Goal: Task Accomplishment & Management: Complete application form

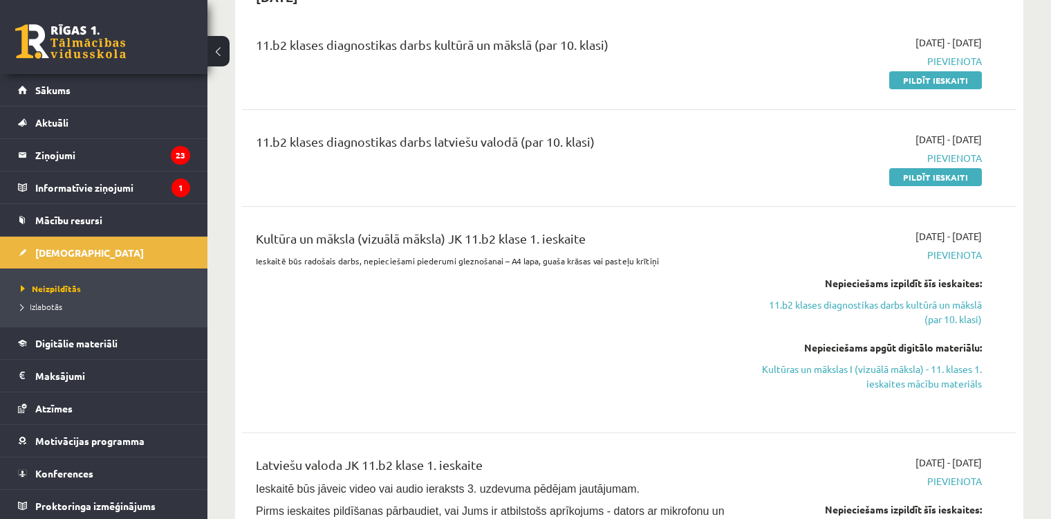
scroll to position [299, 0]
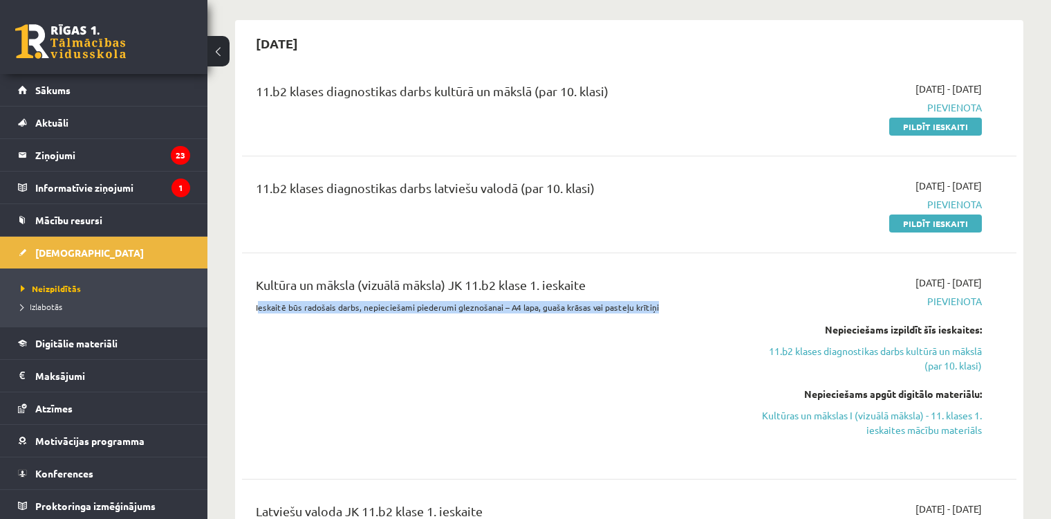
drag, startPoint x: 257, startPoint y: 302, endPoint x: 689, endPoint y: 307, distance: 432.2
click at [689, 307] on p "Ieskaitē būs radošais darbs, nepieciešami piederumi gleznošanai – A4 lapa, guaš…" at bounding box center [494, 307] width 477 height 12
copy p "eskaitē būs radošais darbs, nepieciešami piederumi gleznošanai – A4 lapa, guaša…"
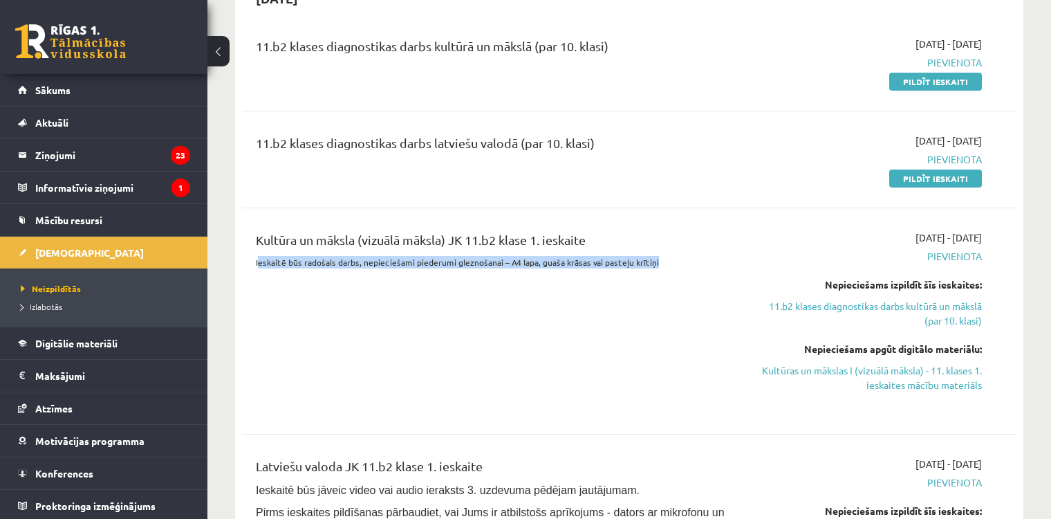
scroll to position [369, 0]
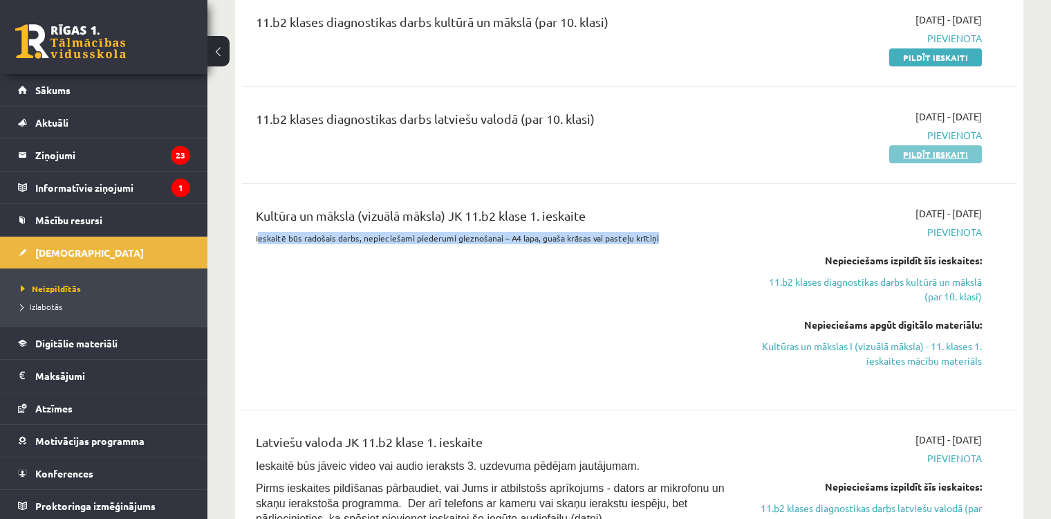
click at [909, 147] on link "Pildīt ieskaiti" at bounding box center [935, 154] width 93 height 18
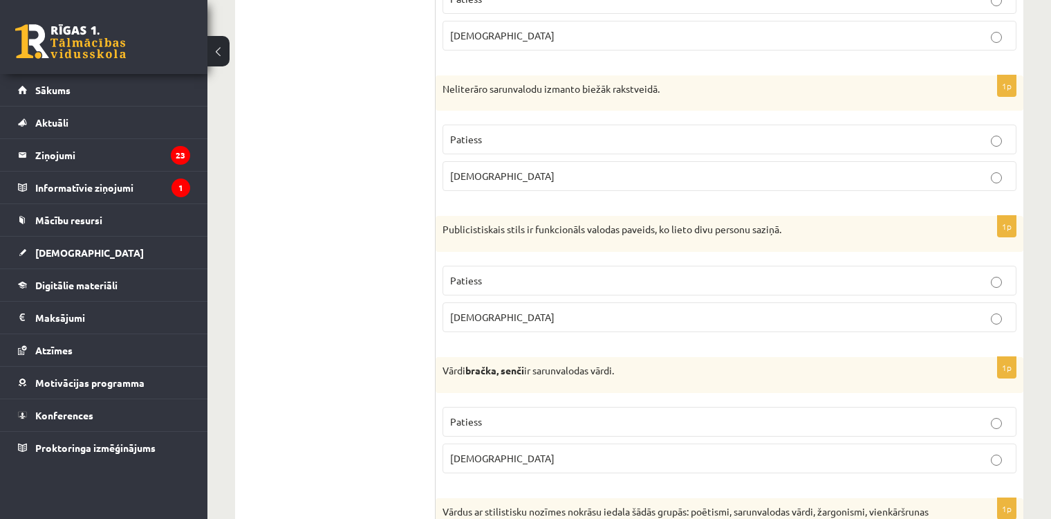
scroll to position [4058, 0]
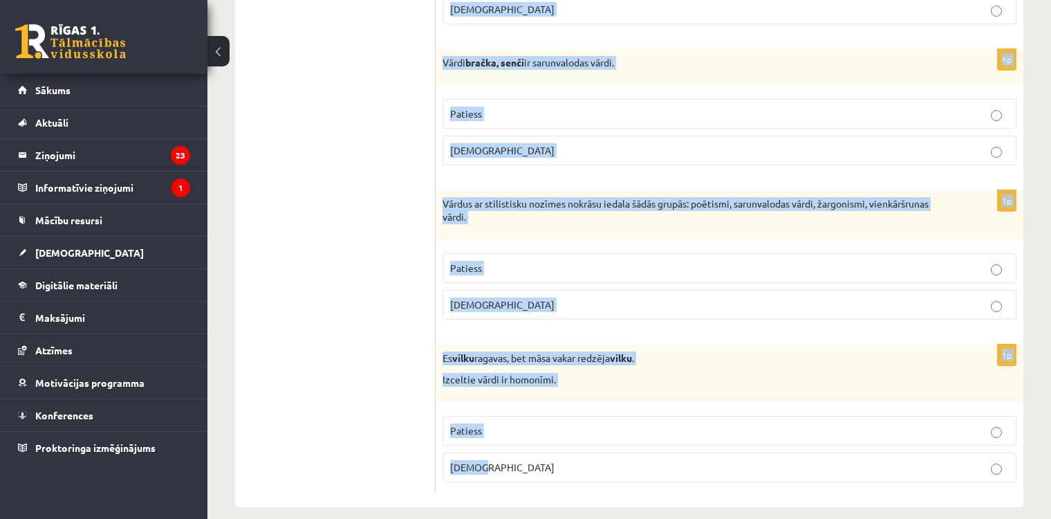
drag, startPoint x: 445, startPoint y: 182, endPoint x: 545, endPoint y: 467, distance: 301.8
copy form "Apgalvojums ir patiess vai nepatiess? 1p Poētismam daile piemīt pozītīva emocio…"
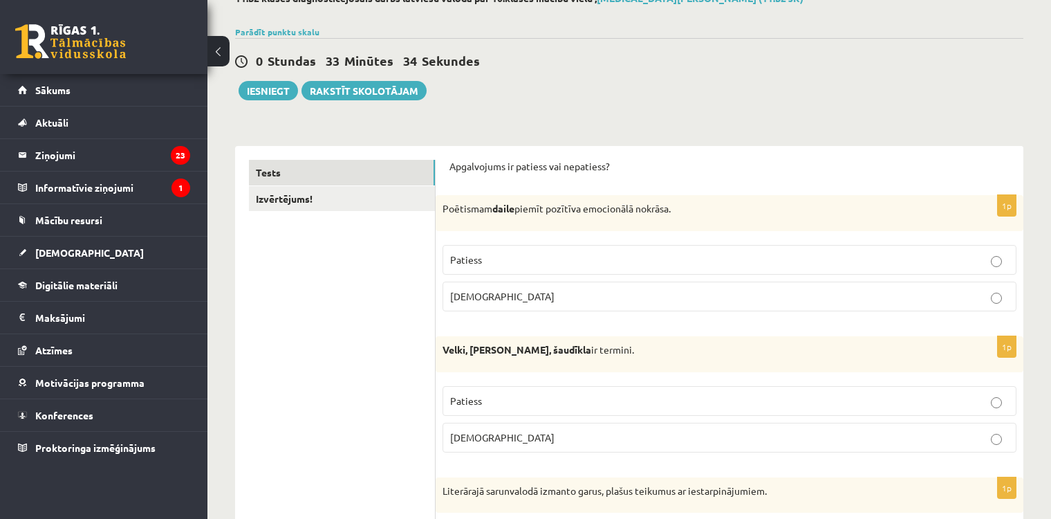
scroll to position [109, 0]
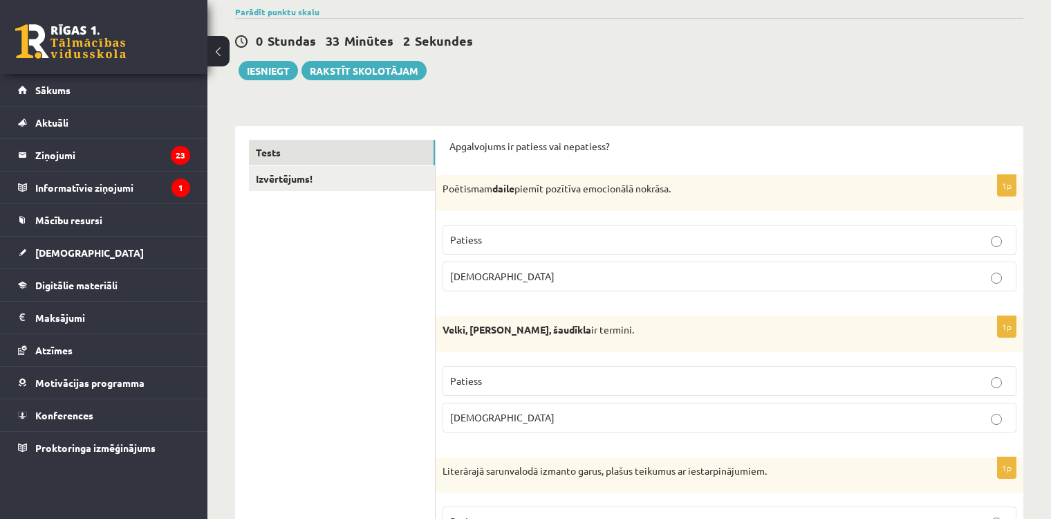
click at [448, 241] on label "Patiess" at bounding box center [730, 240] width 574 height 30
click at [465, 410] on p "Aplams" at bounding box center [729, 417] width 559 height 15
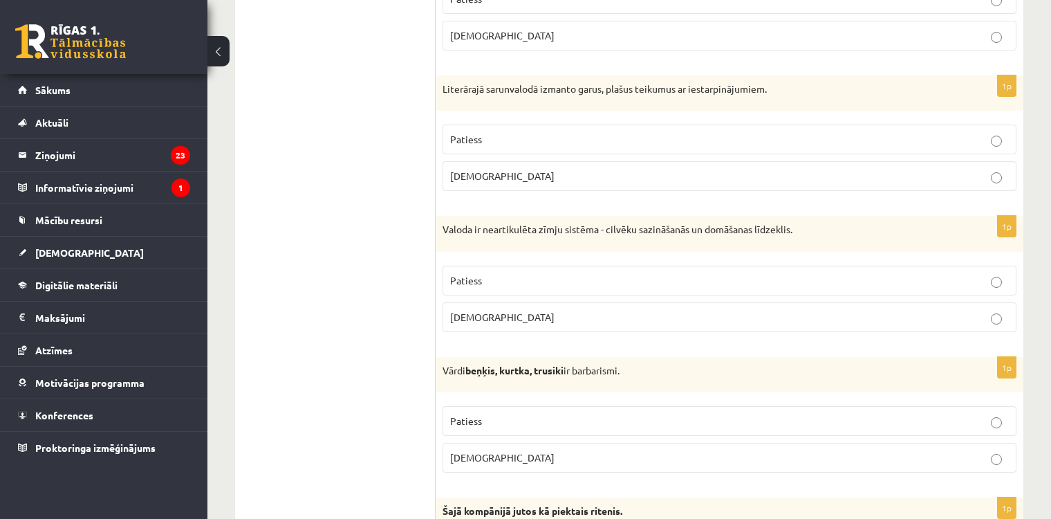
scroll to position [511, 0]
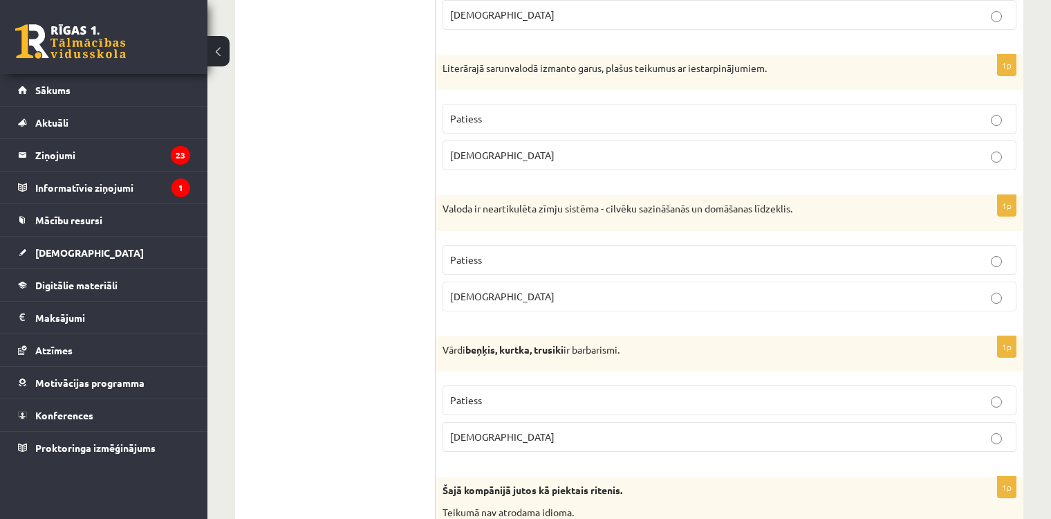
click at [469, 156] on span "Aplams" at bounding box center [502, 155] width 104 height 12
click at [458, 301] on label "Aplams" at bounding box center [730, 296] width 574 height 30
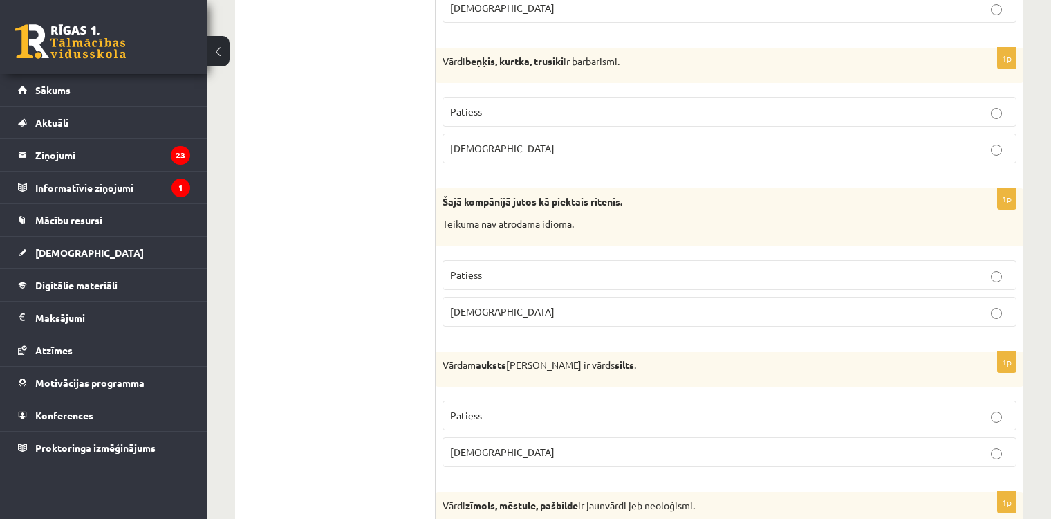
scroll to position [810, 0]
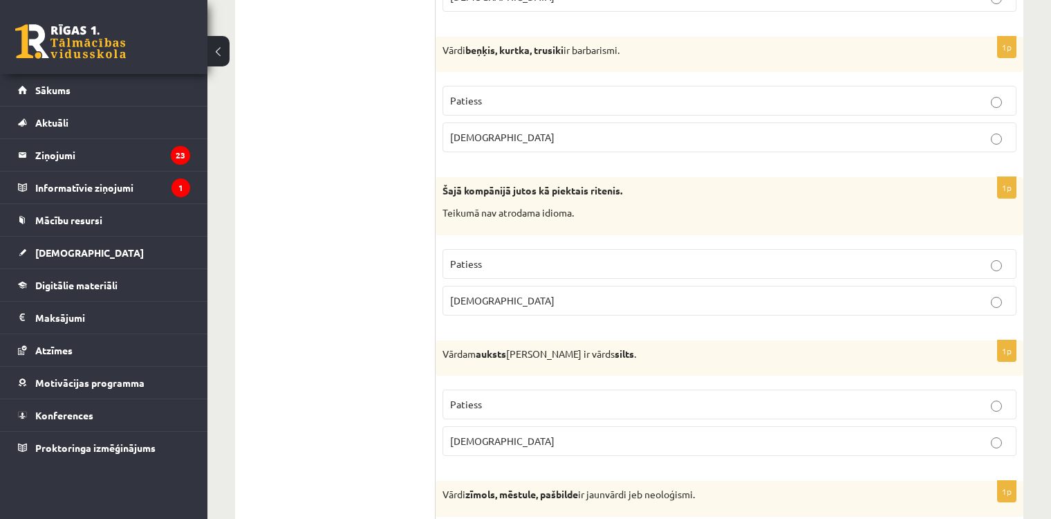
click at [448, 86] on label "Patiess" at bounding box center [730, 101] width 574 height 30
click at [492, 298] on p "Aplams" at bounding box center [729, 300] width 559 height 15
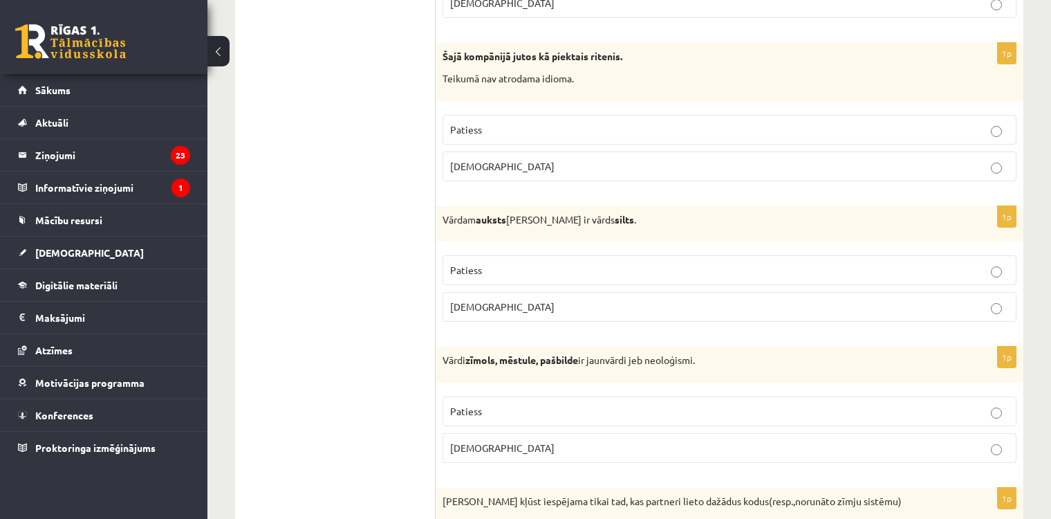
scroll to position [960, 0]
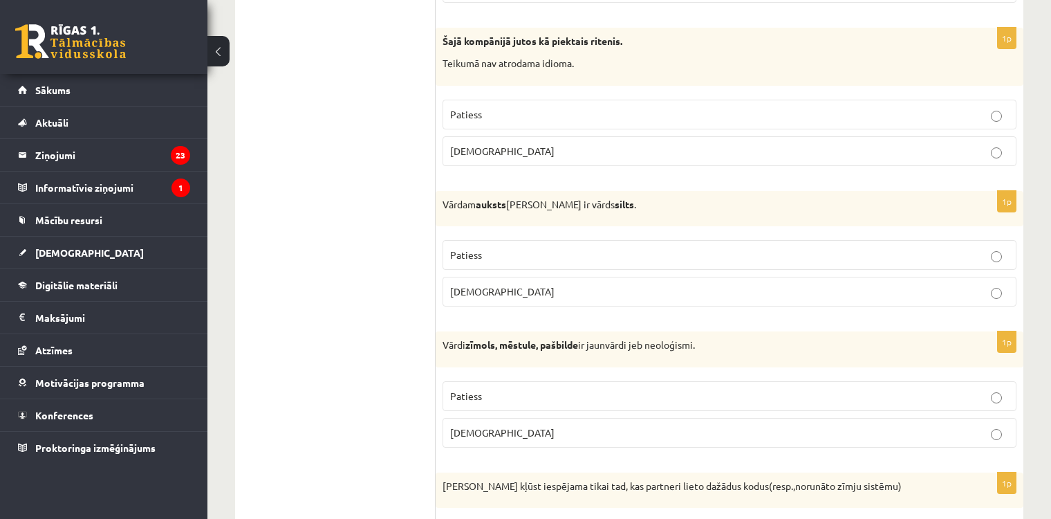
click at [478, 266] on fieldset "Patiess Aplams" at bounding box center [730, 271] width 574 height 77
click at [498, 248] on p "Patiess" at bounding box center [729, 255] width 559 height 15
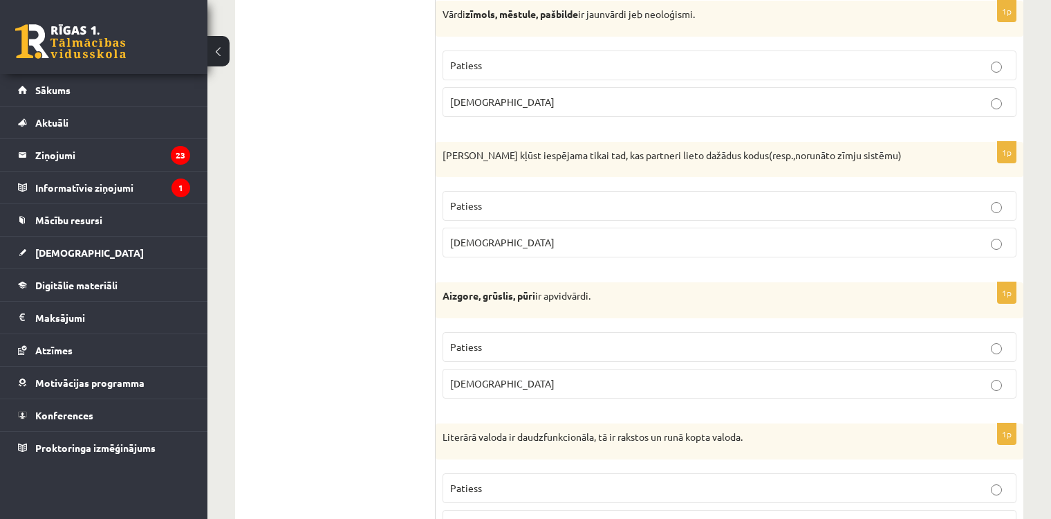
scroll to position [1295, 0]
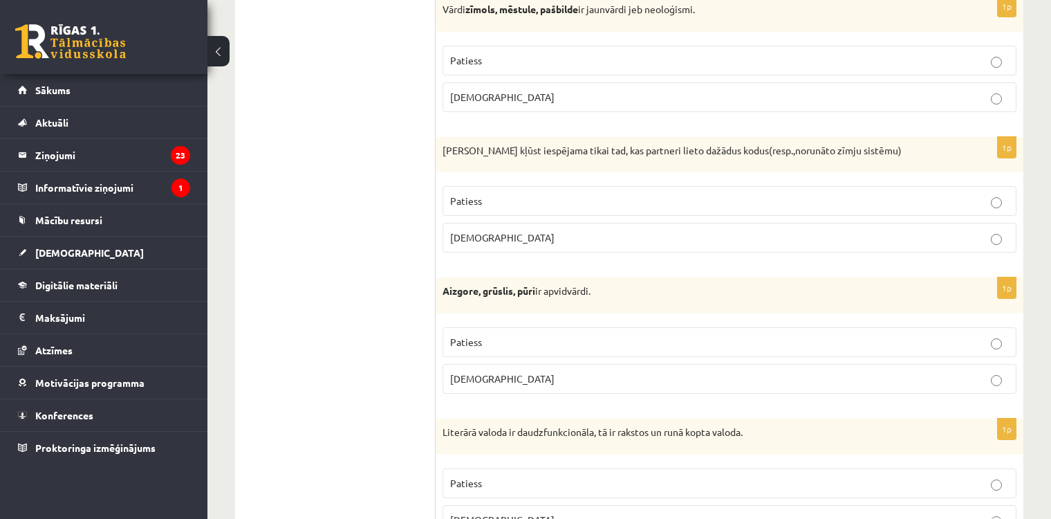
click at [467, 62] on p "Patiess" at bounding box center [729, 60] width 559 height 15
click at [462, 236] on span "Aplams" at bounding box center [502, 237] width 104 height 12
click at [468, 373] on span "Aplams" at bounding box center [502, 378] width 104 height 12
click at [484, 342] on p "Patiess" at bounding box center [729, 342] width 559 height 15
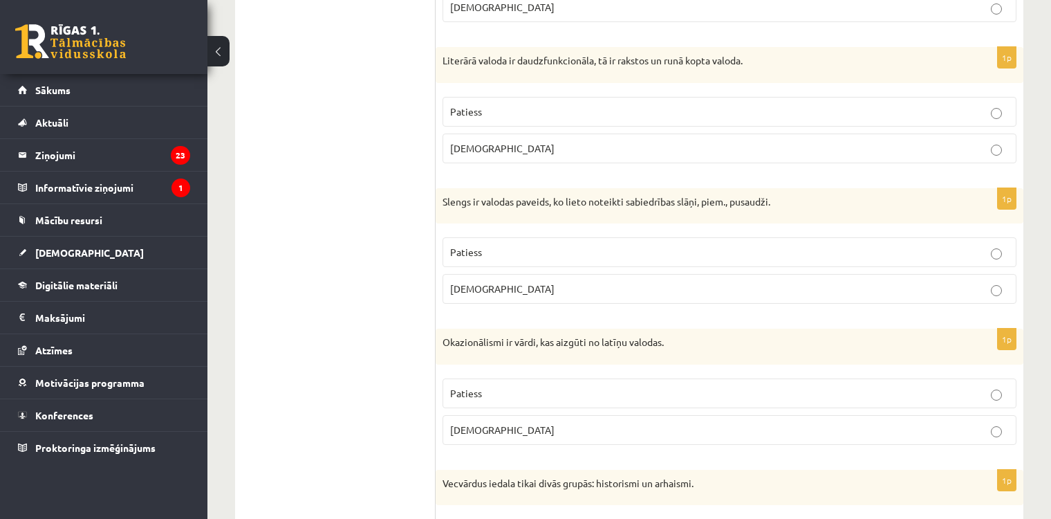
scroll to position [1676, 0]
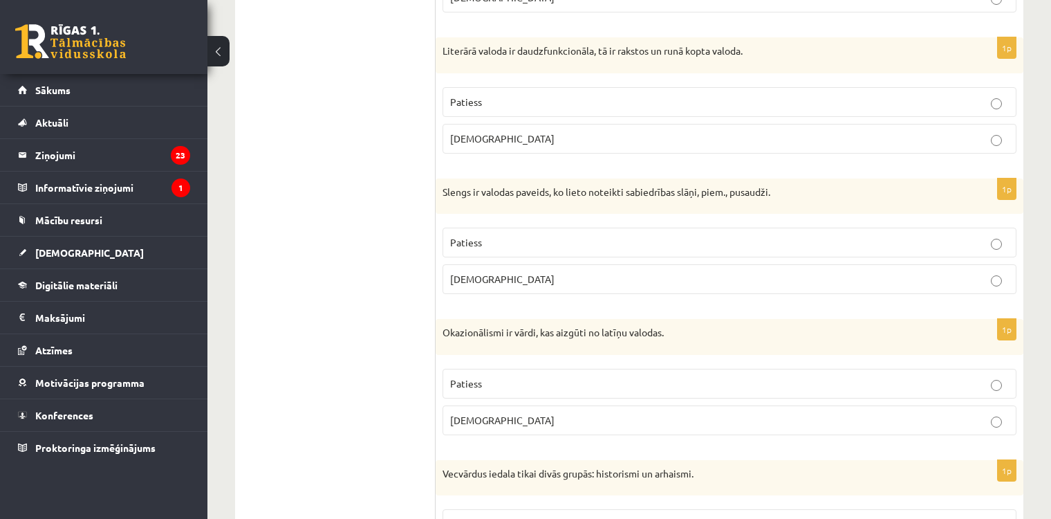
click at [455, 95] on span "Patiess" at bounding box center [466, 101] width 32 height 12
click at [463, 237] on span "Patiess" at bounding box center [466, 242] width 32 height 12
click at [448, 405] on label "Aplams" at bounding box center [730, 420] width 574 height 30
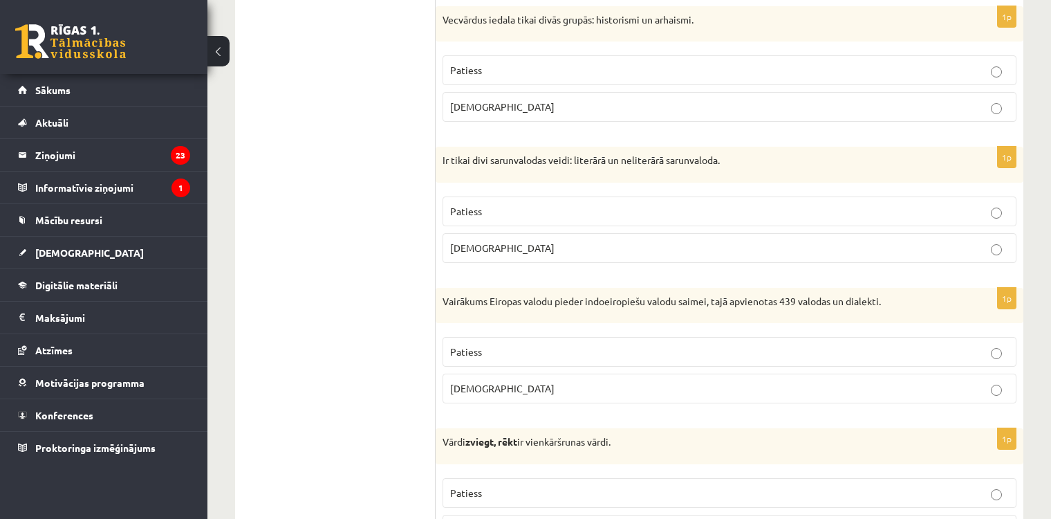
scroll to position [2135, 0]
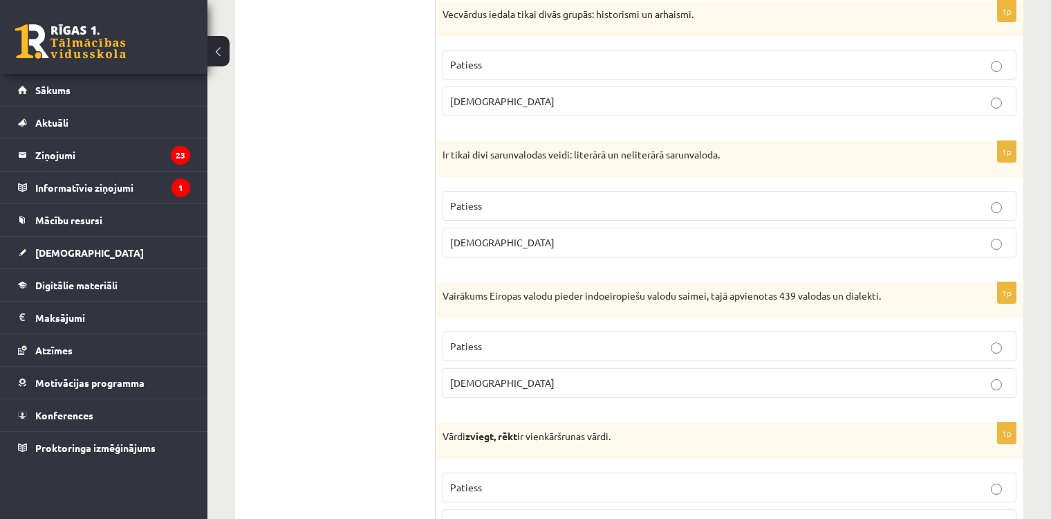
click at [501, 66] on label "Patiess" at bounding box center [730, 65] width 574 height 30
click at [482, 198] on p "Patiess" at bounding box center [729, 205] width 559 height 15
click at [551, 331] on label "Patiess" at bounding box center [730, 346] width 574 height 30
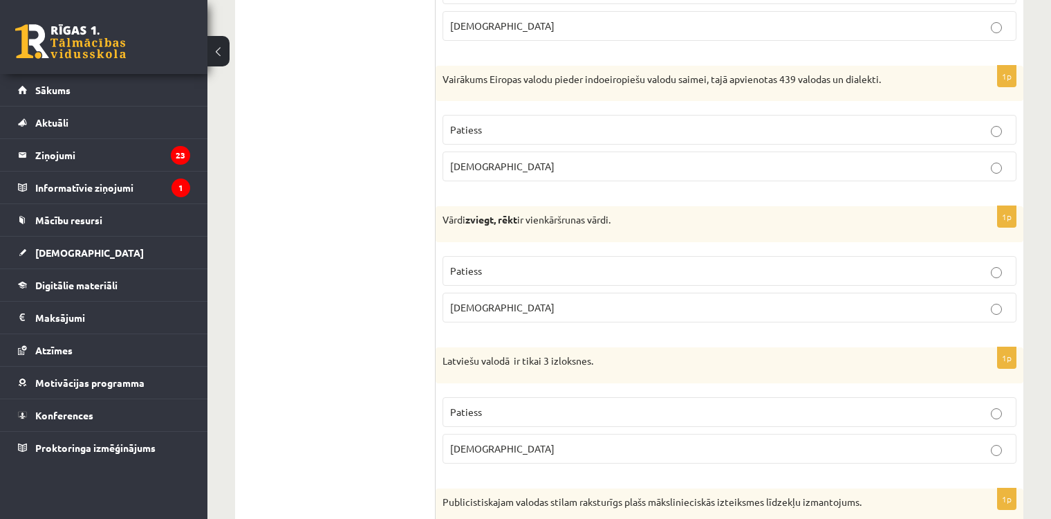
scroll to position [2368, 0]
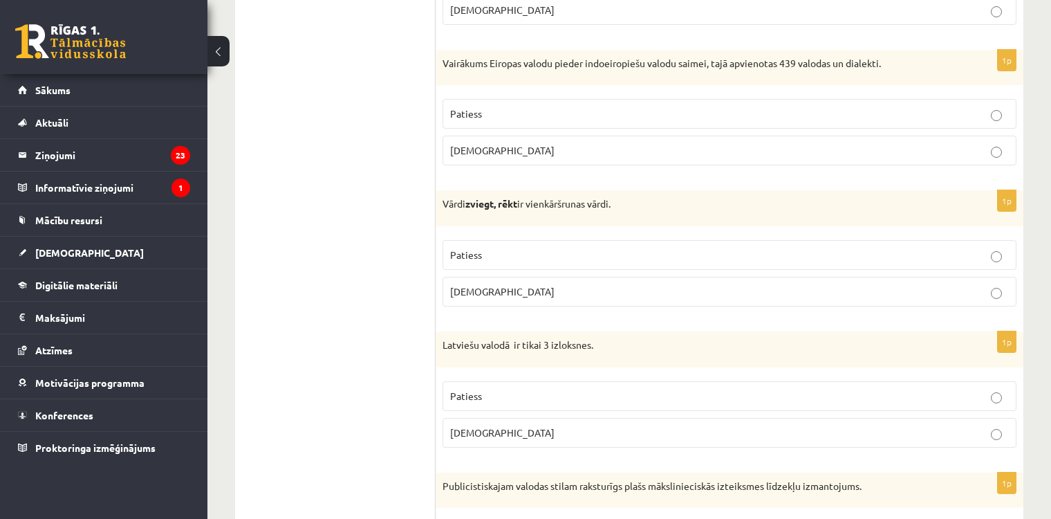
click at [751, 277] on label "Aplams" at bounding box center [730, 292] width 574 height 30
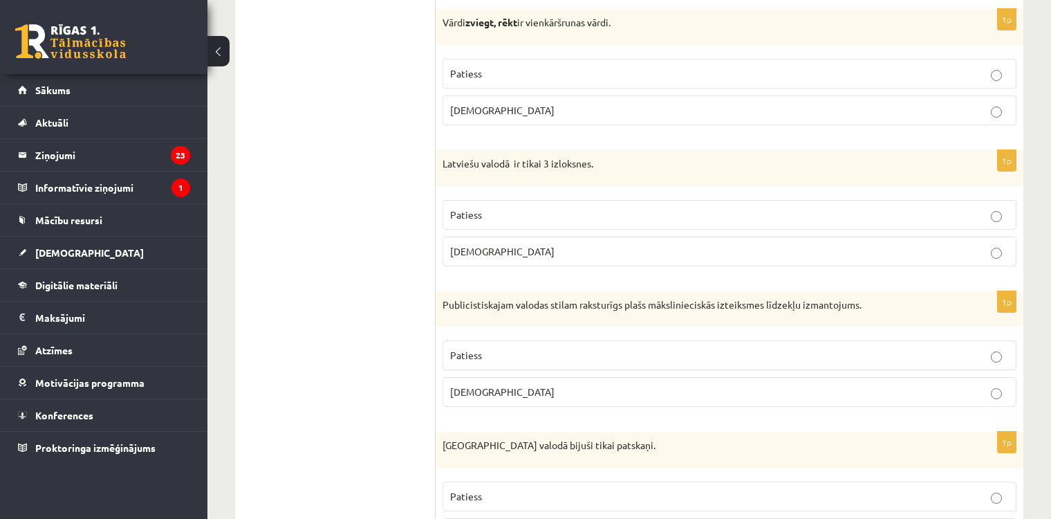
scroll to position [2559, 0]
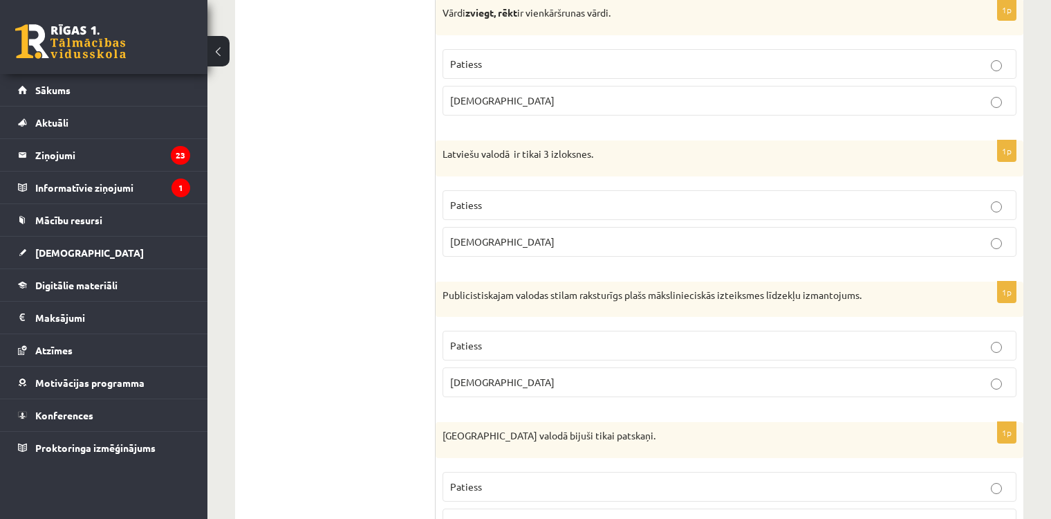
click at [465, 331] on label "Patiess" at bounding box center [730, 346] width 574 height 30
click at [461, 190] on label "Patiess" at bounding box center [730, 205] width 574 height 30
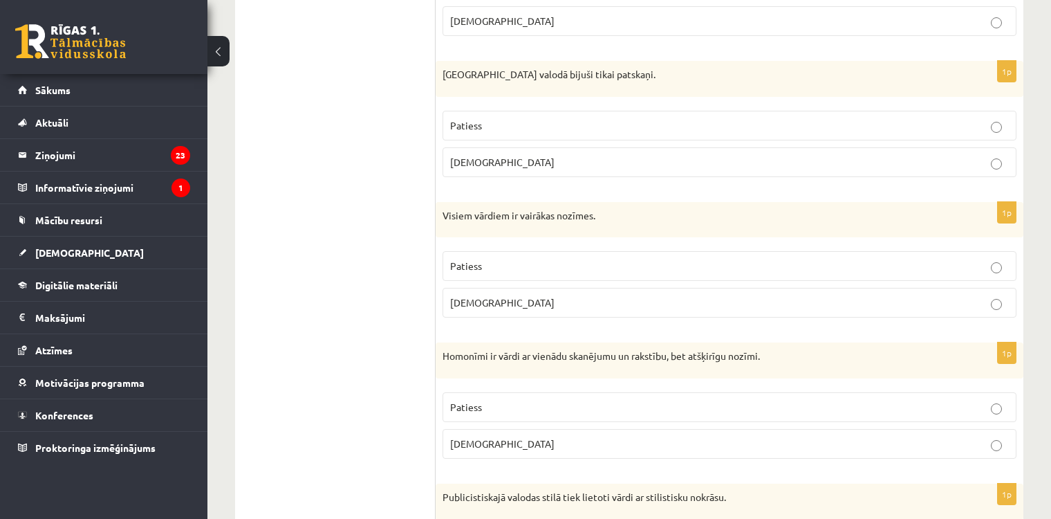
scroll to position [2894, 0]
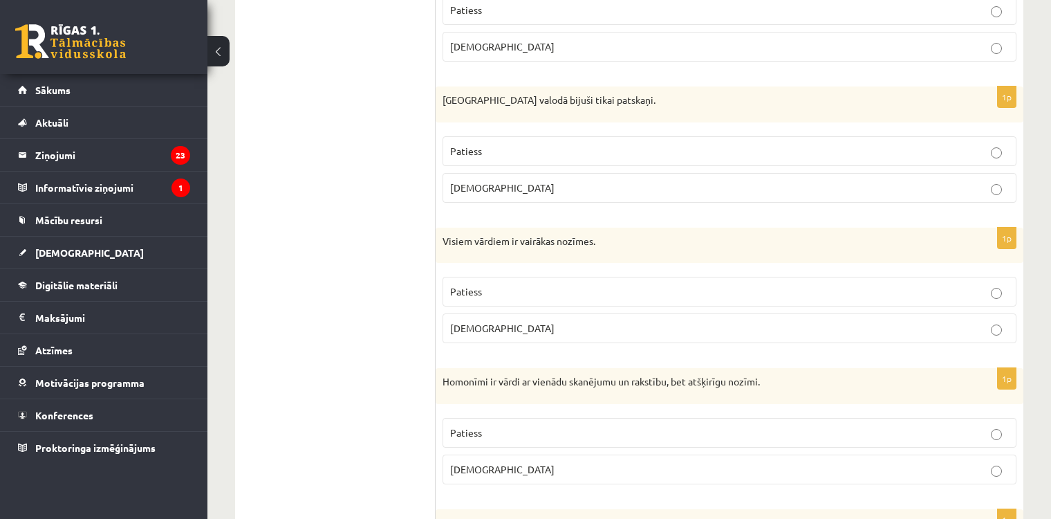
click at [448, 176] on label "Aplams" at bounding box center [730, 188] width 574 height 30
click at [458, 313] on label "Aplams" at bounding box center [730, 328] width 574 height 30
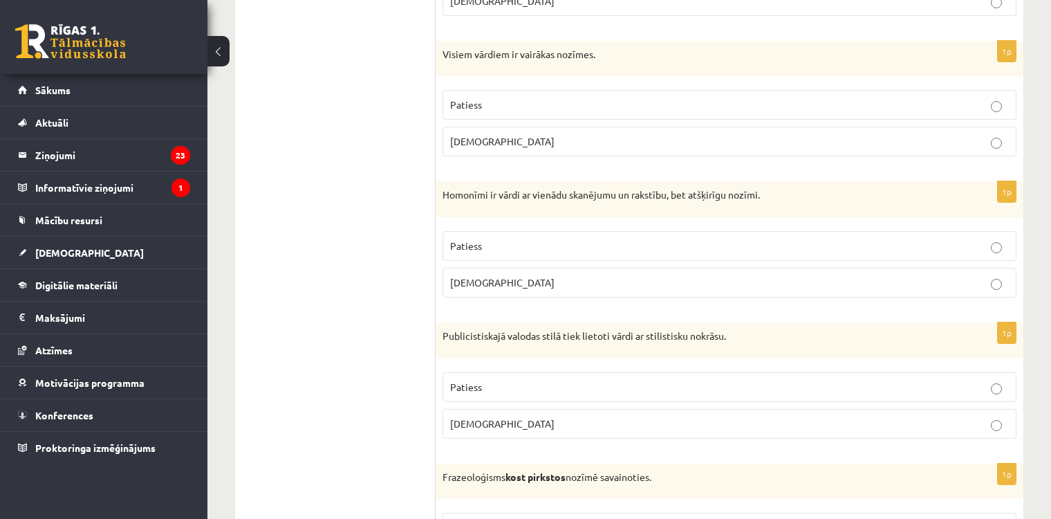
scroll to position [3086, 0]
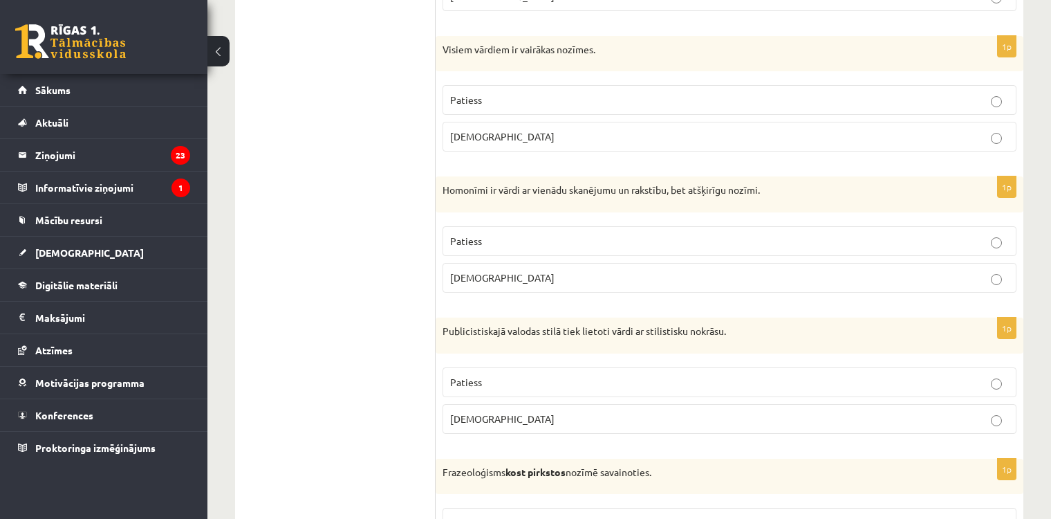
click at [609, 235] on p "Patiess" at bounding box center [729, 241] width 559 height 15
click at [509, 375] on p "Patiess" at bounding box center [729, 382] width 559 height 15
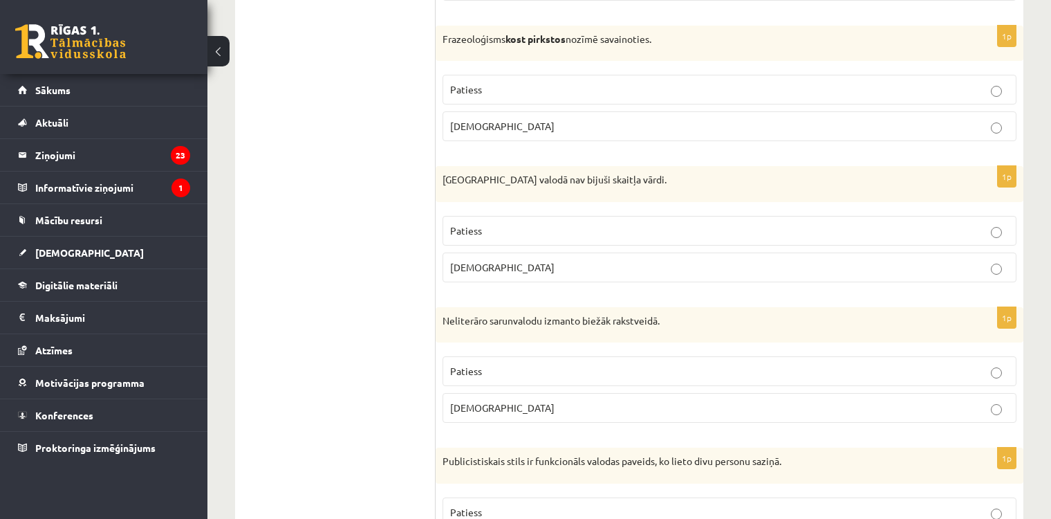
scroll to position [3529, 0]
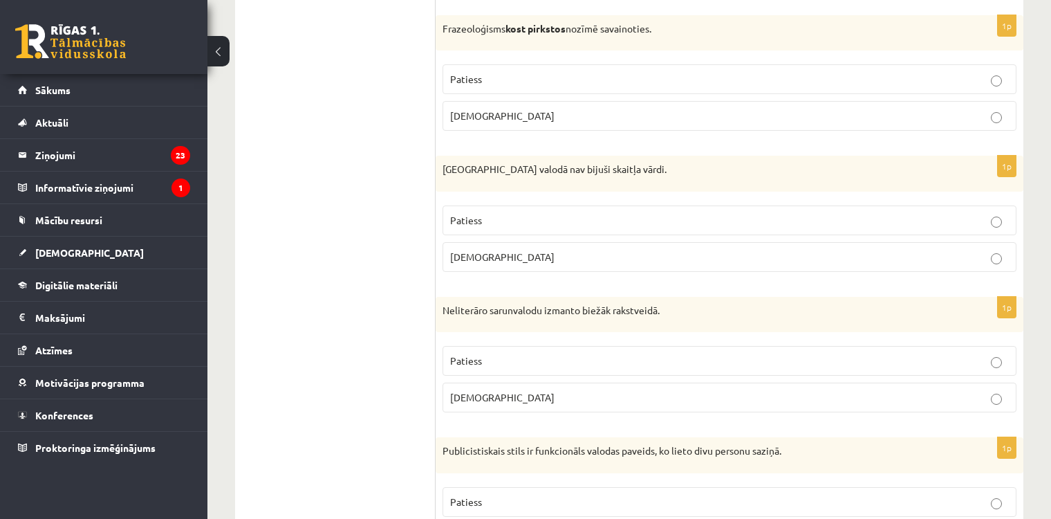
click at [472, 109] on span "Aplams" at bounding box center [502, 115] width 104 height 12
click at [473, 214] on span "Patiess" at bounding box center [466, 220] width 32 height 12
click at [480, 391] on span "Aplams" at bounding box center [502, 397] width 104 height 12
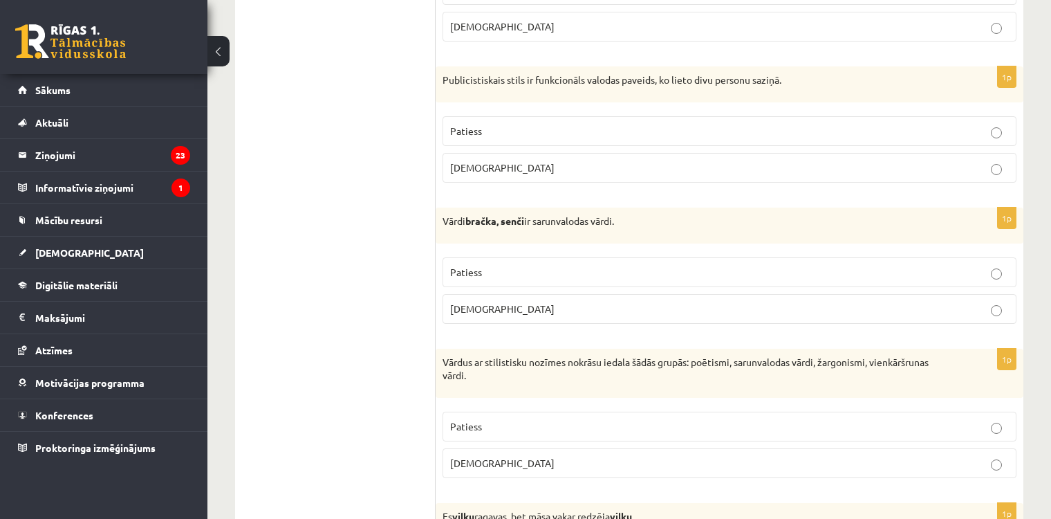
scroll to position [3910, 0]
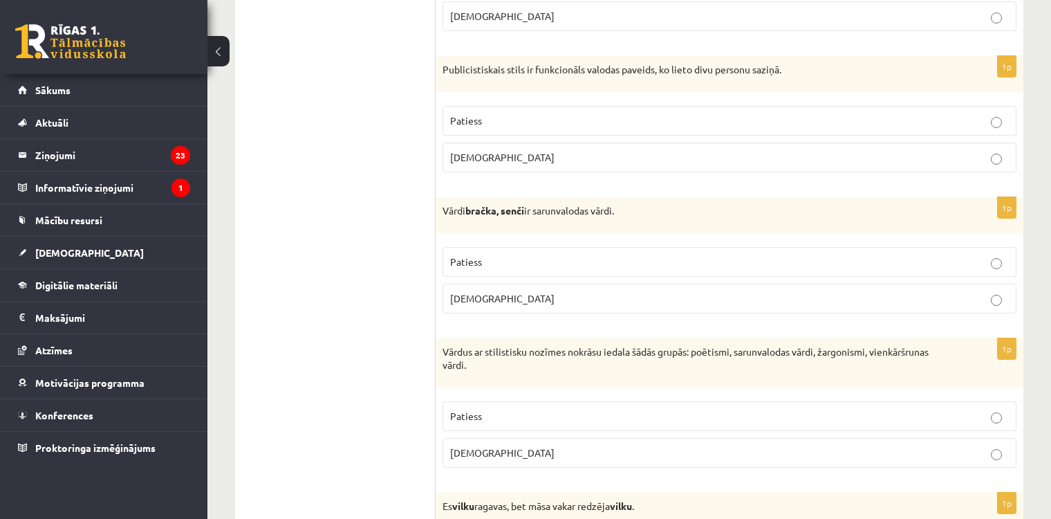
click at [461, 151] on span "Aplams" at bounding box center [502, 157] width 104 height 12
click at [488, 254] on p "Patiess" at bounding box center [729, 261] width 559 height 15
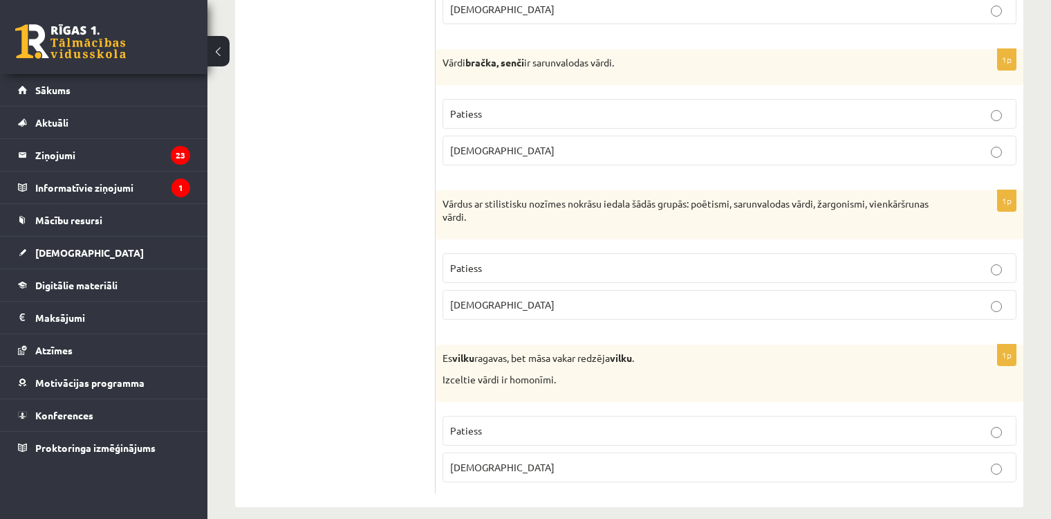
click at [555, 261] on p "Patiess" at bounding box center [729, 268] width 559 height 15
click at [552, 416] on label "Patiess" at bounding box center [730, 431] width 574 height 30
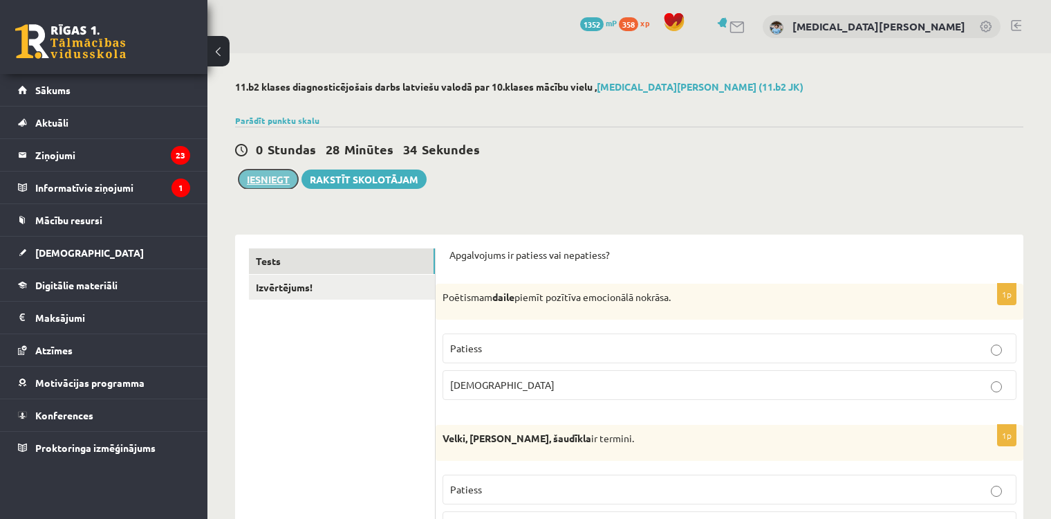
click at [251, 182] on button "Iesniegt" at bounding box center [268, 178] width 59 height 19
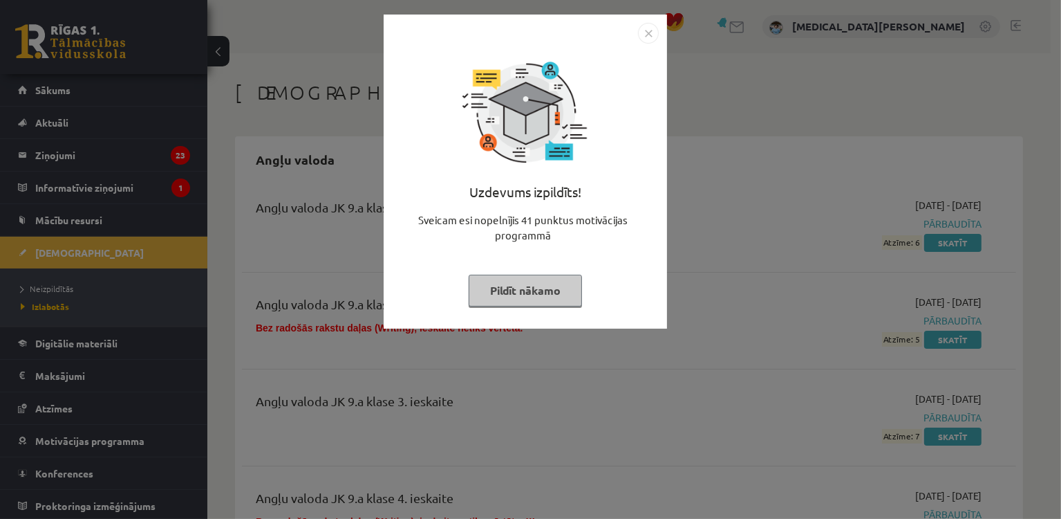
click at [502, 289] on button "Pildīt nākamo" at bounding box center [525, 291] width 113 height 32
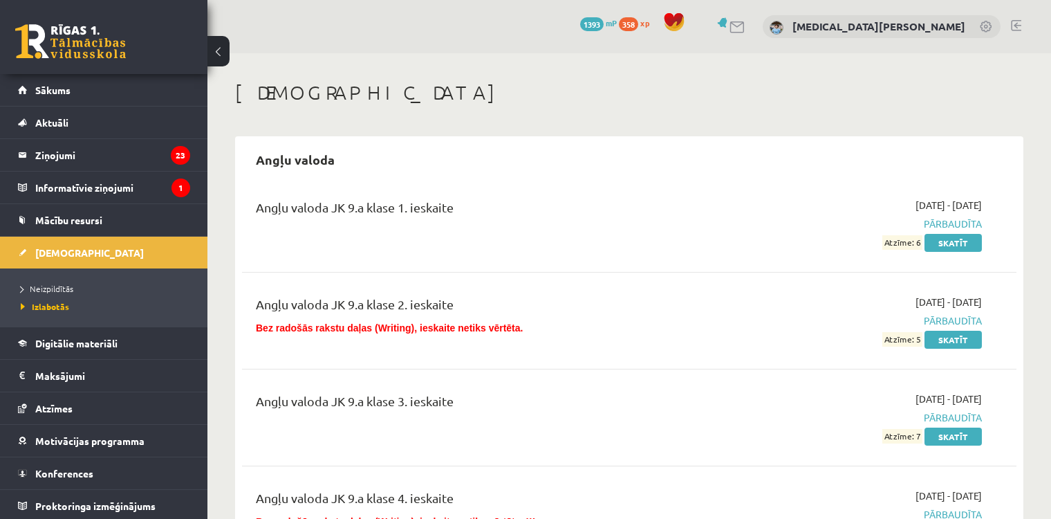
click at [833, 215] on div "2023-09-01 - 2023-09-15 Pārbaudīta Atzīme: 6 Skatīt" at bounding box center [867, 224] width 249 height 52
click at [97, 247] on link "[DEMOGRAPHIC_DATA]" at bounding box center [104, 252] width 172 height 32
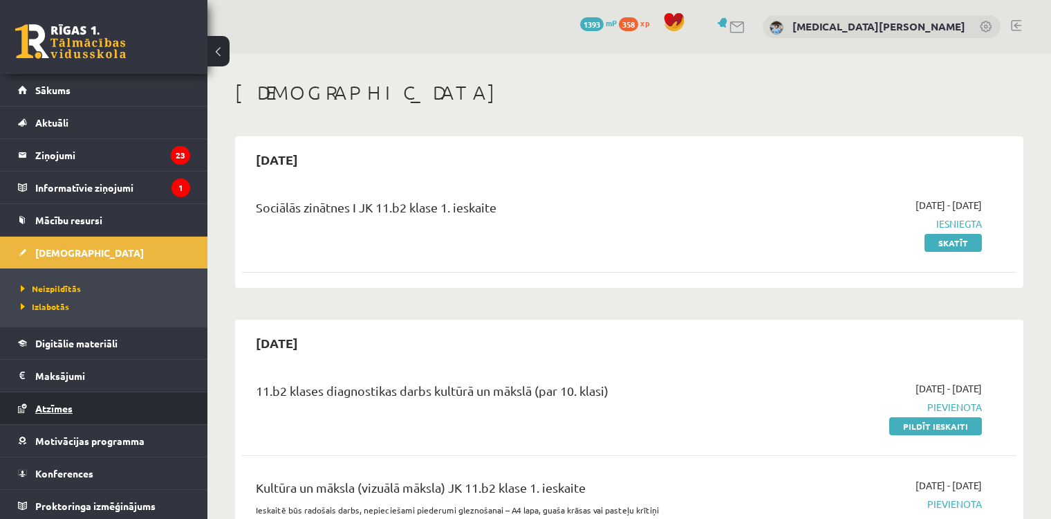
click at [78, 402] on link "Atzīmes" at bounding box center [104, 408] width 172 height 32
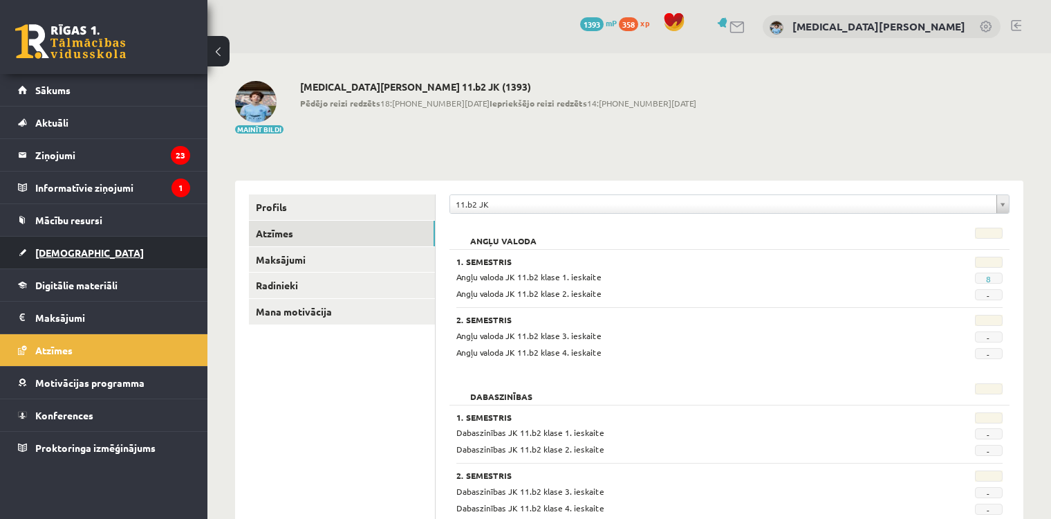
click at [81, 253] on link "[DEMOGRAPHIC_DATA]" at bounding box center [104, 252] width 172 height 32
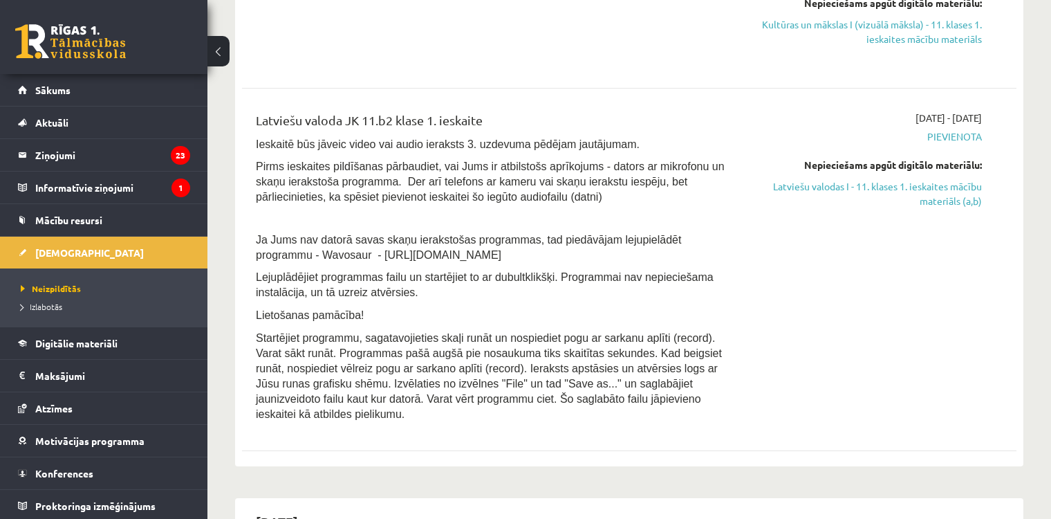
scroll to position [622, 0]
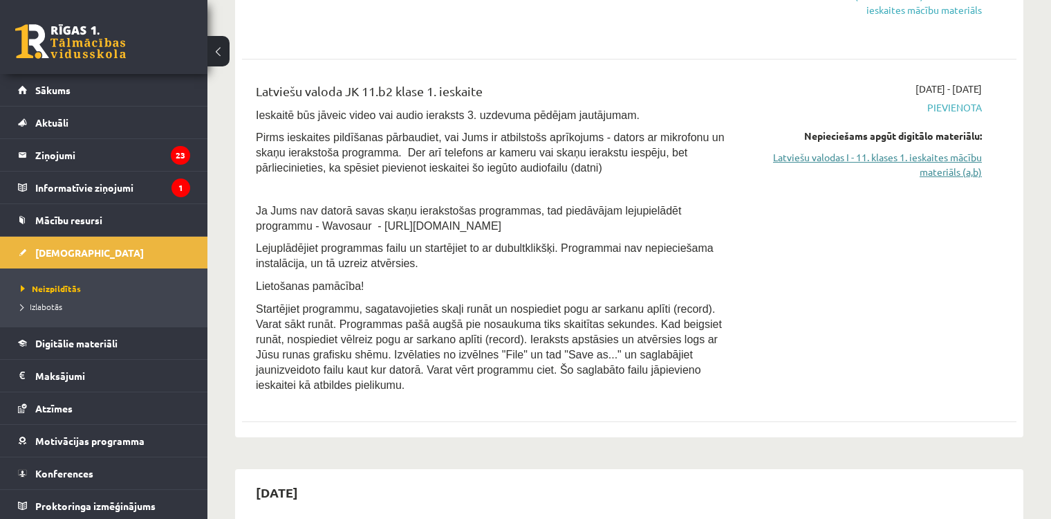
click at [828, 162] on link "Latviešu valodas I - 11. klases 1. ieskaites mācību materiāls (a,b)" at bounding box center [868, 164] width 228 height 29
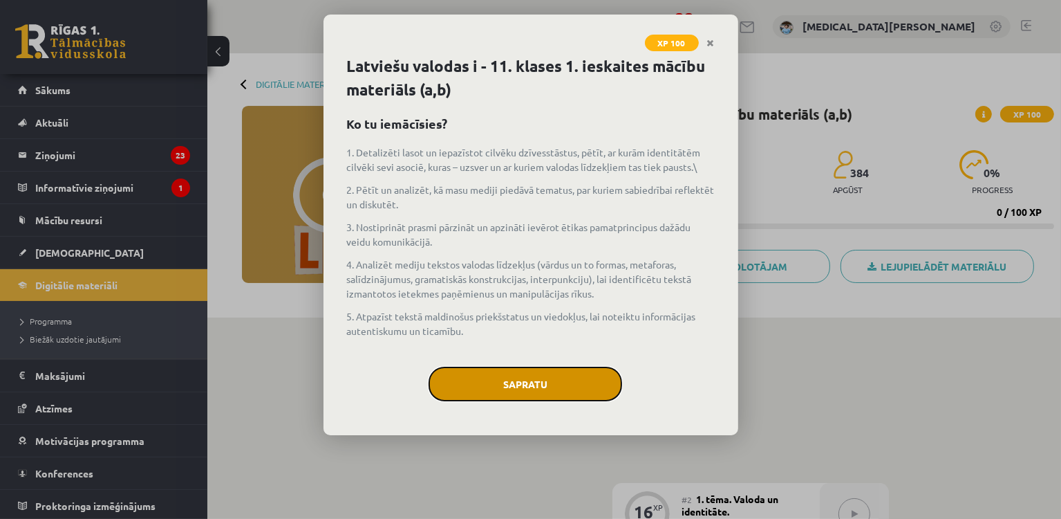
click at [488, 370] on button "Sapratu" at bounding box center [526, 383] width 194 height 35
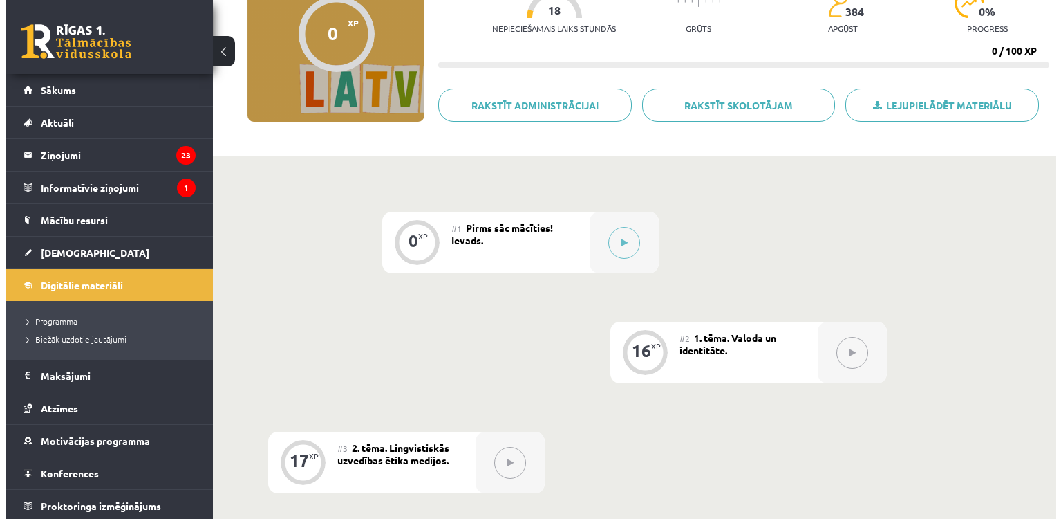
scroll to position [163, 0]
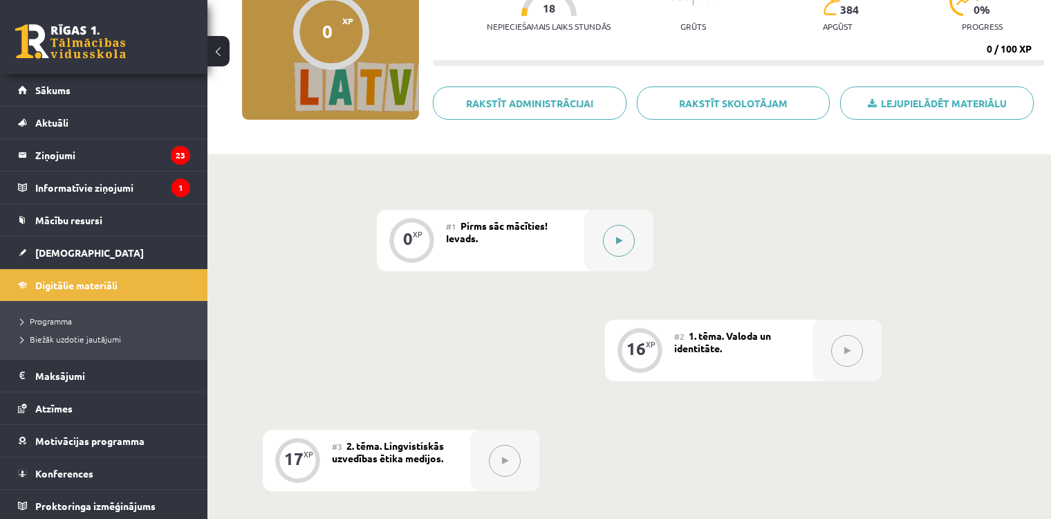
click at [609, 236] on button at bounding box center [619, 241] width 32 height 32
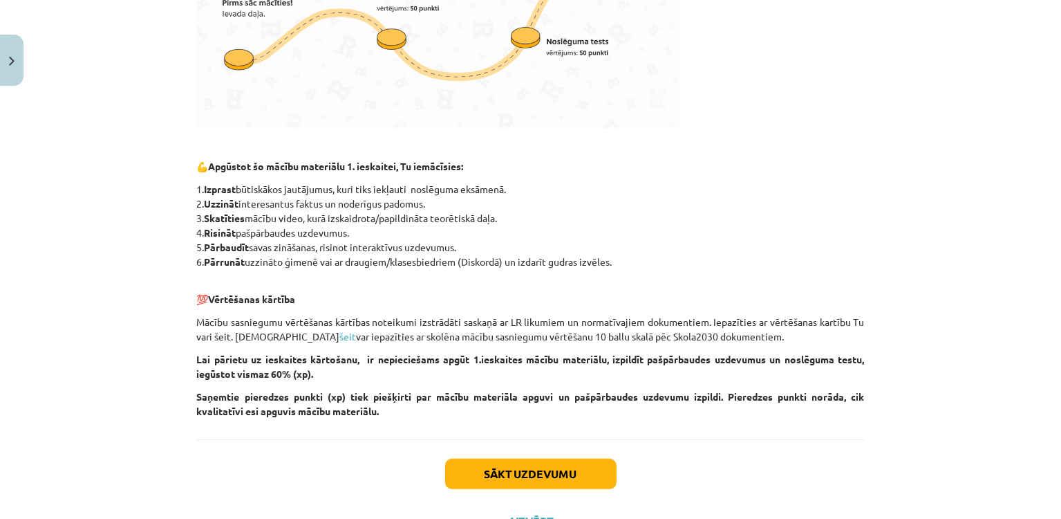
scroll to position [597, 0]
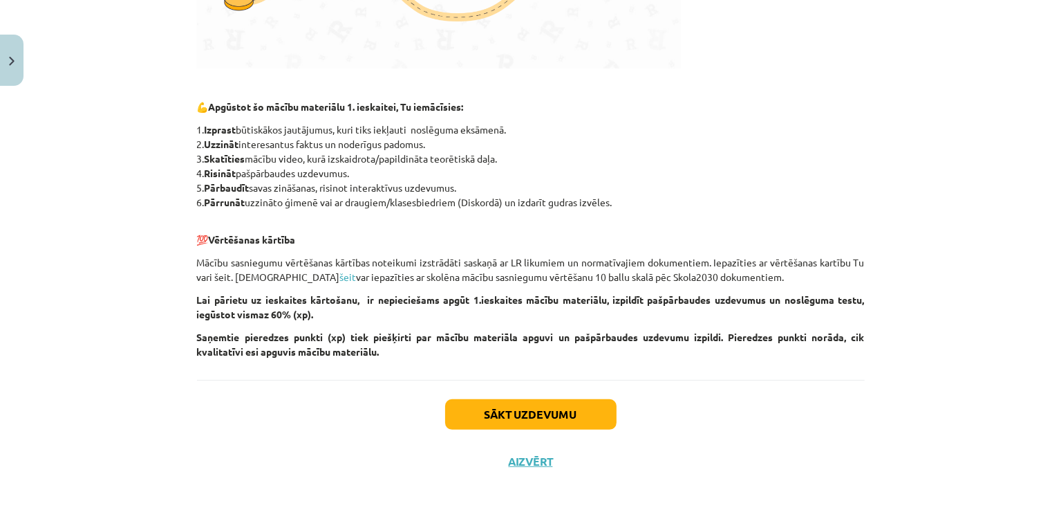
click at [539, 438] on div "Sākt uzdevumu Aizvērt" at bounding box center [531, 428] width 668 height 97
click at [523, 418] on button "Sākt uzdevumu" at bounding box center [530, 414] width 171 height 30
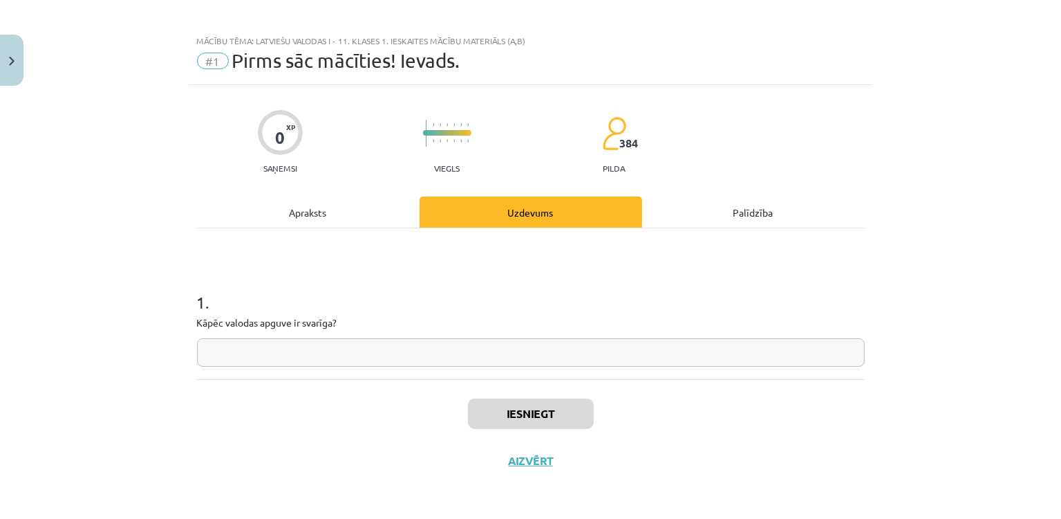
scroll to position [6, 0]
click at [342, 340] on input "text" at bounding box center [531, 353] width 668 height 28
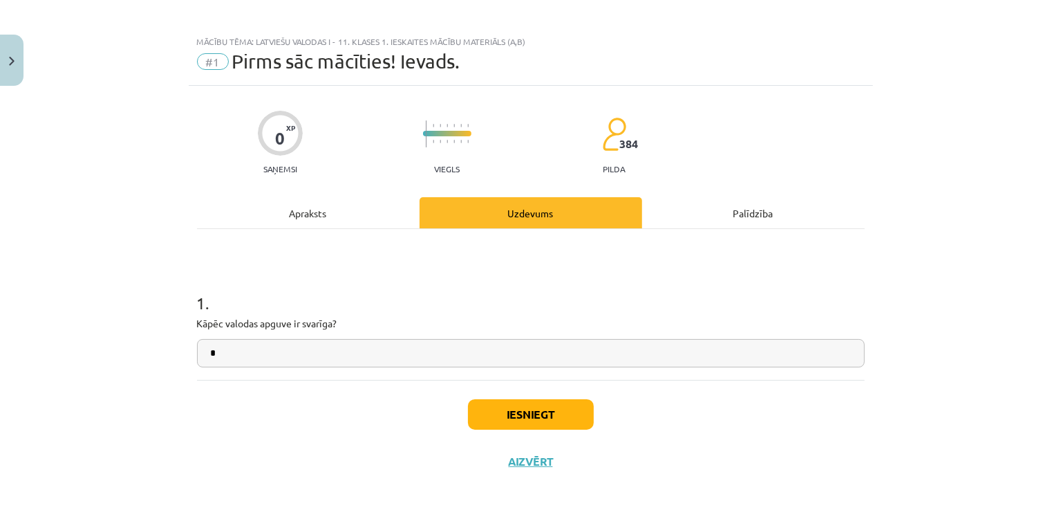
click at [512, 398] on div "Iesniegt Aizvērt" at bounding box center [531, 428] width 668 height 97
click at [512, 403] on button "Iesniegt" at bounding box center [531, 414] width 126 height 30
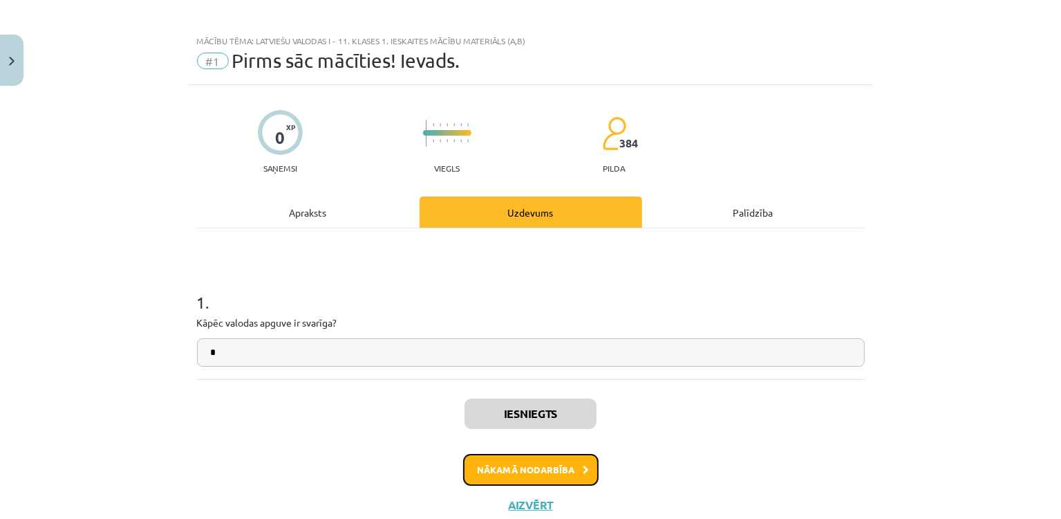
click at [465, 463] on button "Nākamā nodarbība" at bounding box center [531, 470] width 136 height 32
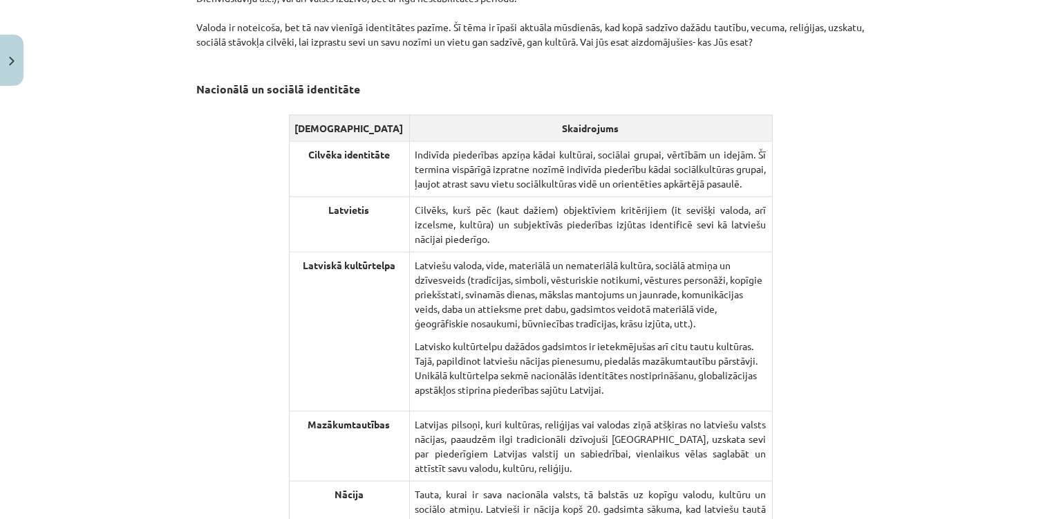
scroll to position [2897, 0]
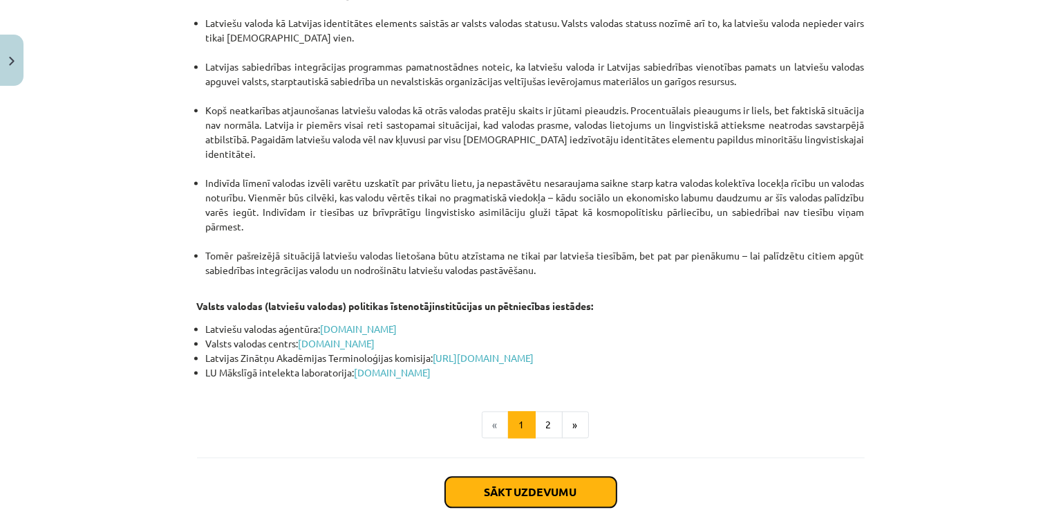
click at [447, 476] on button "Sākt uzdevumu" at bounding box center [530, 491] width 171 height 30
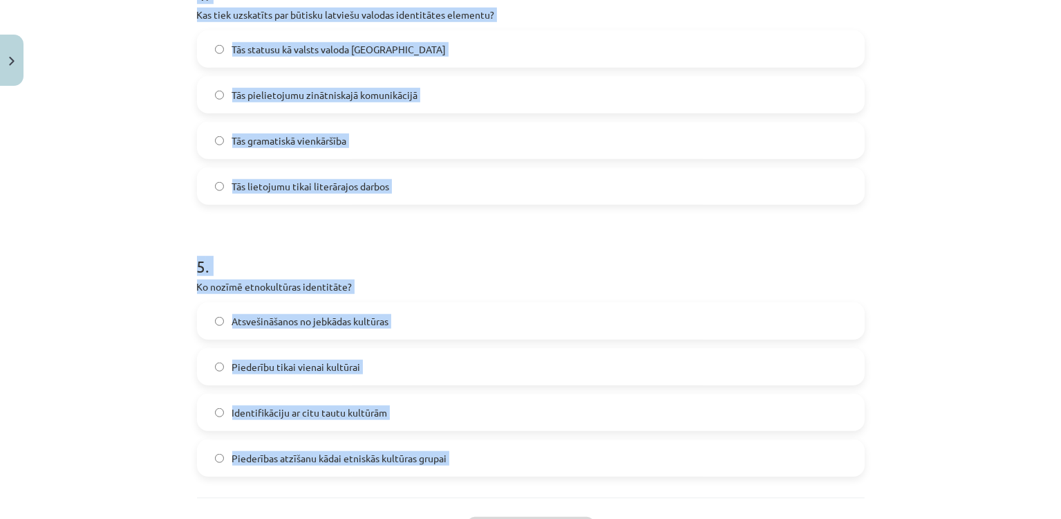
scroll to position [1247, 0]
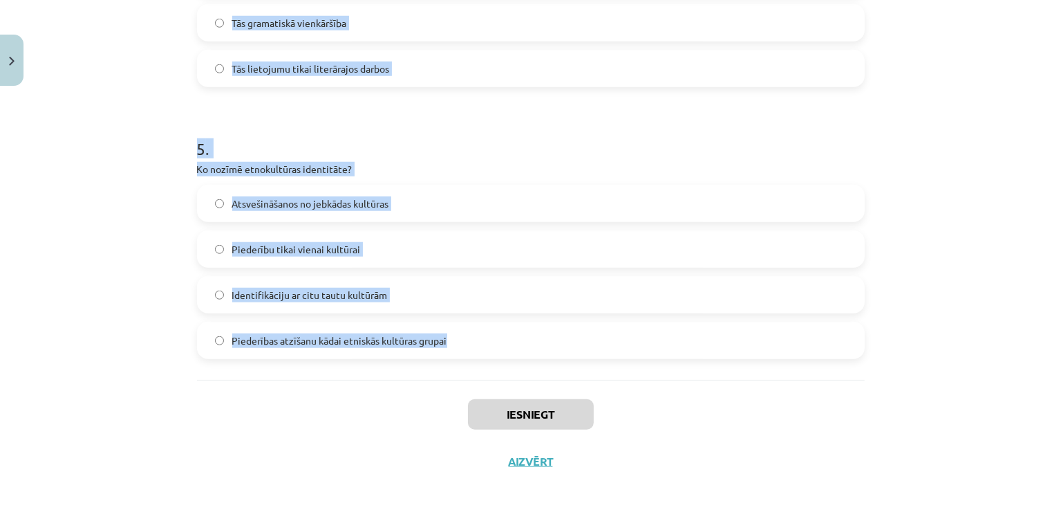
drag, startPoint x: 266, startPoint y: 331, endPoint x: 451, endPoint y: 345, distance: 185.8
click at [451, 345] on div "Mācību tēma: Latviešu valodas i - 11. klases 1. ieskaites mācību materiāls (a,b…" at bounding box center [530, 259] width 1061 height 519
copy form "1 . Kura valoda tiek minēta kā tāda, kurā ir atšķirīga vārdu izruna atkarībā no…"
click at [673, 178] on div "5 . Ko nozīmē etnokultūras identitāte? Atsvešināšanos no jebkādas kultūras Pied…" at bounding box center [531, 237] width 668 height 244
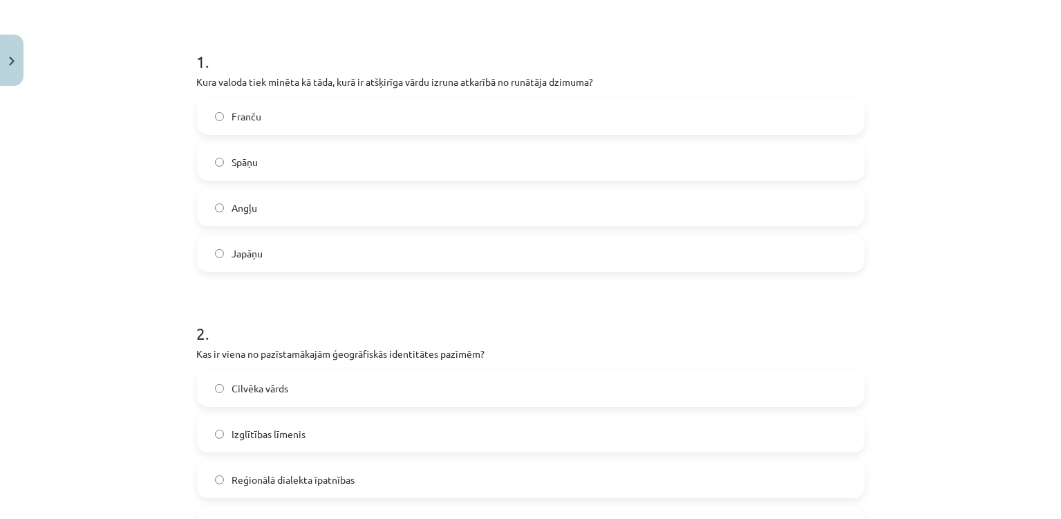
scroll to position [240, 0]
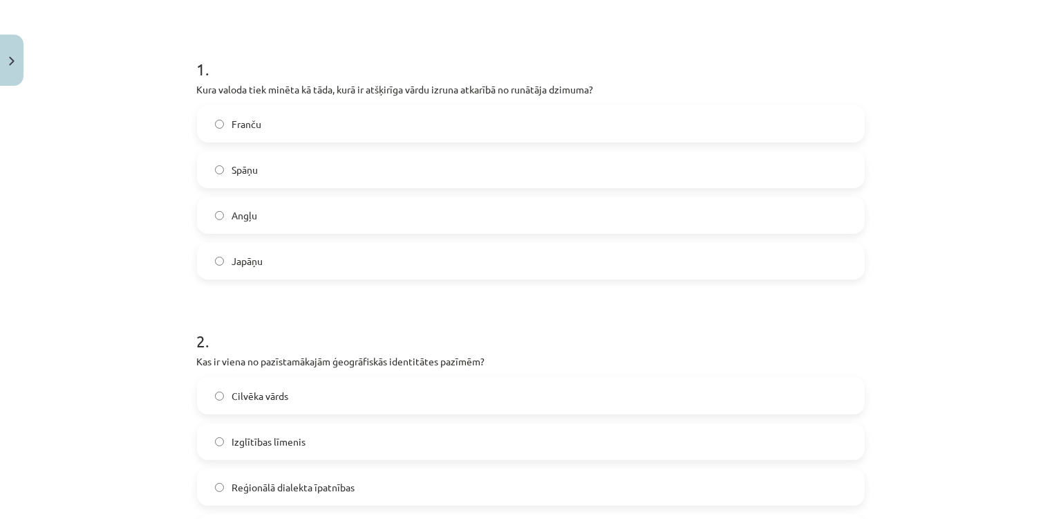
click at [264, 243] on label "Japāņu" at bounding box center [530, 260] width 665 height 35
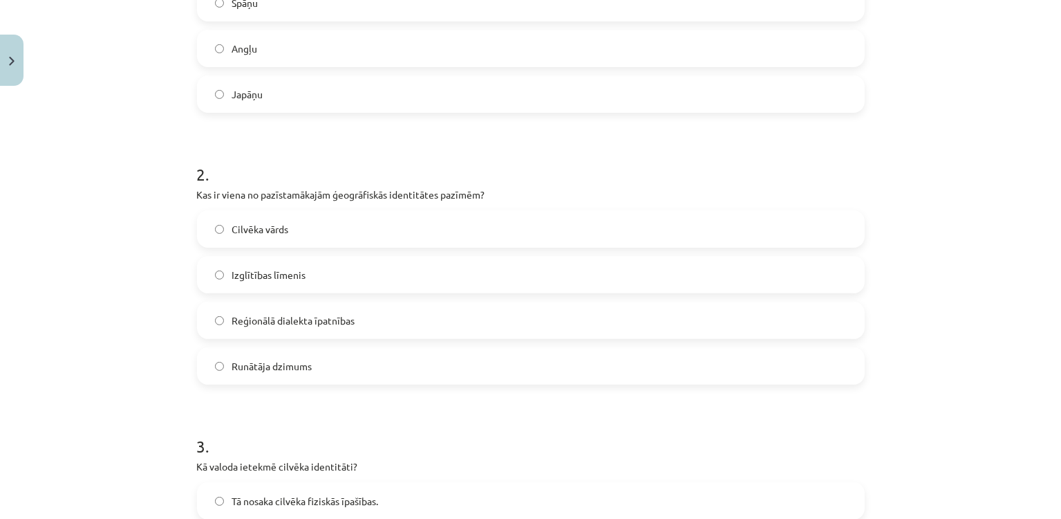
scroll to position [410, 0]
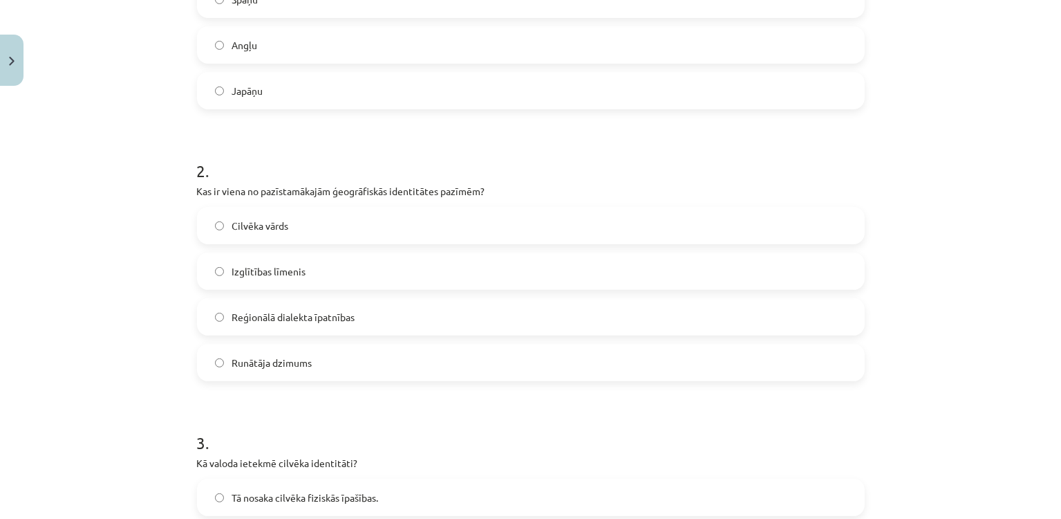
click at [251, 327] on label "Reģionālā dialekta īpatnības" at bounding box center [530, 316] width 665 height 35
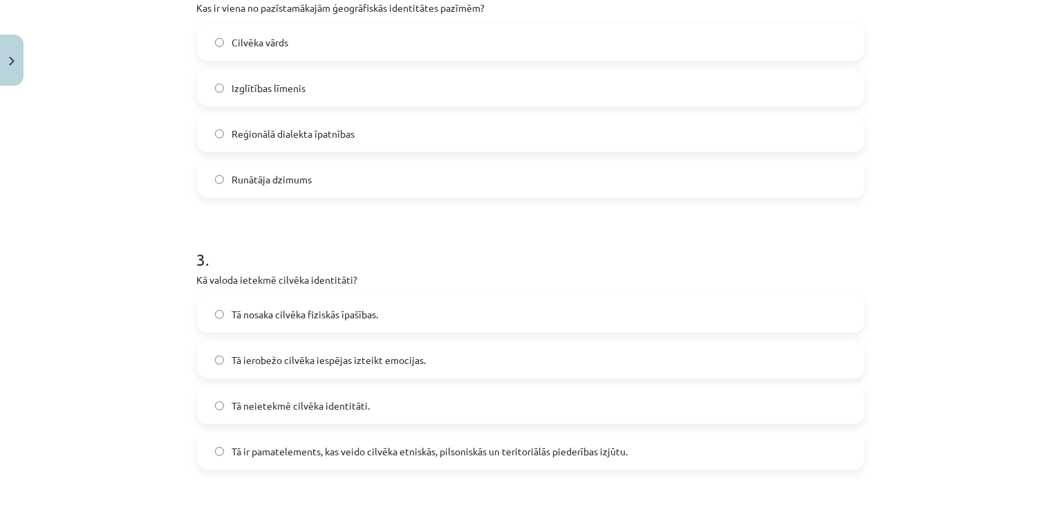
scroll to position [667, 0]
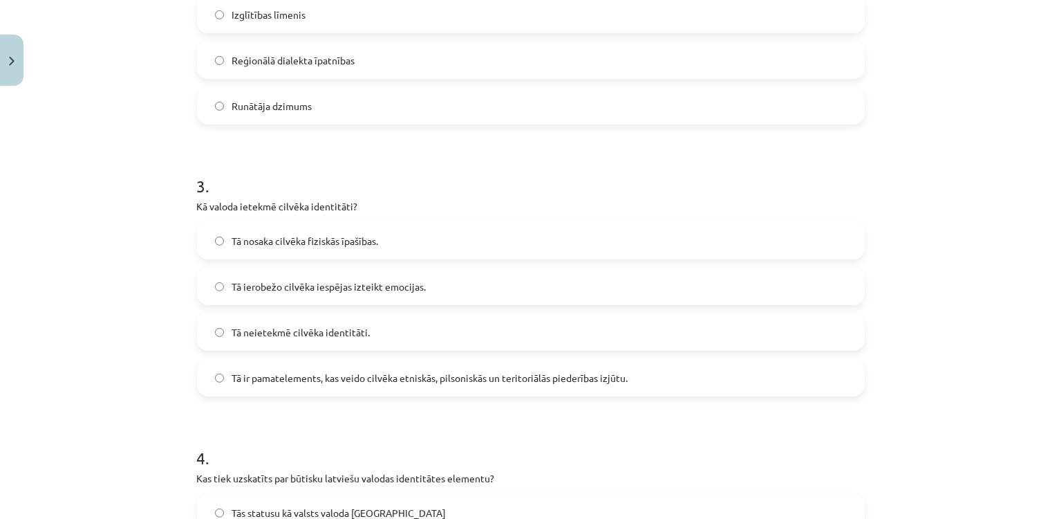
click at [221, 375] on label "Tā ir pamatelements, kas veido cilvēka etniskās, pilsoniskās un teritoriālās pi…" at bounding box center [530, 377] width 665 height 35
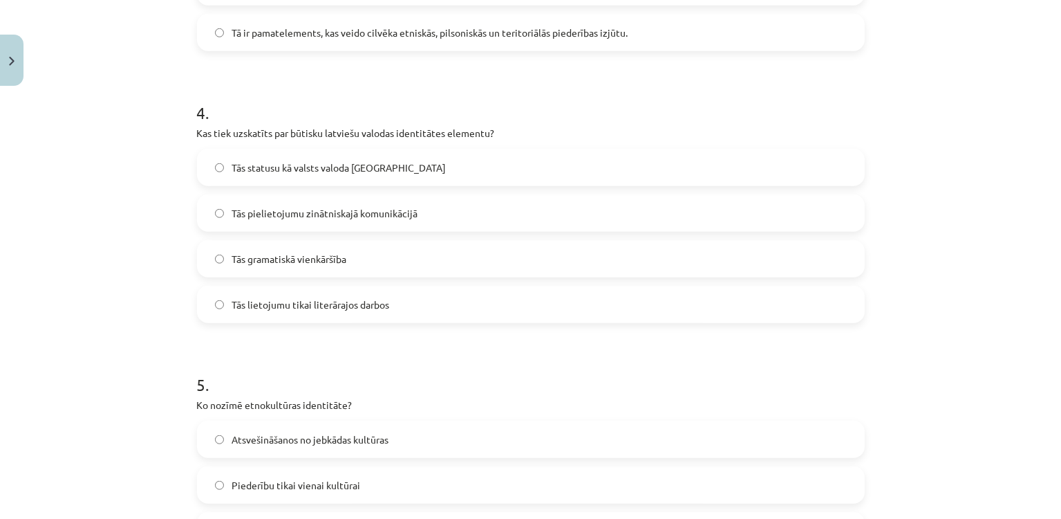
scroll to position [1015, 0]
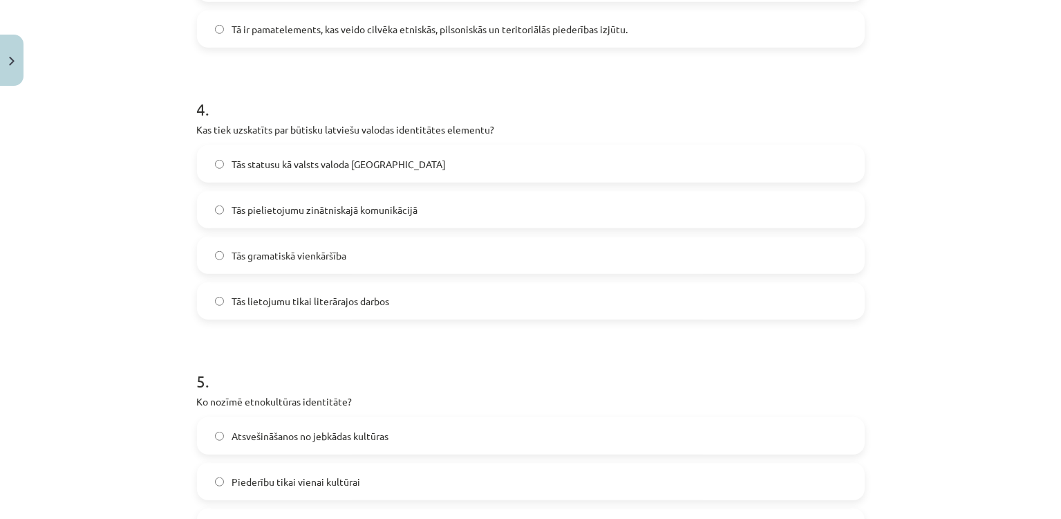
click at [241, 174] on label "Tās statusu kā valsts valoda Latvijā" at bounding box center [530, 164] width 665 height 35
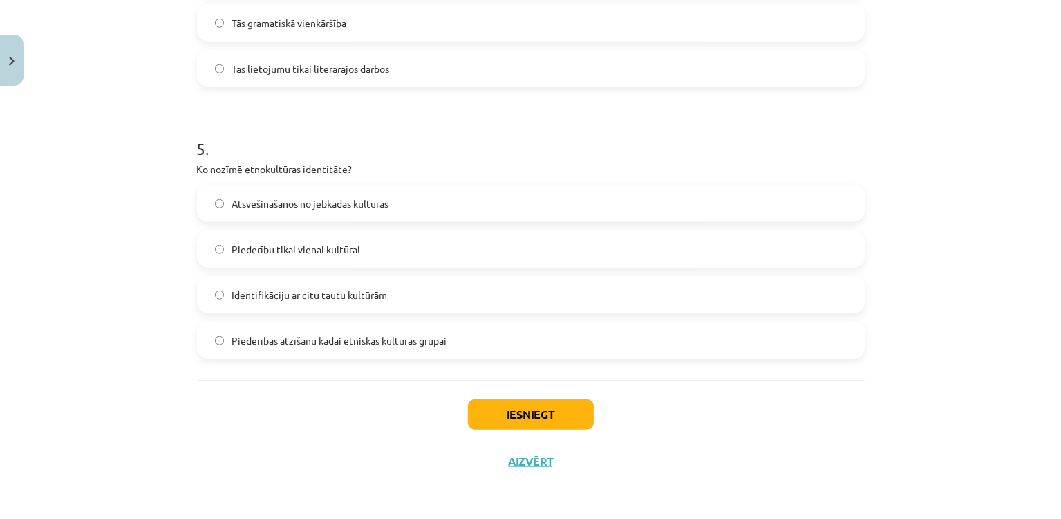
click at [232, 333] on span "Piederības atzīšanu kādai etniskās kultūras grupai" at bounding box center [339, 340] width 215 height 15
click at [492, 404] on button "Iesniegt" at bounding box center [531, 414] width 126 height 30
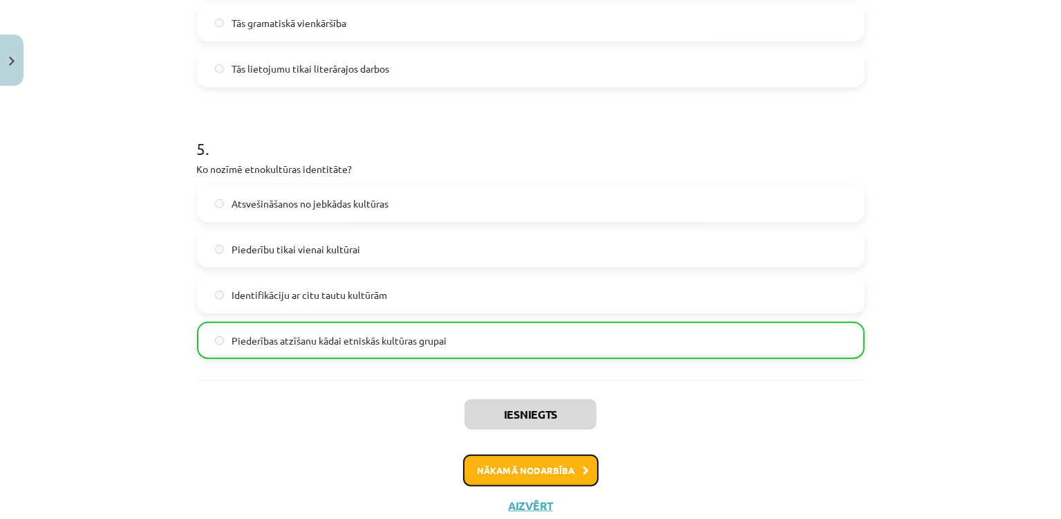
click at [507, 462] on button "Nākamā nodarbība" at bounding box center [531, 470] width 136 height 32
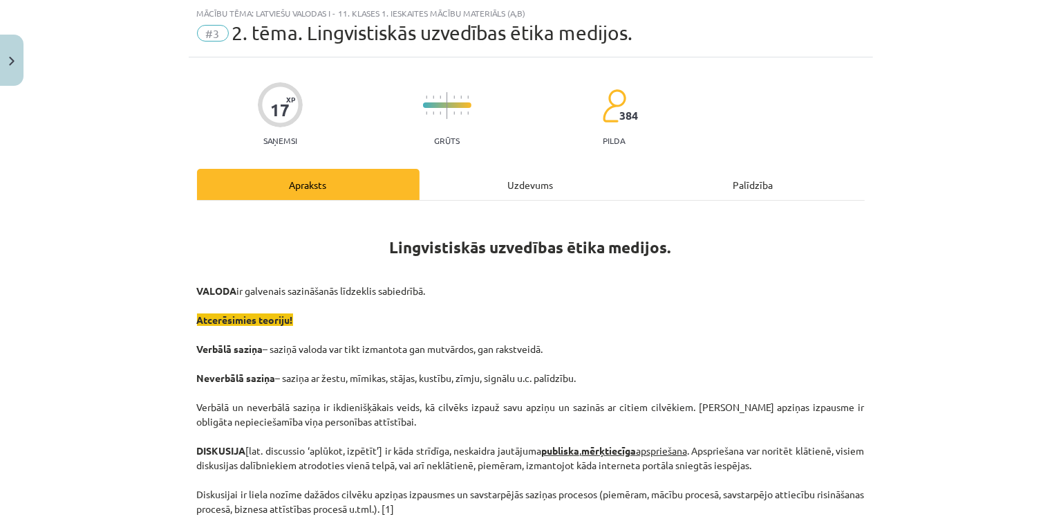
scroll to position [1239, 0]
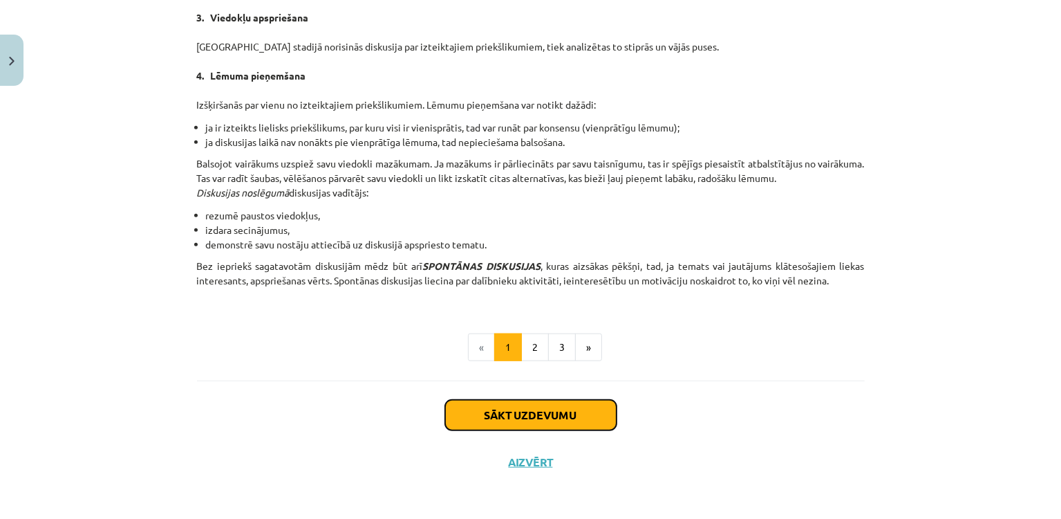
click at [461, 427] on button "Sākt uzdevumu" at bounding box center [530, 415] width 171 height 30
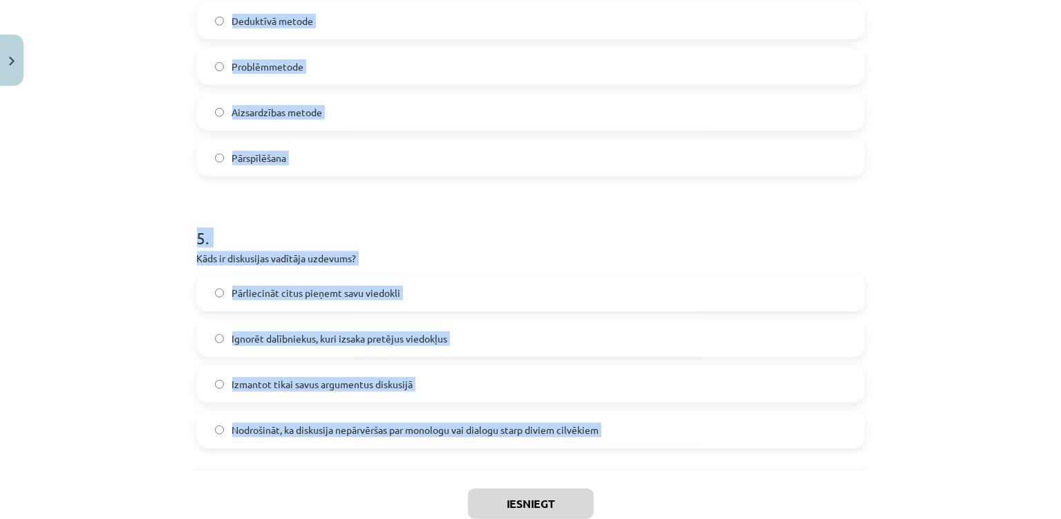
scroll to position [1247, 0]
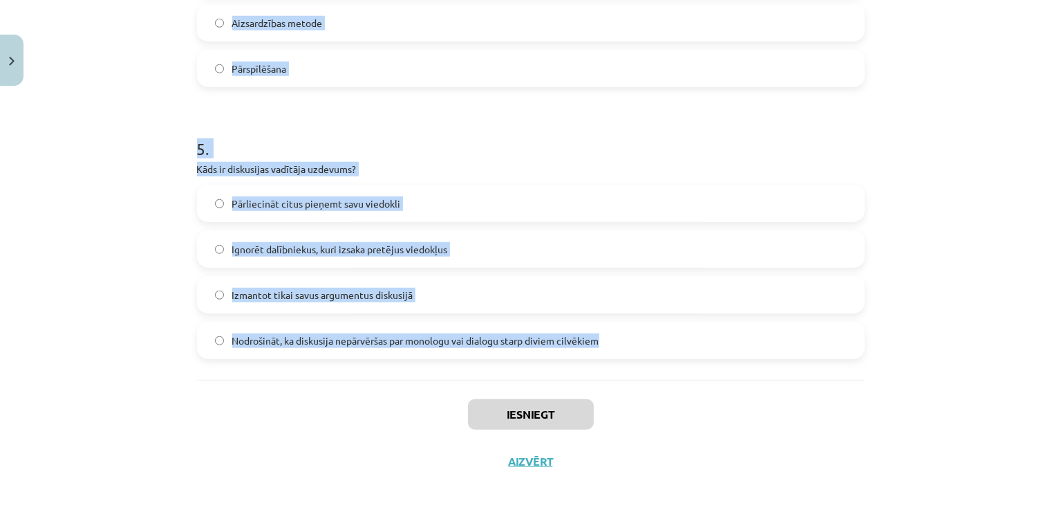
drag, startPoint x: 183, startPoint y: 281, endPoint x: 600, endPoint y: 340, distance: 421.1
copy form "1 . Kas ir diskusija? Privāta saruna starp diviem cilvēkiem Publiska, mērķtiecī…"
click at [481, 162] on p "Kāds ir diskusijas vadītāja uzdevums?" at bounding box center [531, 169] width 668 height 15
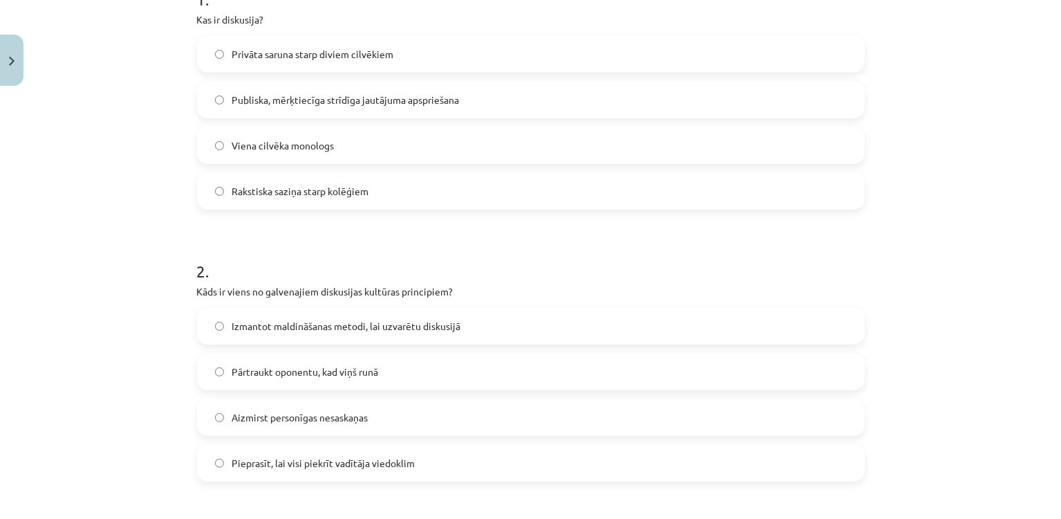
scroll to position [305, 0]
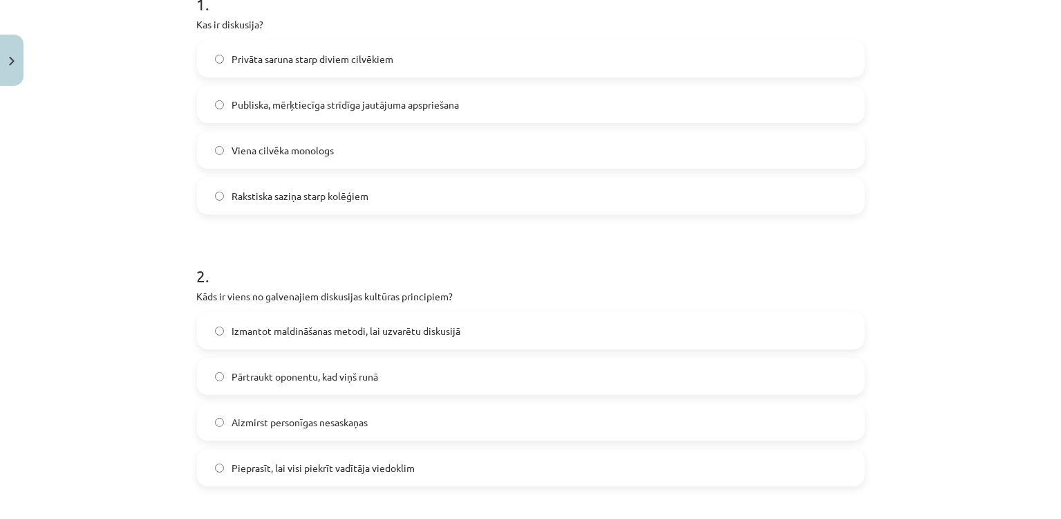
click at [253, 115] on label "Publiska, mērķtiecīga strīdīga jautājuma apspriešana" at bounding box center [530, 104] width 665 height 35
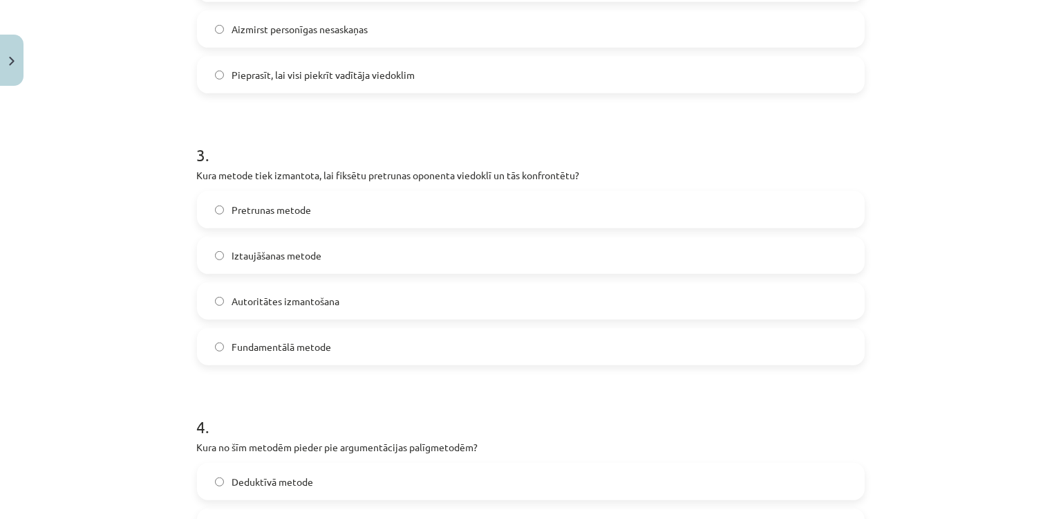
scroll to position [738, 0]
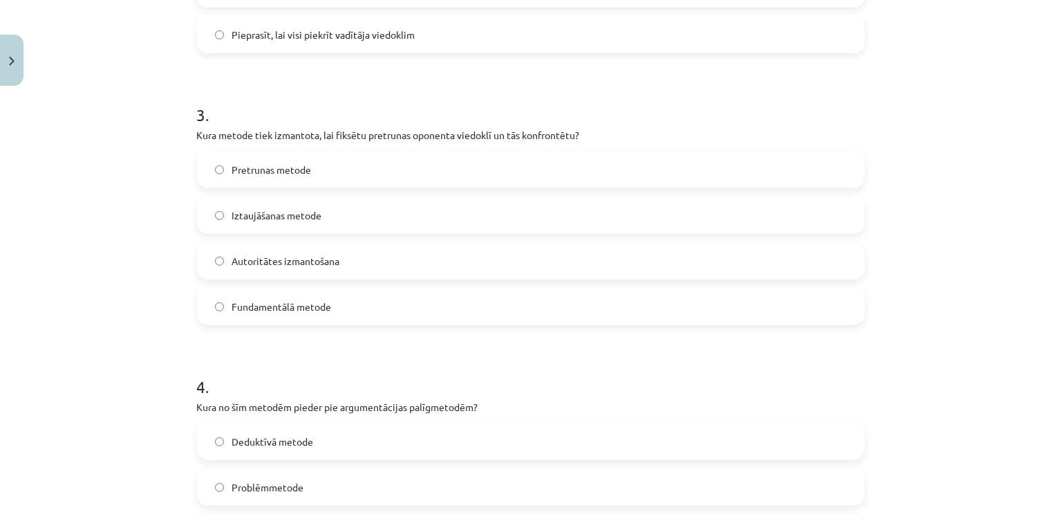
click at [208, 182] on label "Pretrunas metode" at bounding box center [530, 169] width 665 height 35
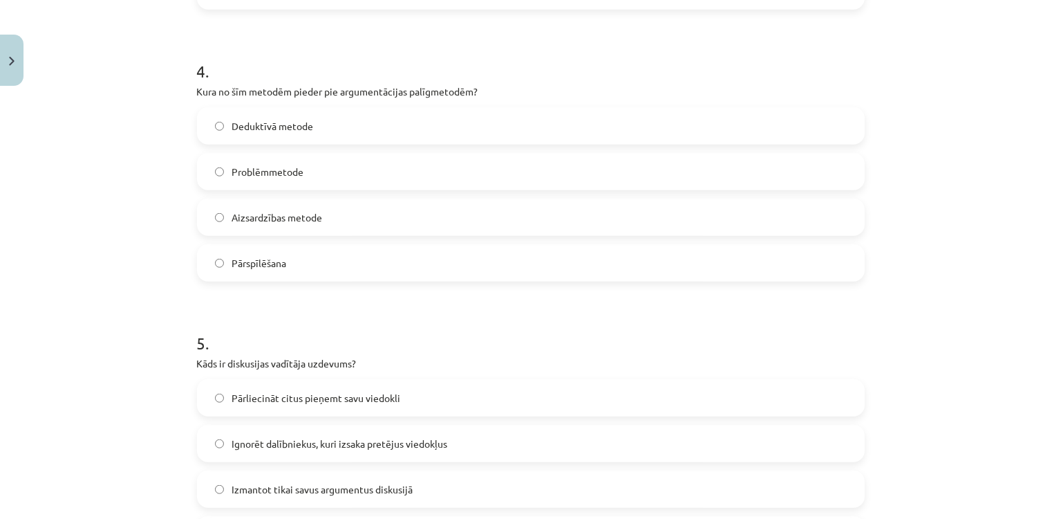
scroll to position [1055, 0]
click at [228, 229] on label "Aizsardzības metode" at bounding box center [530, 215] width 665 height 35
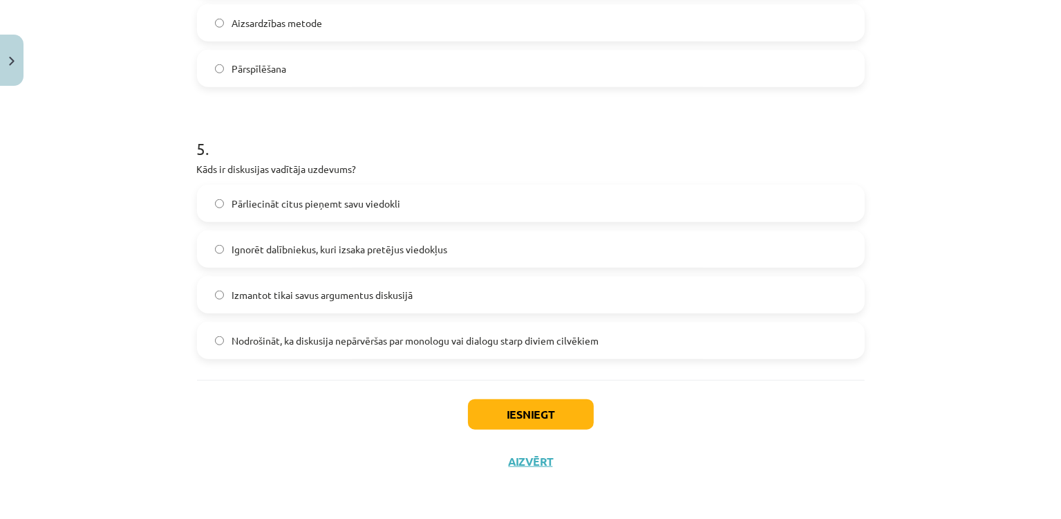
click at [321, 337] on span "Nodrošināt, ka diskusija nepārvēršas par monologu vai dialogu starp diviem cilv…" at bounding box center [415, 340] width 367 height 15
click at [502, 408] on button "Iesniegt" at bounding box center [531, 414] width 126 height 30
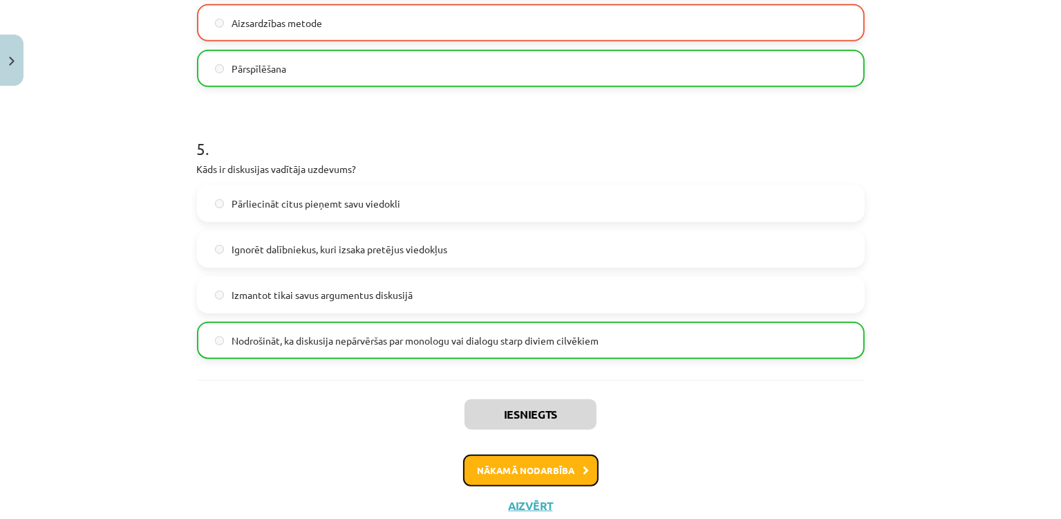
click at [497, 476] on button "Nākamā nodarbība" at bounding box center [531, 470] width 136 height 32
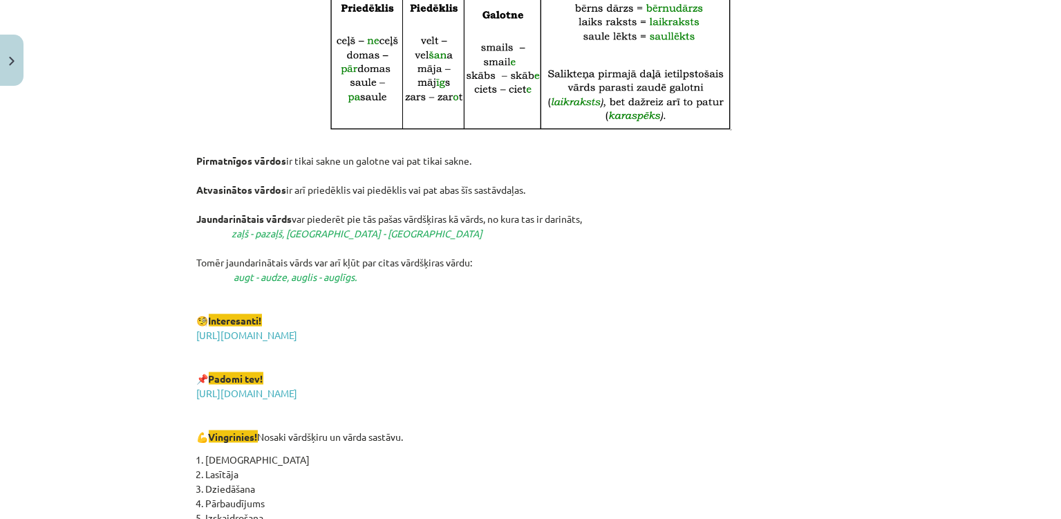
scroll to position [2435, 0]
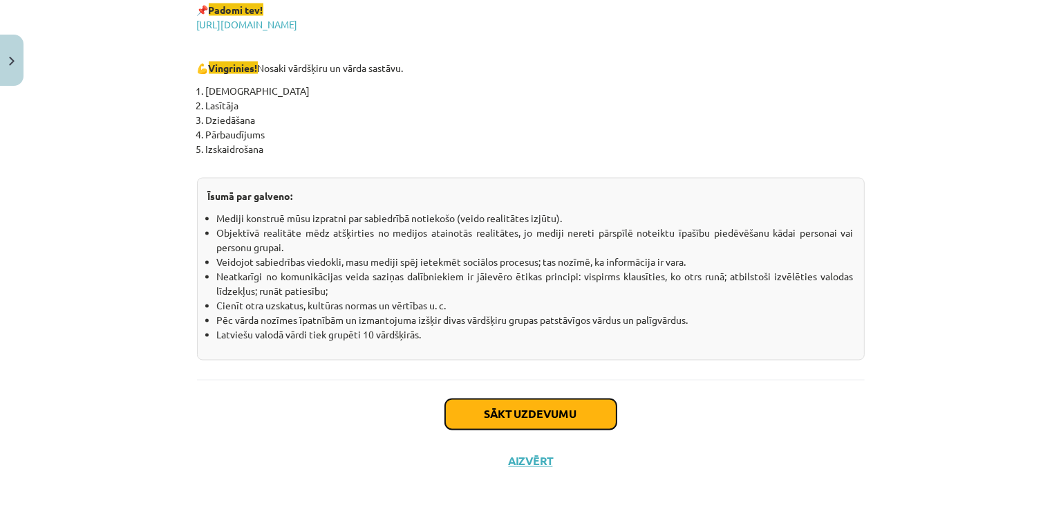
click at [583, 404] on button "Sākt uzdevumu" at bounding box center [530, 414] width 171 height 30
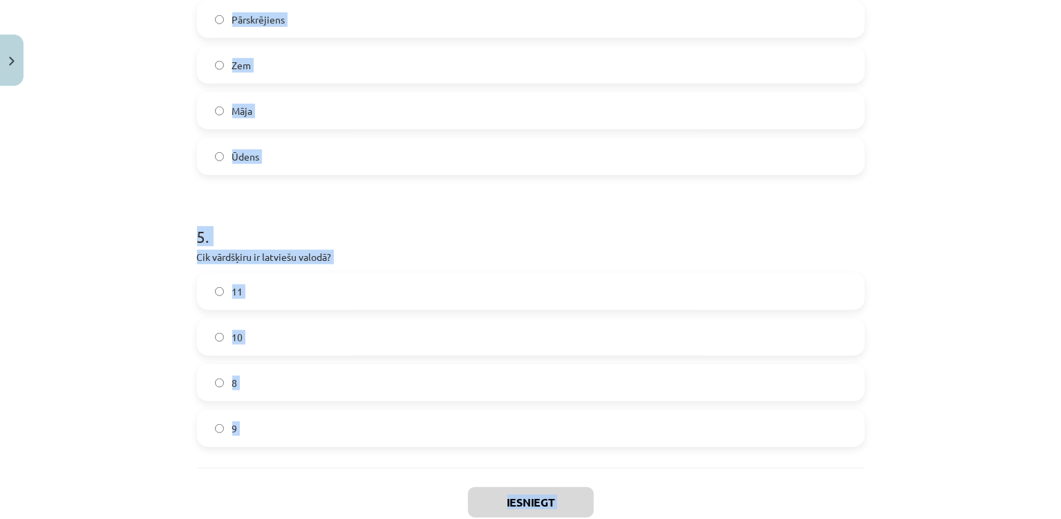
scroll to position [1247, 0]
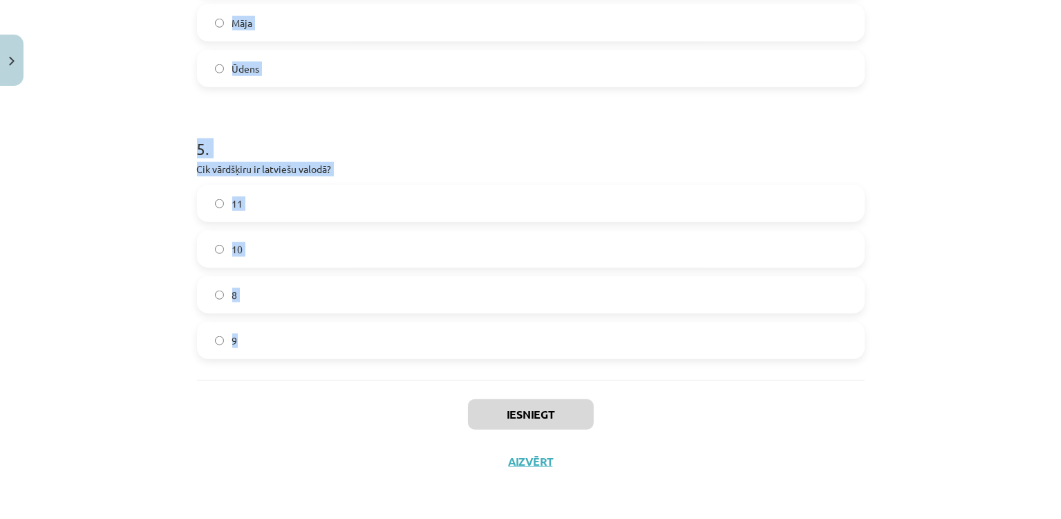
drag, startPoint x: 190, startPoint y: 274, endPoint x: 230, endPoint y: 340, distance: 76.6
copy form "1 . Kurš no šiem ir pirmatnīgs vārds? Zieds Ziedošs Ziedonis Ieziedēt 2 . Kas i…"
click at [907, 211] on div "Mācību tēma: Latviešu valodas i - 11. klases 1. ieskaites mācību materiāls (a,b…" at bounding box center [530, 259] width 1061 height 519
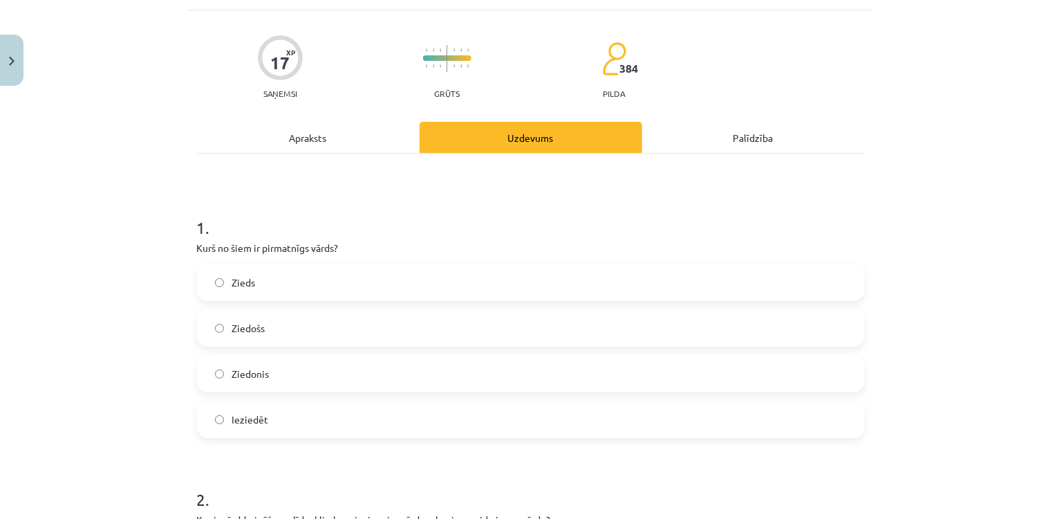
scroll to position [54, 0]
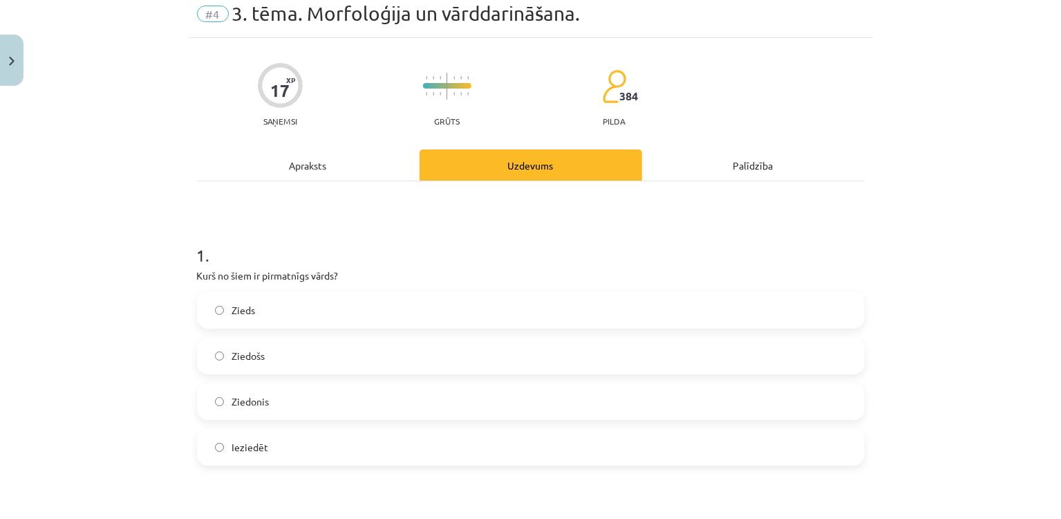
click at [312, 312] on label "Zieds" at bounding box center [530, 310] width 665 height 35
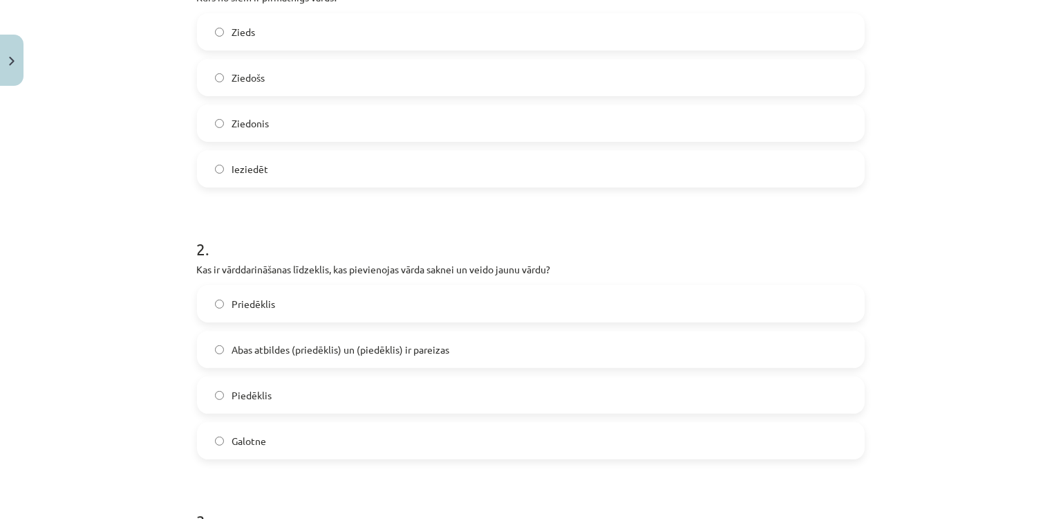
scroll to position [337, 0]
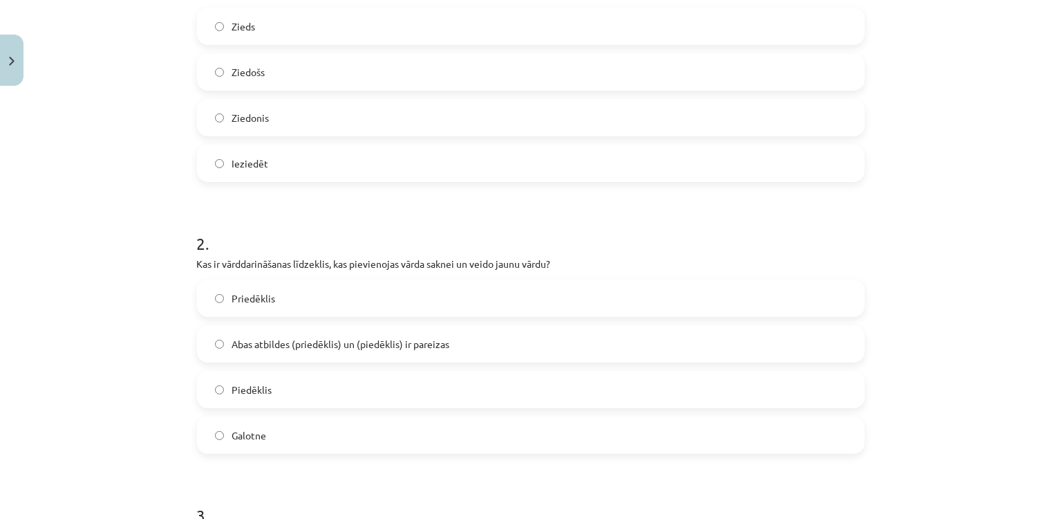
click at [205, 351] on label "Abas atbildes (priedēklis) un (piedēklis) ir pareizas" at bounding box center [530, 343] width 665 height 35
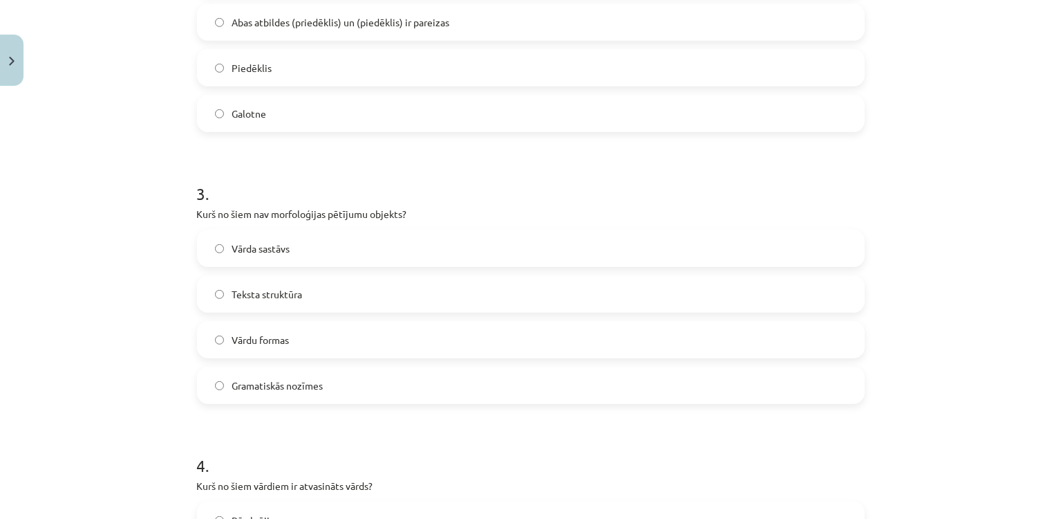
scroll to position [665, 0]
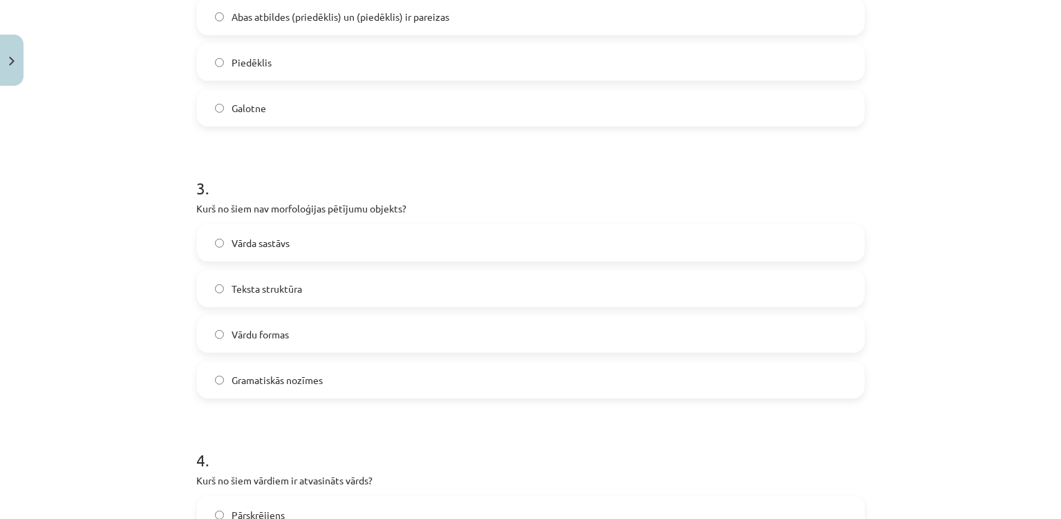
click at [210, 294] on label "Teksta struktūra" at bounding box center [530, 288] width 665 height 35
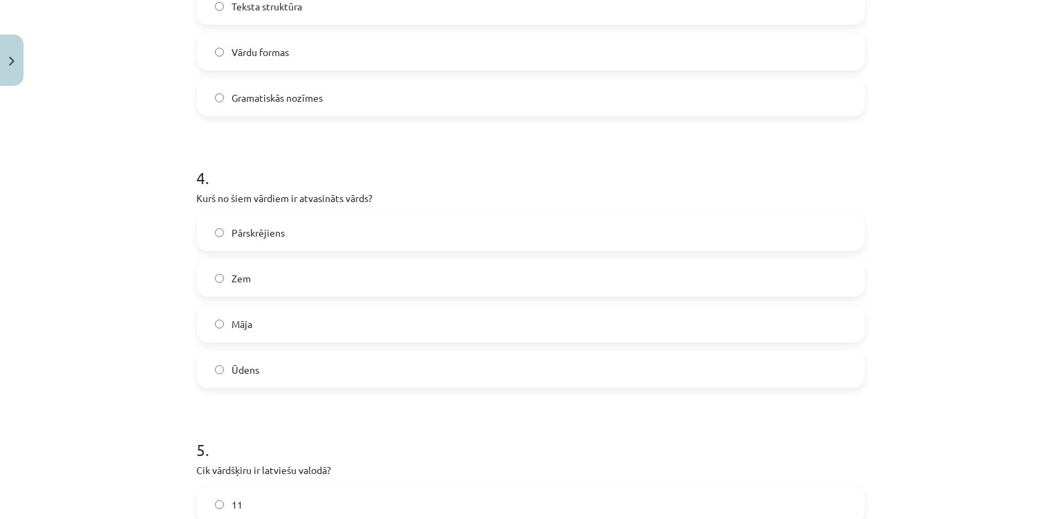
scroll to position [951, 0]
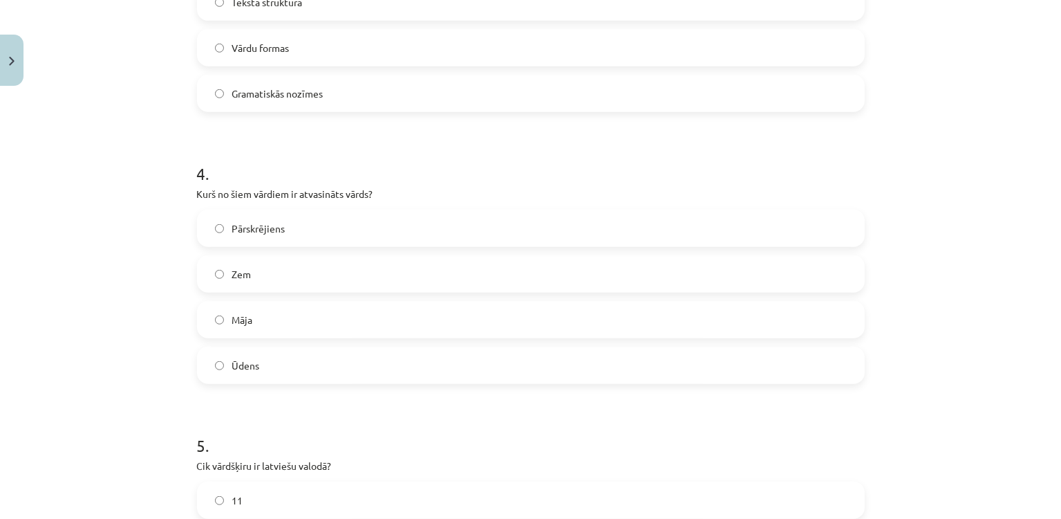
click at [222, 220] on label "Pārskrējiens" at bounding box center [530, 228] width 665 height 35
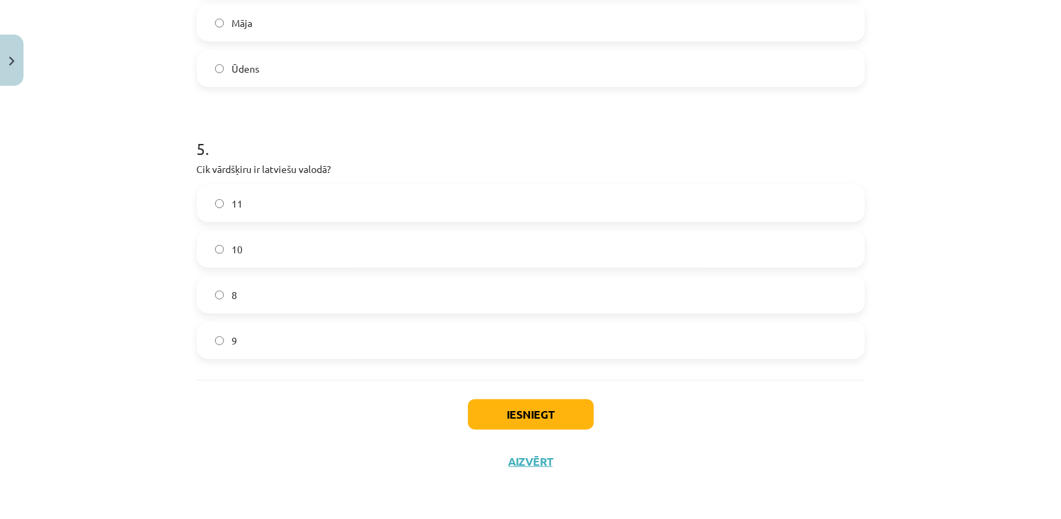
click at [254, 259] on label "10" at bounding box center [530, 249] width 665 height 35
click at [477, 392] on div "Iesniegt Aizvērt" at bounding box center [531, 428] width 668 height 97
click at [476, 402] on button "Iesniegt" at bounding box center [531, 414] width 126 height 30
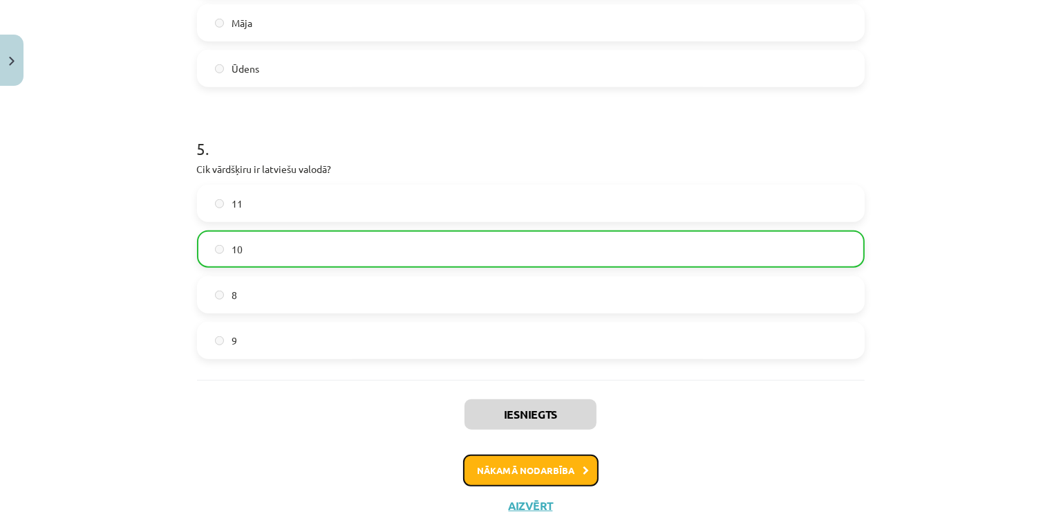
click at [476, 461] on button "Nākamā nodarbība" at bounding box center [531, 470] width 136 height 32
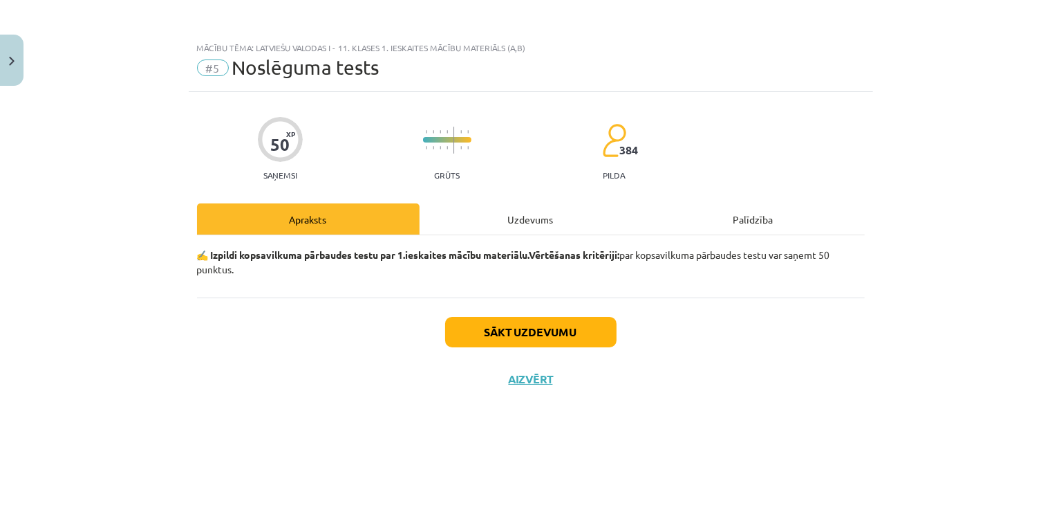
scroll to position [0, 0]
click at [483, 339] on button "Sākt uzdevumu" at bounding box center [530, 332] width 171 height 30
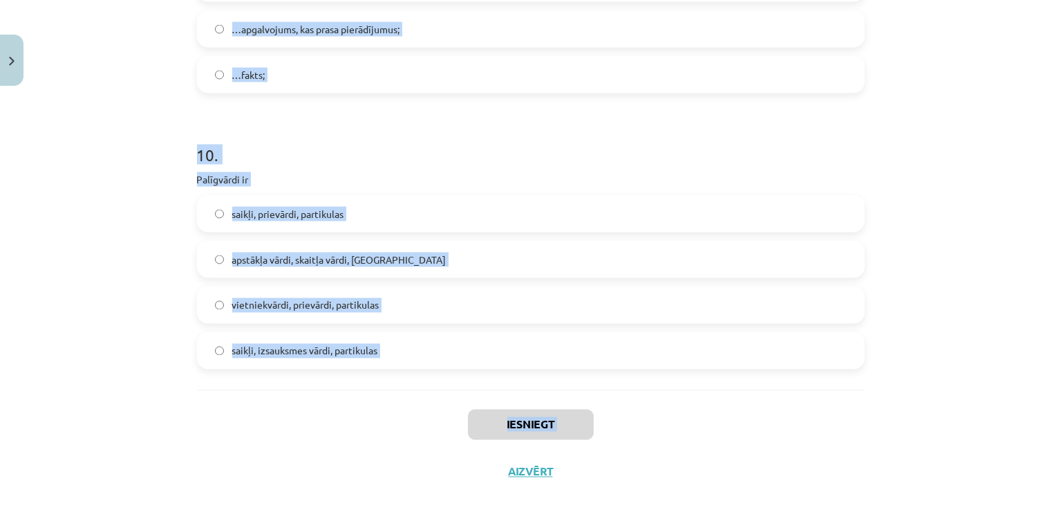
scroll to position [2391, 0]
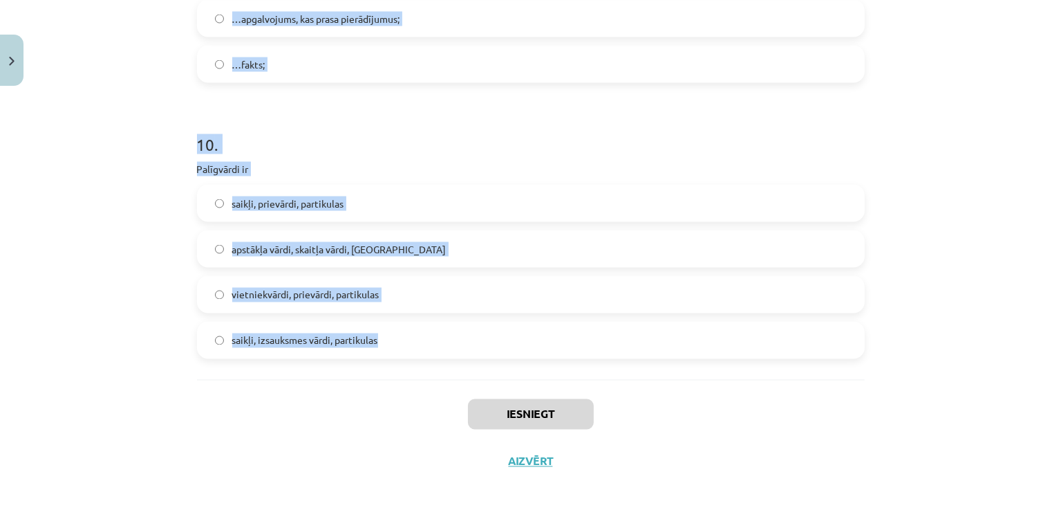
drag, startPoint x: 187, startPoint y: 309, endPoint x: 376, endPoint y: 342, distance: 191.7
copy form "1 . Priedēklis atrodas aiz vārda galotnes starp sakni un galotni vārda priekšā …"
click at [952, 277] on div "Mācību tēma: Latviešu valodas i - 11. klases 1. ieskaites mācību materiāls (a,b…" at bounding box center [530, 259] width 1061 height 519
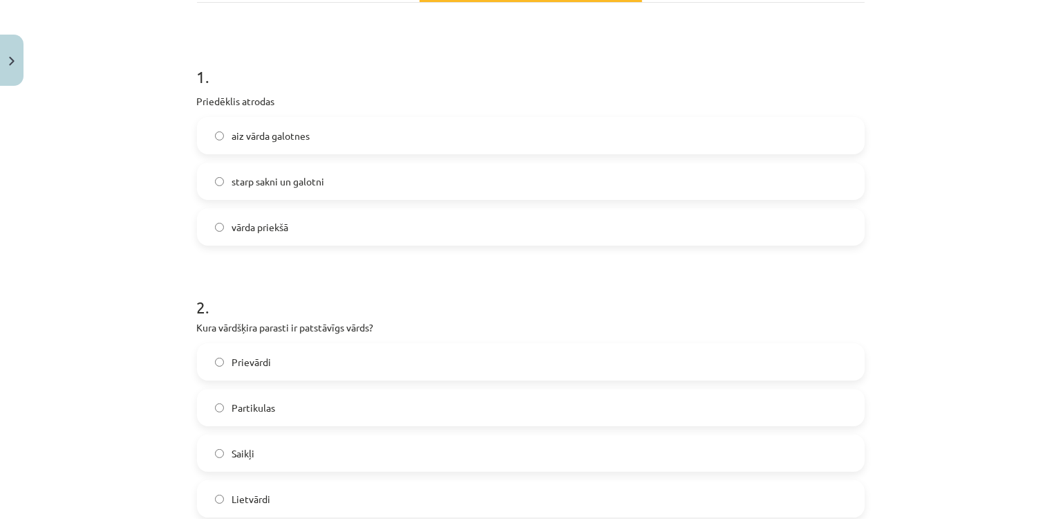
scroll to position [230, 0]
click at [265, 234] on span "vārda priekšā" at bounding box center [260, 230] width 57 height 15
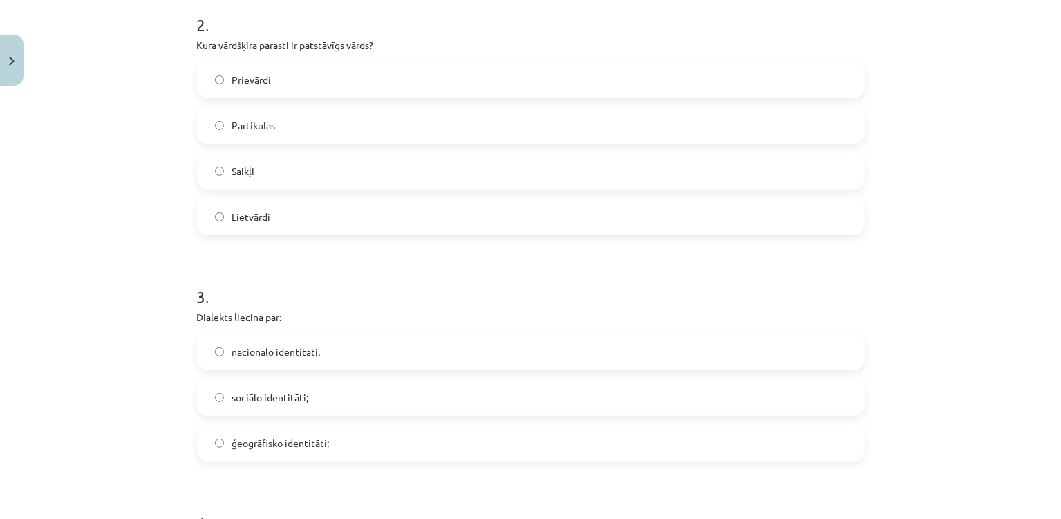
scroll to position [521, 0]
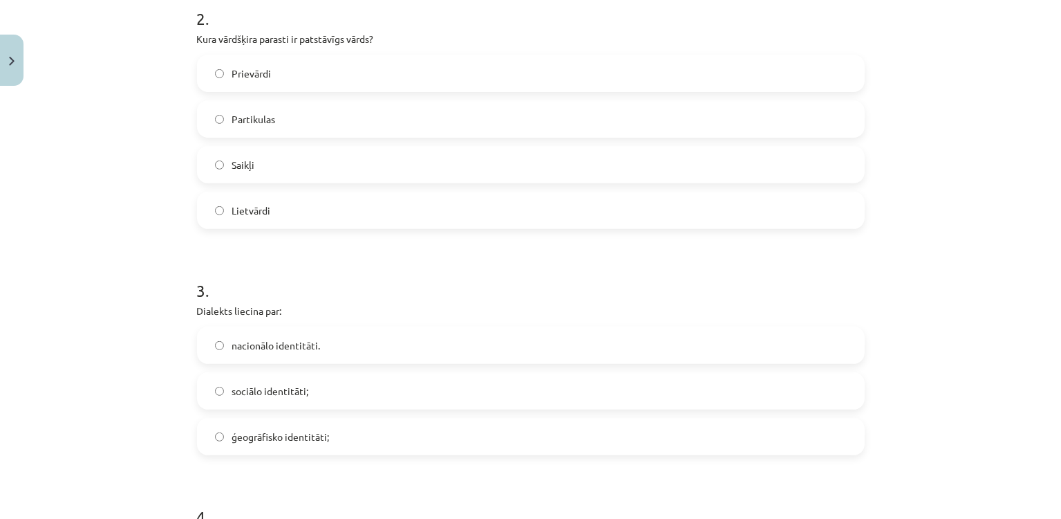
click at [216, 220] on label "Lietvārdi" at bounding box center [530, 210] width 665 height 35
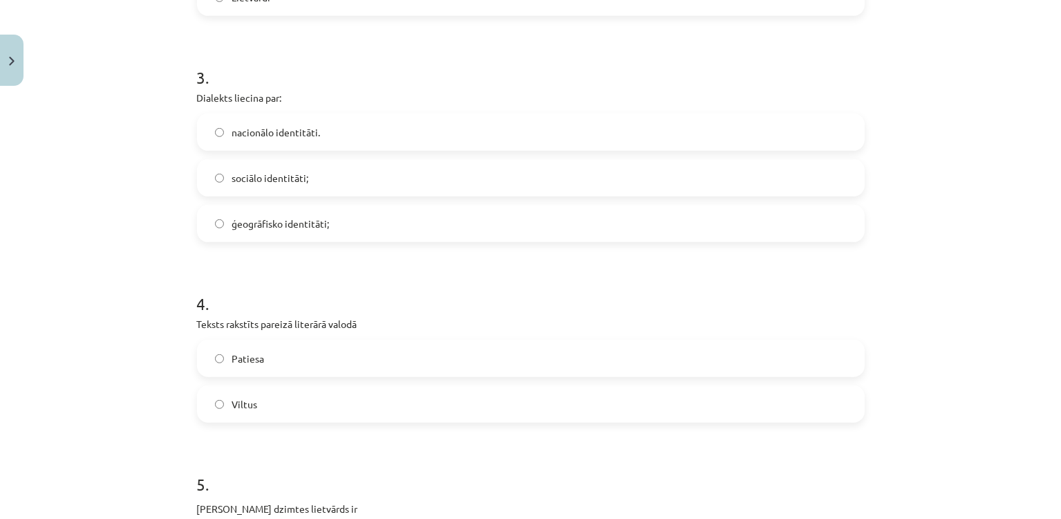
scroll to position [741, 0]
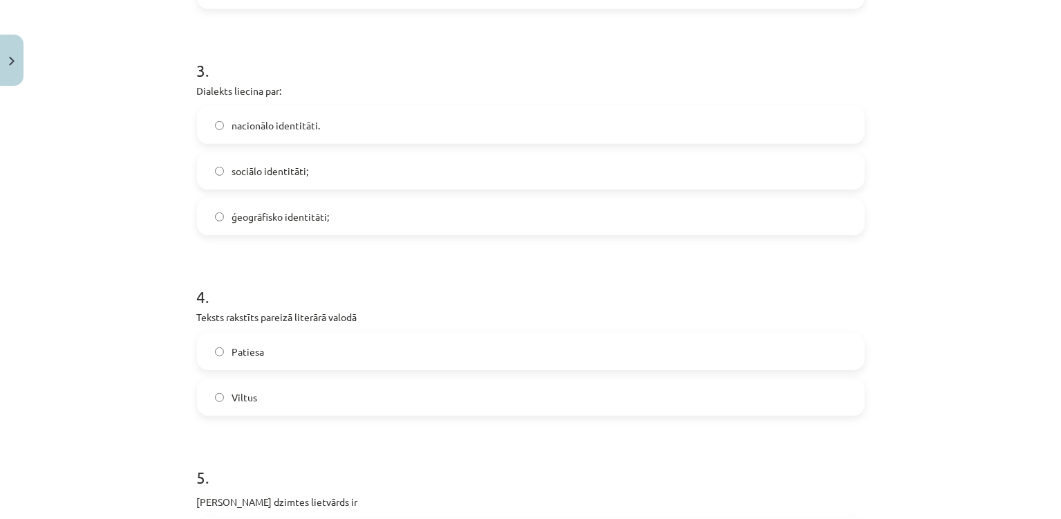
click at [232, 210] on span "ģeogrāfisko identitāti;" at bounding box center [281, 217] width 98 height 15
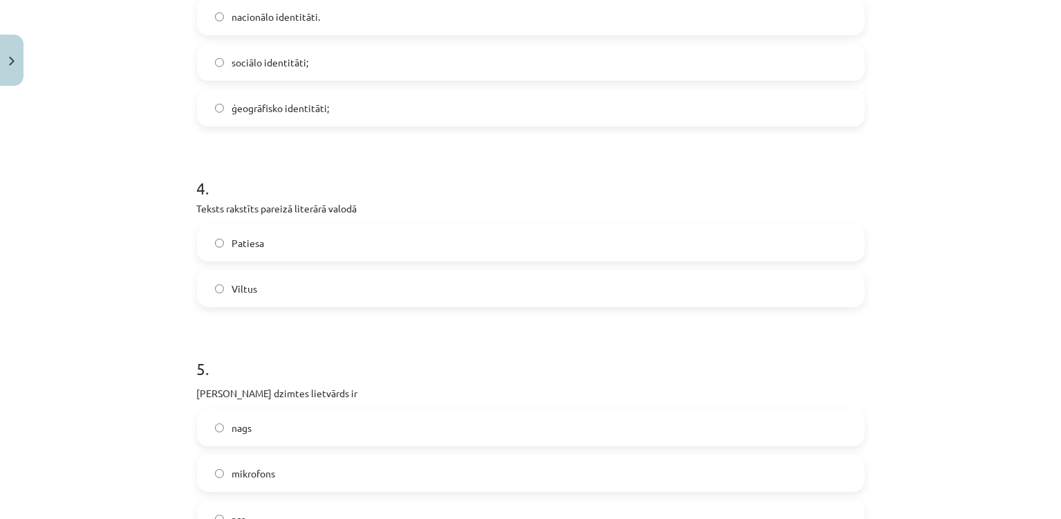
scroll to position [846, 0]
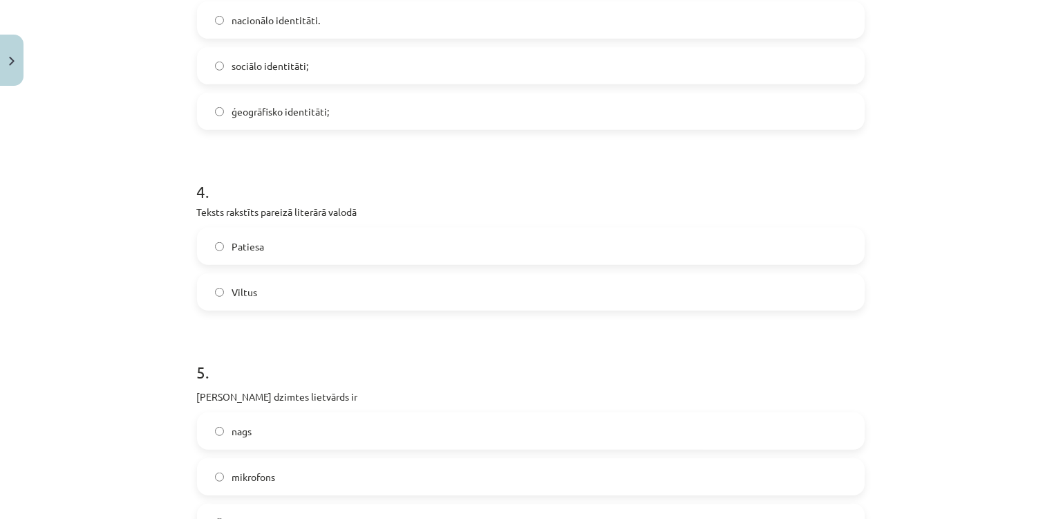
click at [429, 232] on label "Patiesa" at bounding box center [530, 246] width 665 height 35
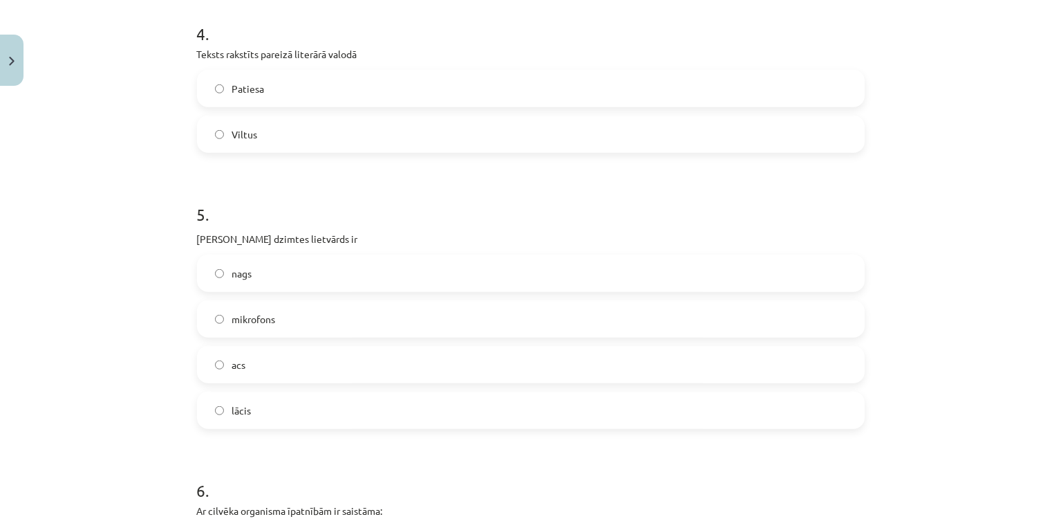
scroll to position [1007, 0]
click at [263, 351] on label "acs" at bounding box center [530, 361] width 665 height 35
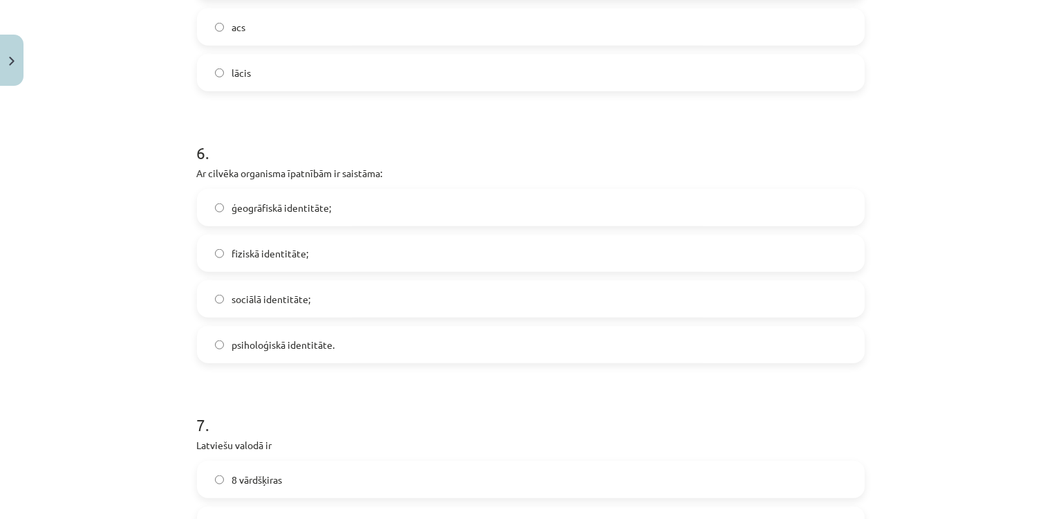
scroll to position [1334, 0]
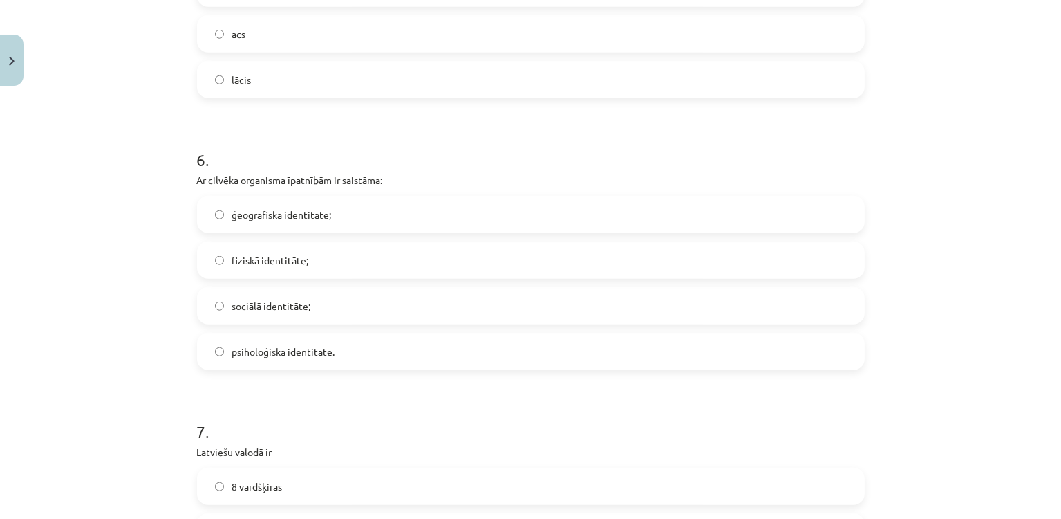
click at [215, 270] on label "fiziskā identitāte;" at bounding box center [530, 260] width 665 height 35
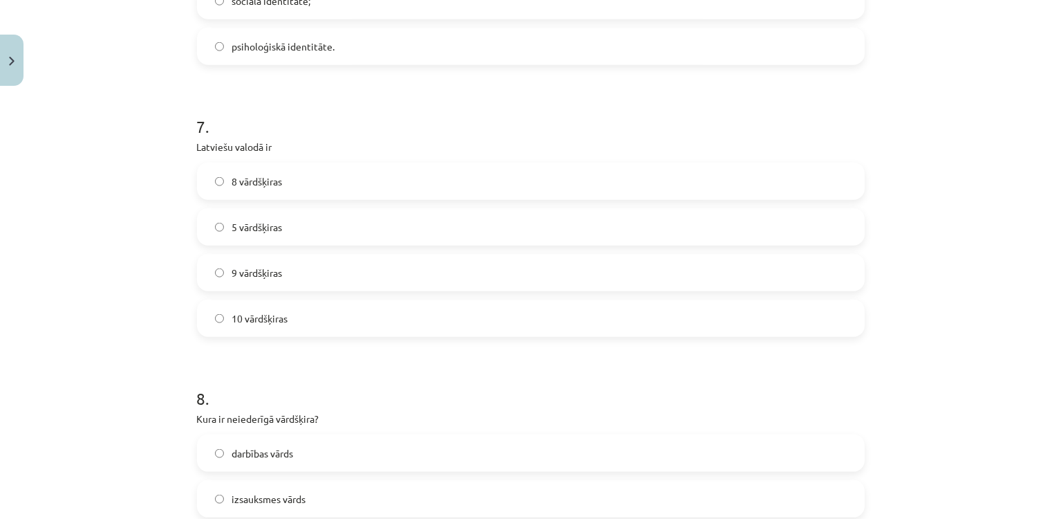
scroll to position [1658, 0]
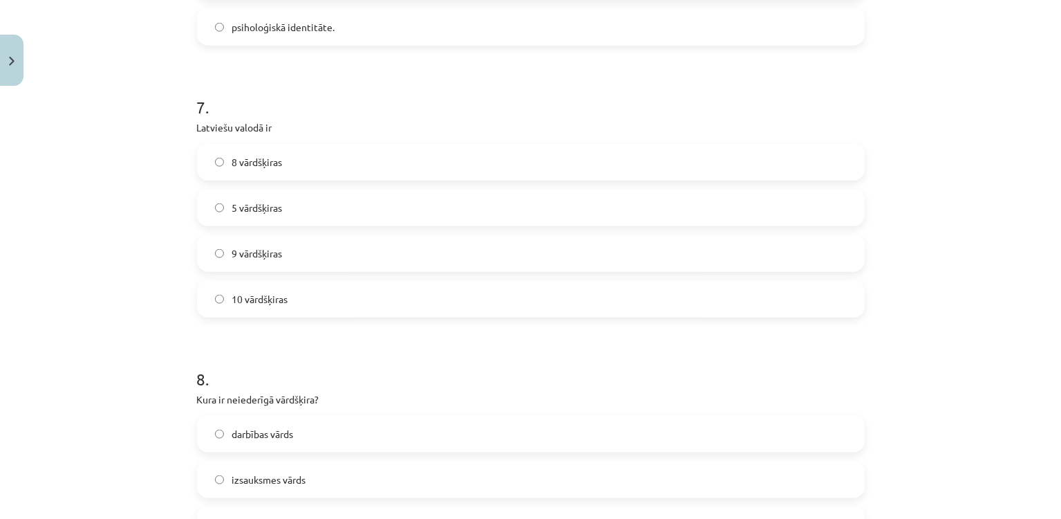
click at [293, 309] on label "10 vārdšķiras" at bounding box center [530, 298] width 665 height 35
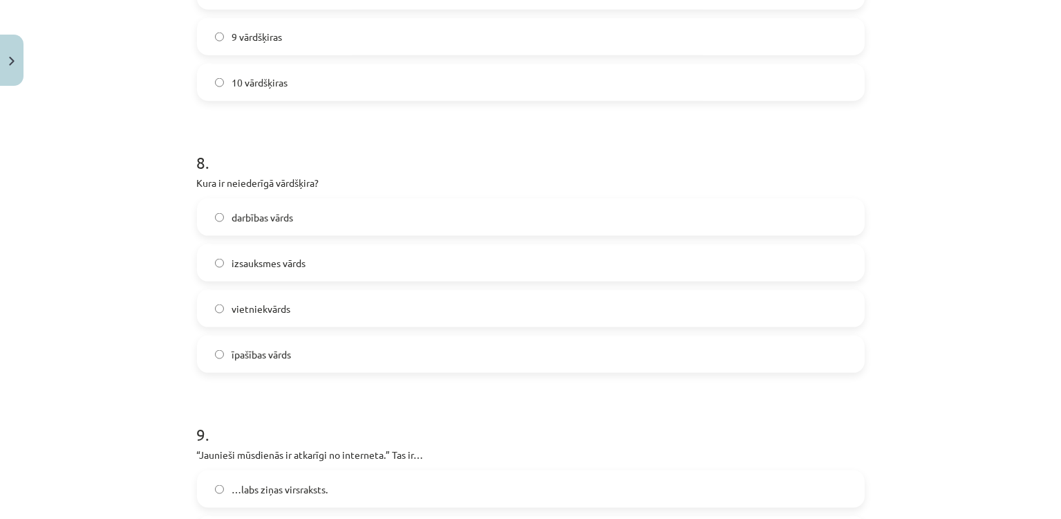
scroll to position [1871, 0]
click at [282, 262] on span "izsauksmes vārds" at bounding box center [269, 266] width 74 height 15
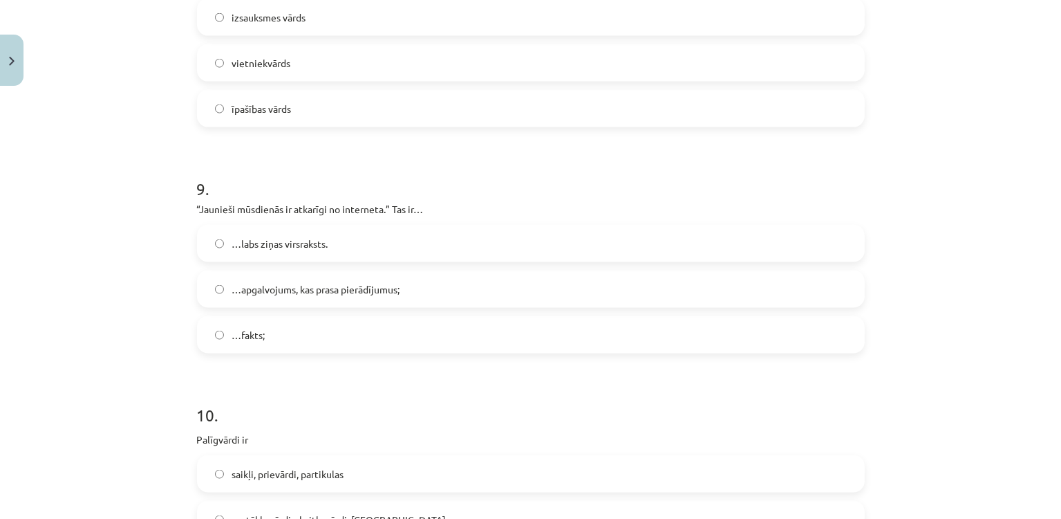
scroll to position [2127, 0]
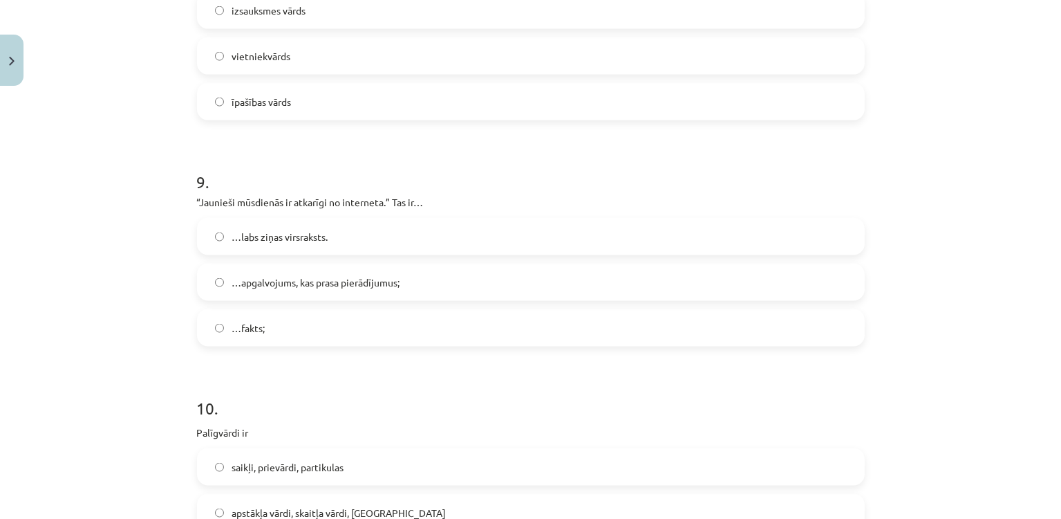
click at [242, 279] on span "…apgalvojums, kas prasa pierādījumus;" at bounding box center [316, 282] width 168 height 15
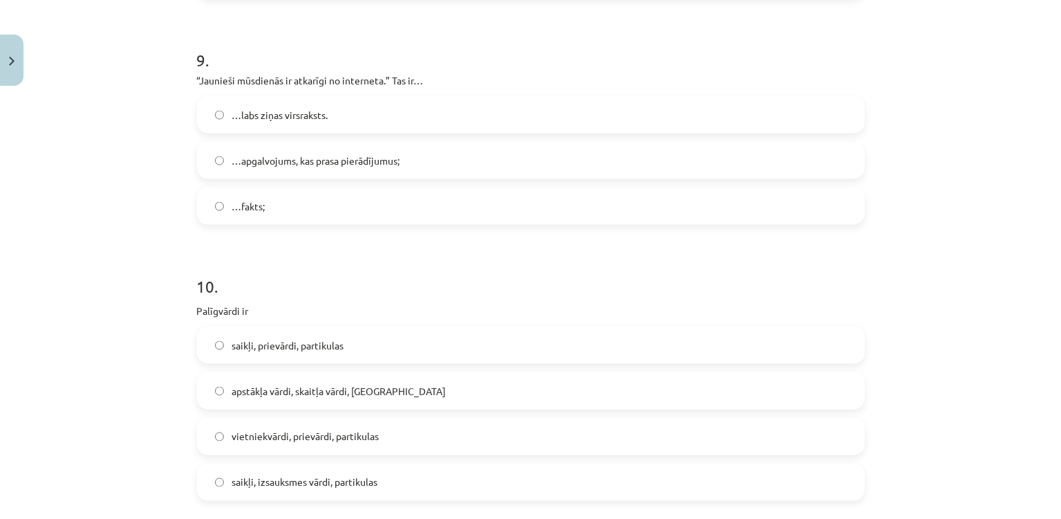
scroll to position [2274, 0]
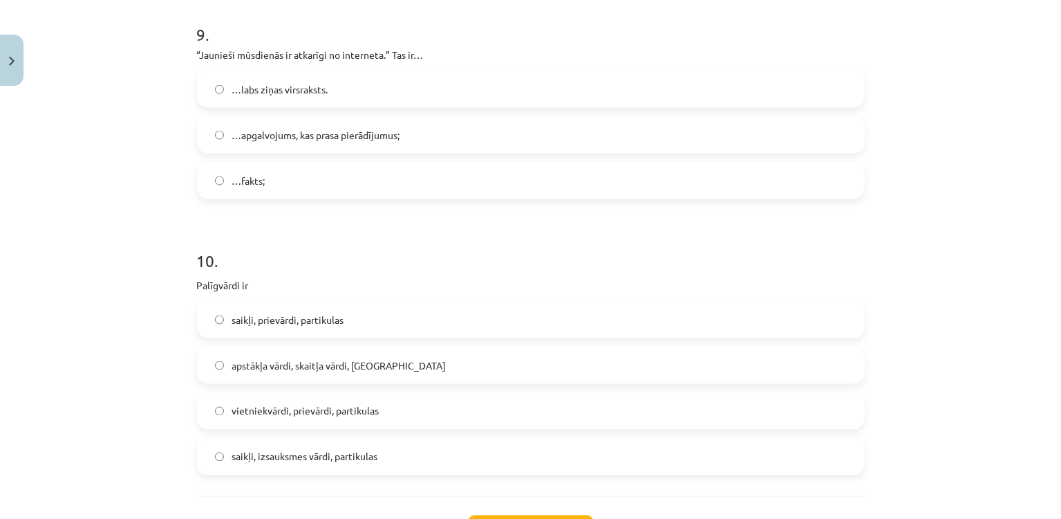
click at [293, 317] on span "saikļi, prievārdi, partikulas" at bounding box center [288, 320] width 112 height 15
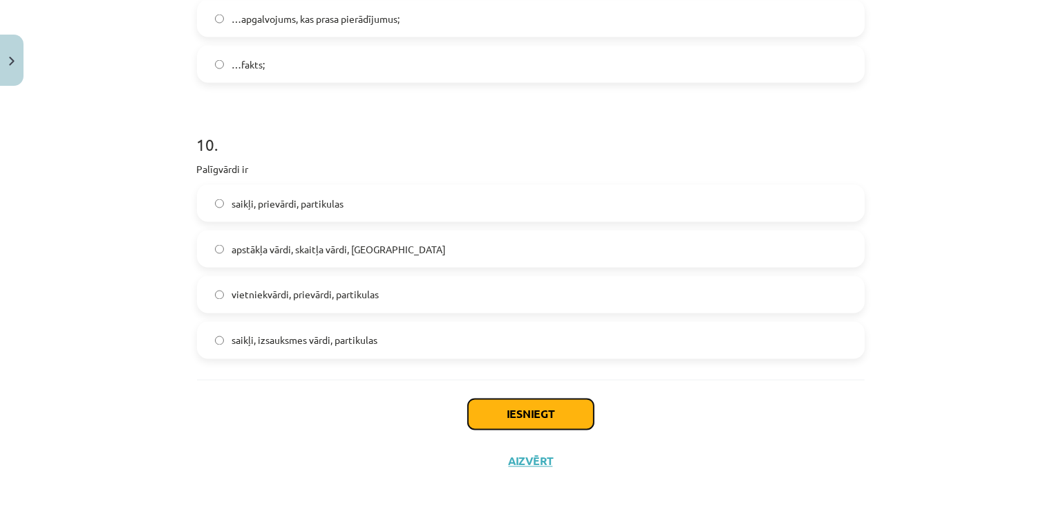
click at [535, 417] on button "Iesniegt" at bounding box center [531, 414] width 126 height 30
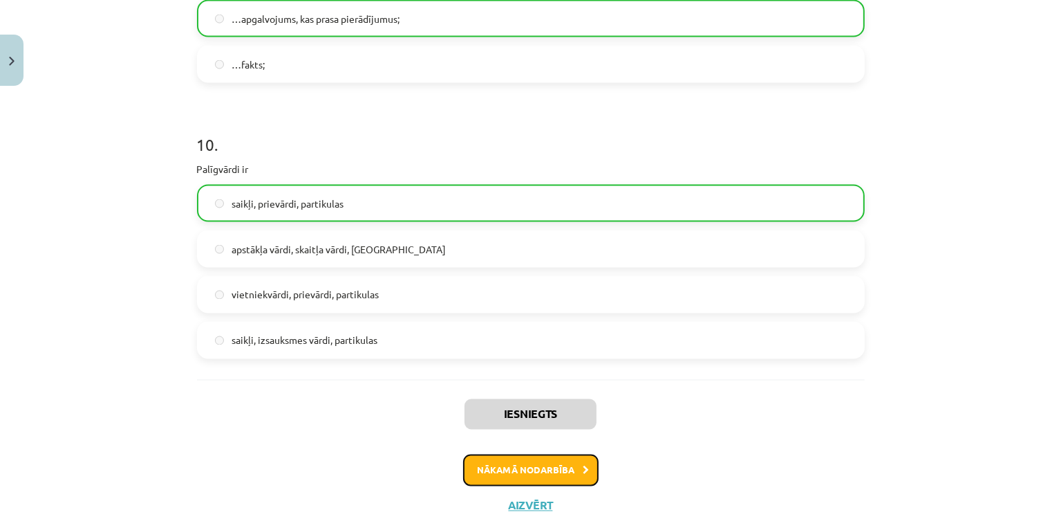
click at [526, 458] on button "Nākamā nodarbība" at bounding box center [531, 470] width 136 height 32
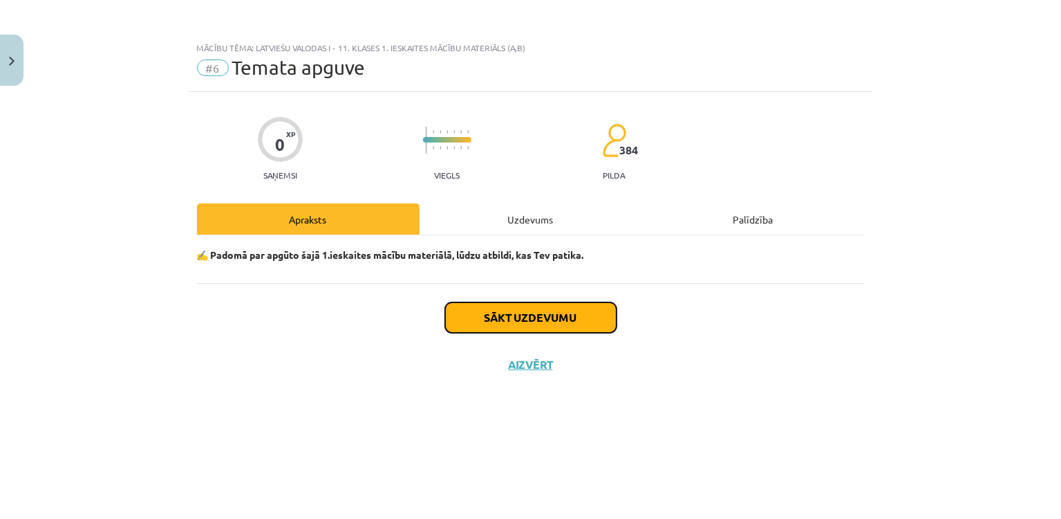
click at [500, 319] on button "Sākt uzdevumu" at bounding box center [530, 317] width 171 height 30
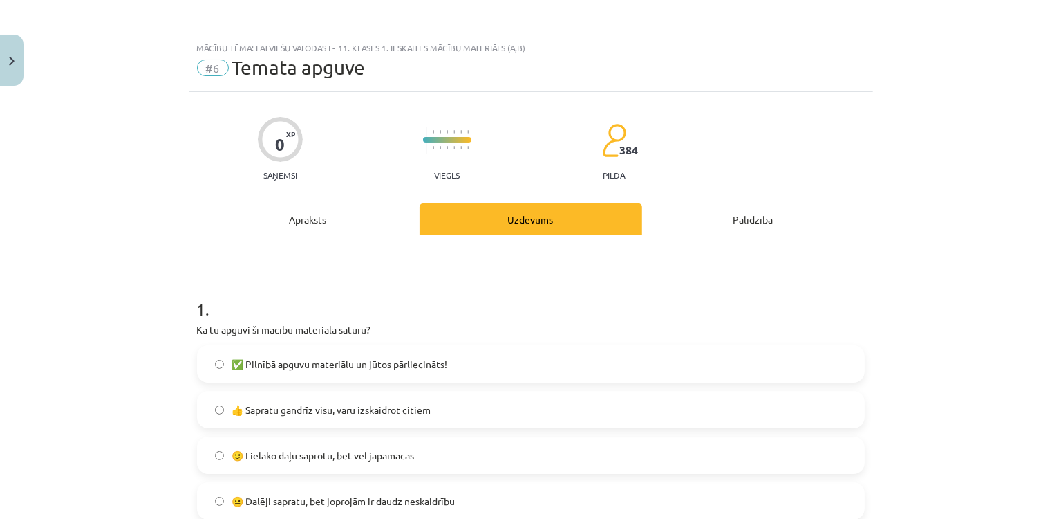
click at [373, 349] on label "✅ Pilnībā apguvu materiālu un jūtos pārliecināts!" at bounding box center [530, 363] width 665 height 35
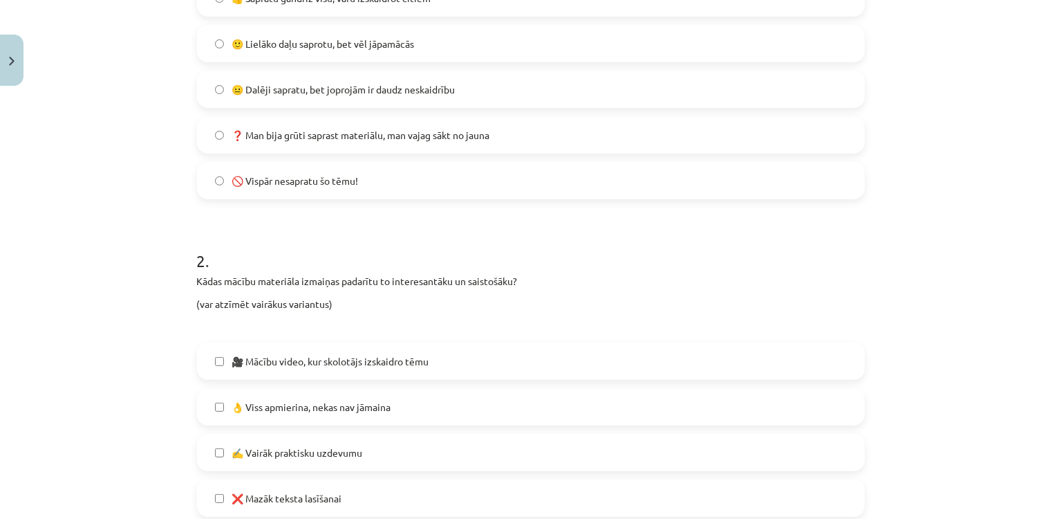
scroll to position [544, 0]
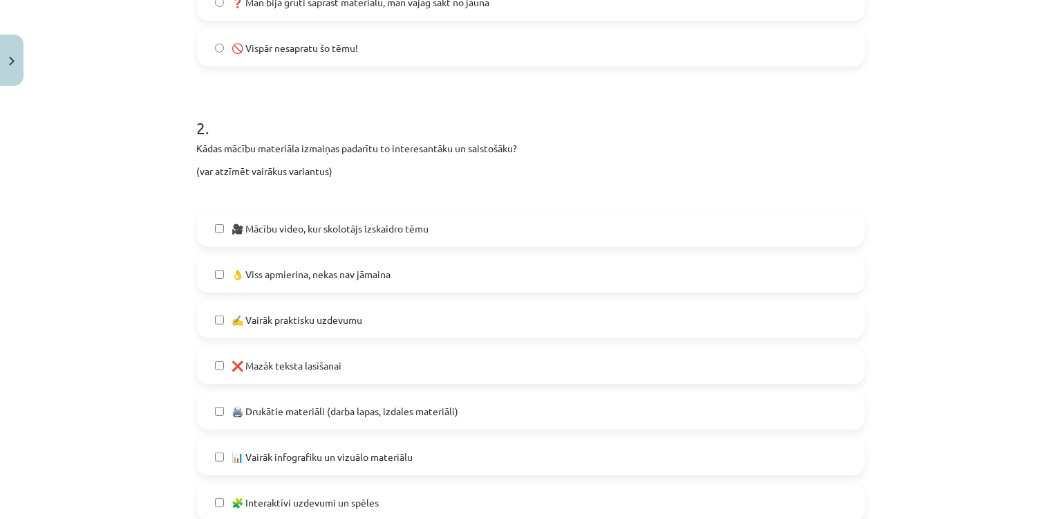
click at [358, 243] on label "🎥 Mācību video, kur skolotājs izskaidro tēmu" at bounding box center [530, 228] width 665 height 35
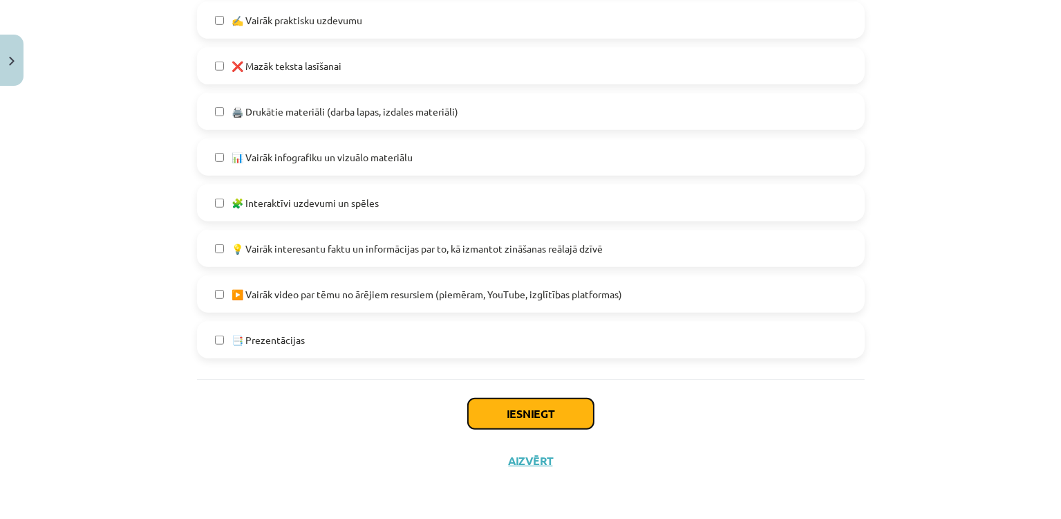
click at [519, 416] on button "Iesniegt" at bounding box center [531, 413] width 126 height 30
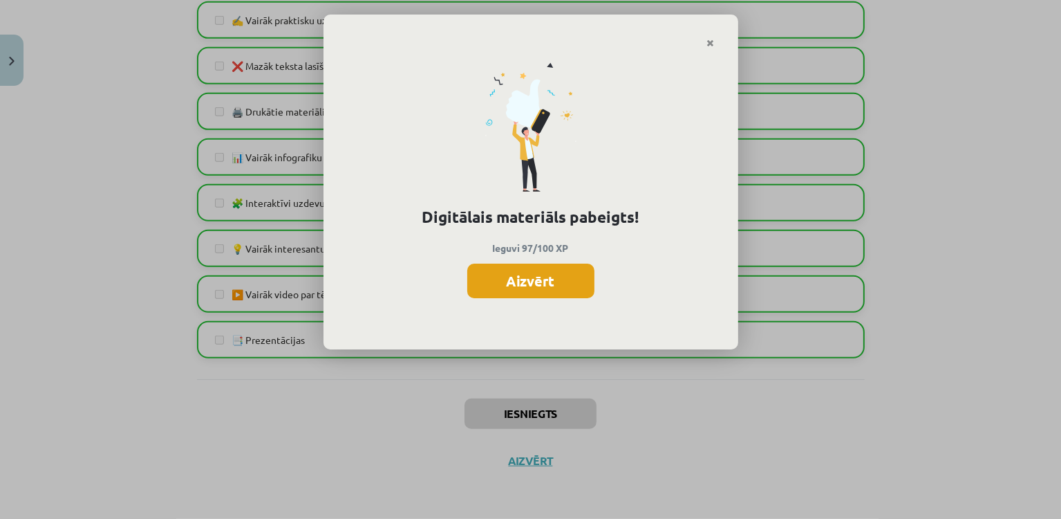
click at [495, 279] on button "Aizvērt" at bounding box center [530, 280] width 127 height 35
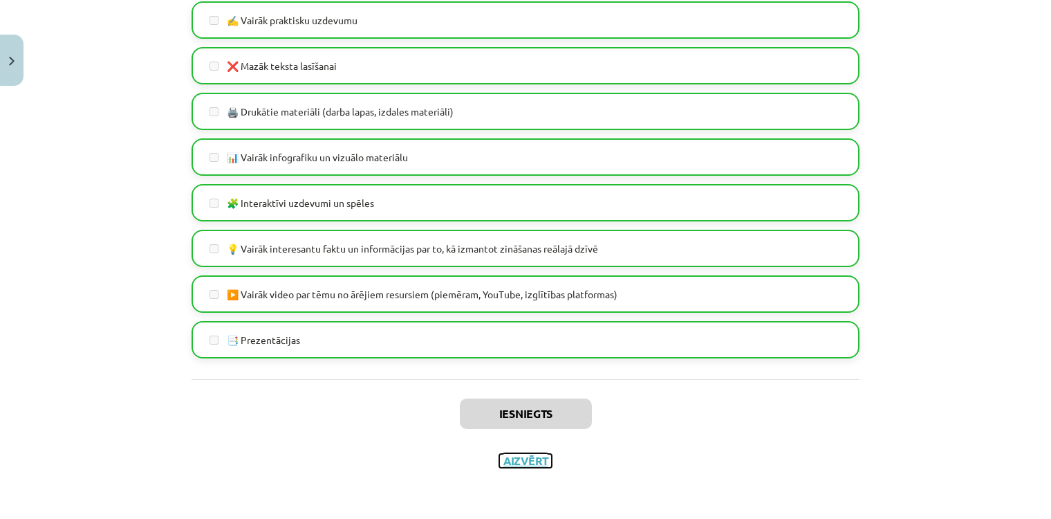
click at [526, 456] on button "Aizvērt" at bounding box center [525, 461] width 53 height 14
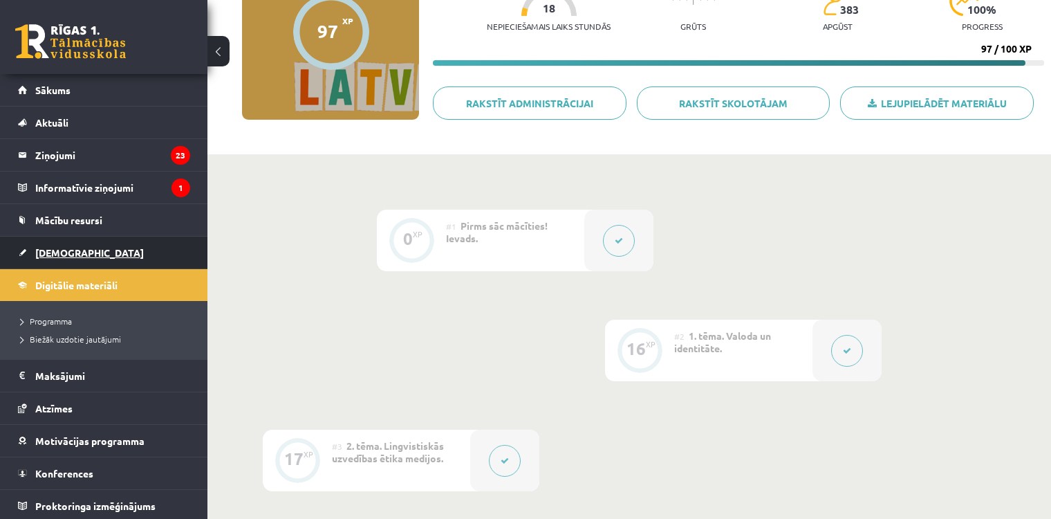
click at [50, 263] on link "[DEMOGRAPHIC_DATA]" at bounding box center [104, 252] width 172 height 32
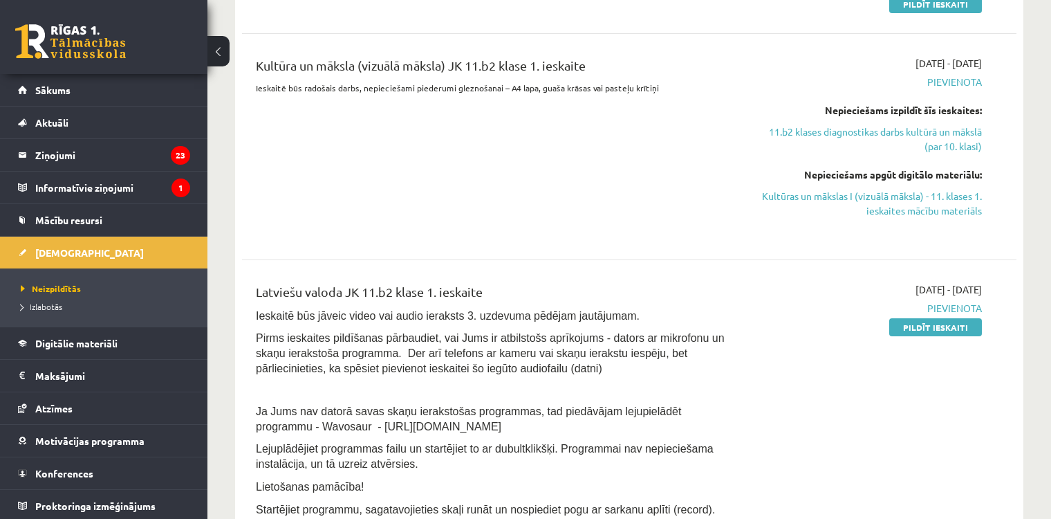
scroll to position [440, 0]
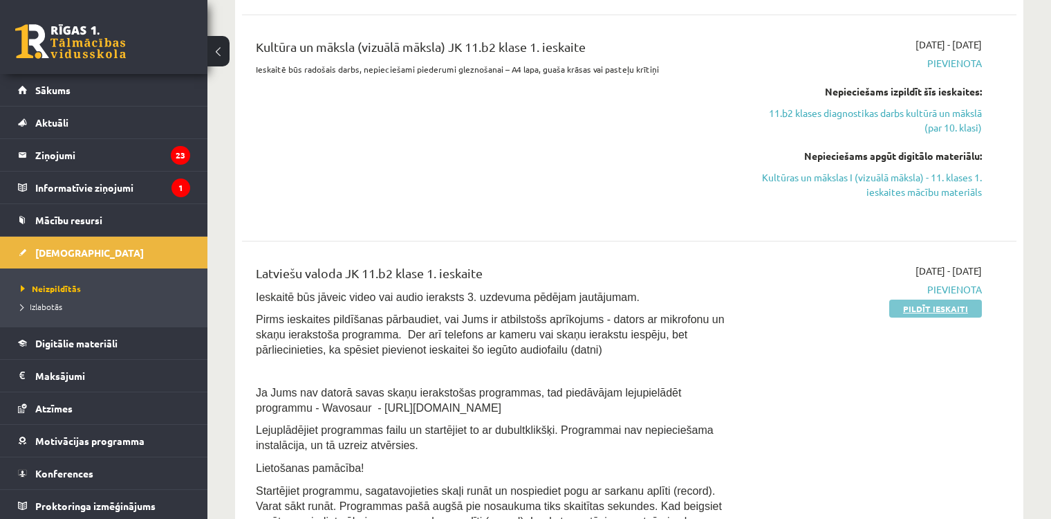
click at [928, 310] on link "Pildīt ieskaiti" at bounding box center [935, 308] width 93 height 18
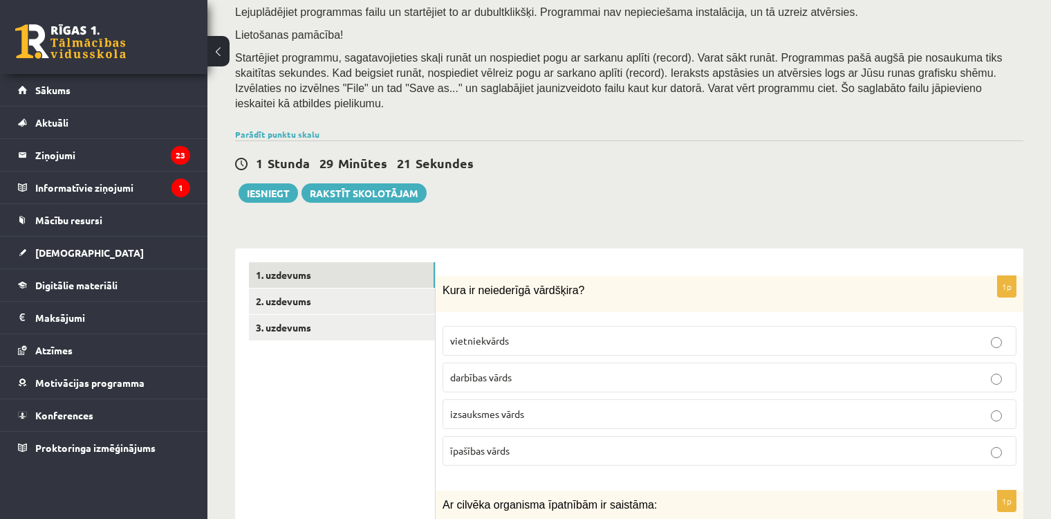
scroll to position [250, 0]
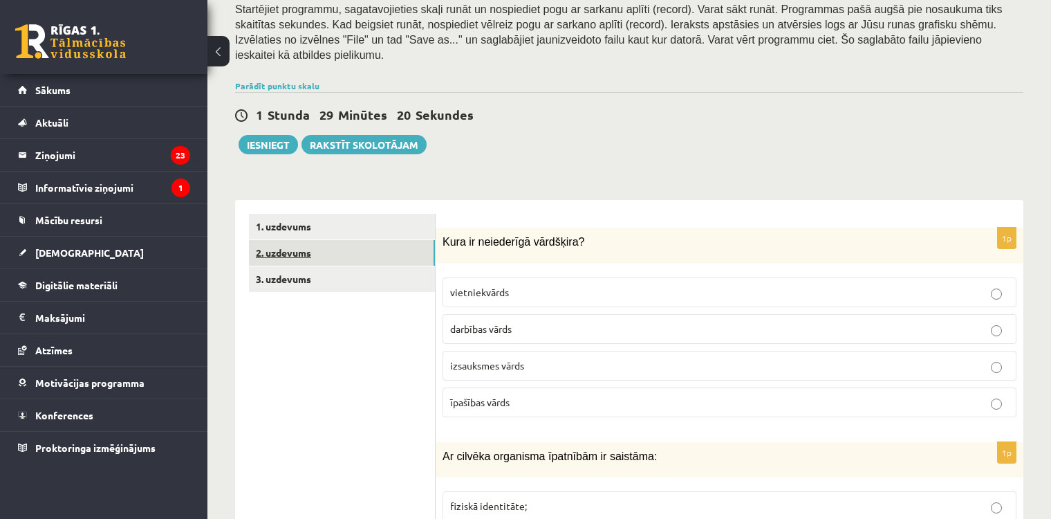
click at [401, 240] on link "2. uzdevums" at bounding box center [342, 253] width 186 height 26
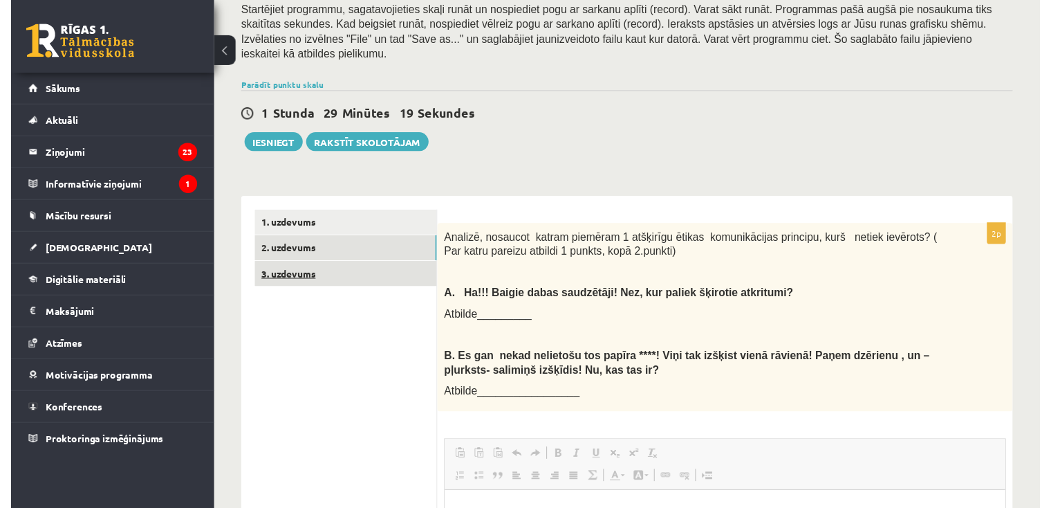
scroll to position [0, 0]
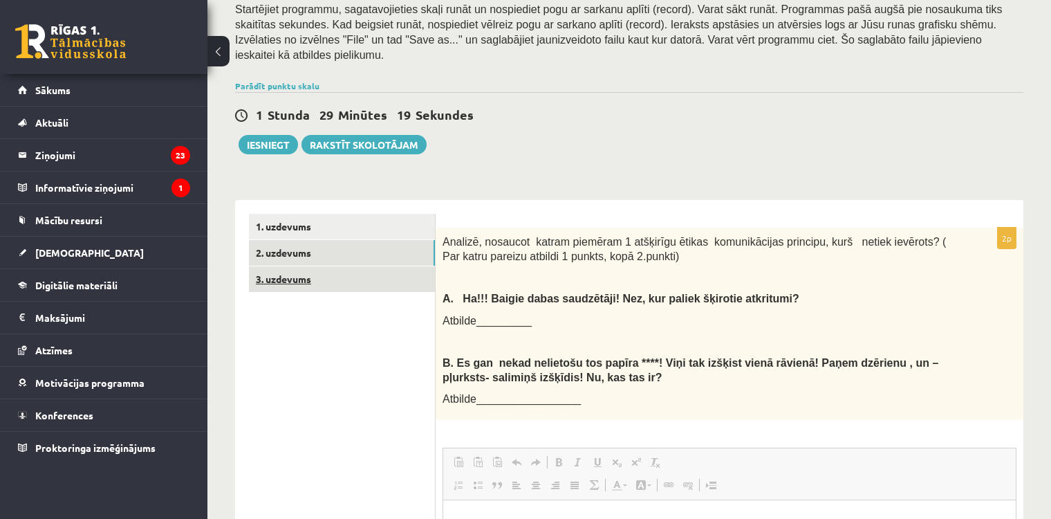
click at [401, 266] on link "3. uzdevums" at bounding box center [342, 279] width 186 height 26
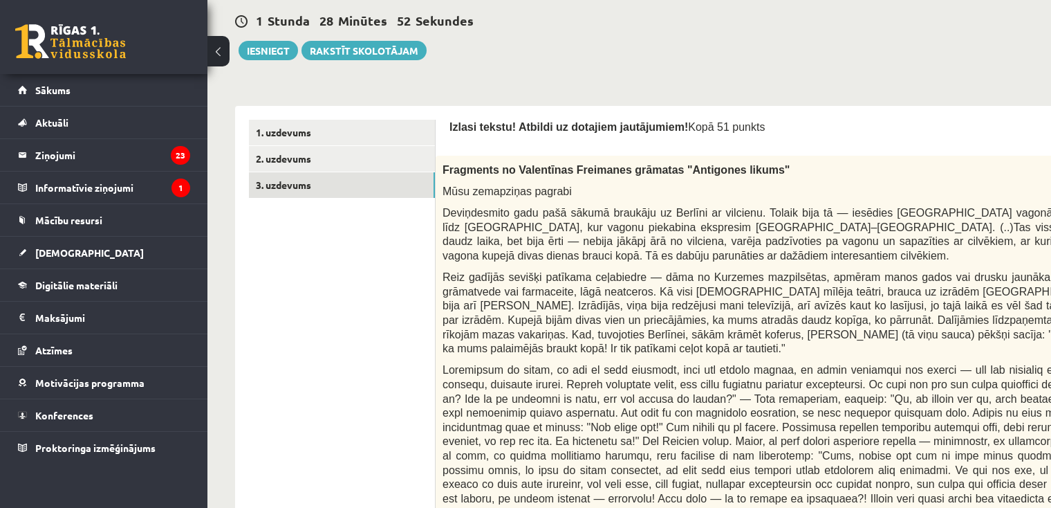
scroll to position [340, 0]
